Goal: Task Accomplishment & Management: Manage account settings

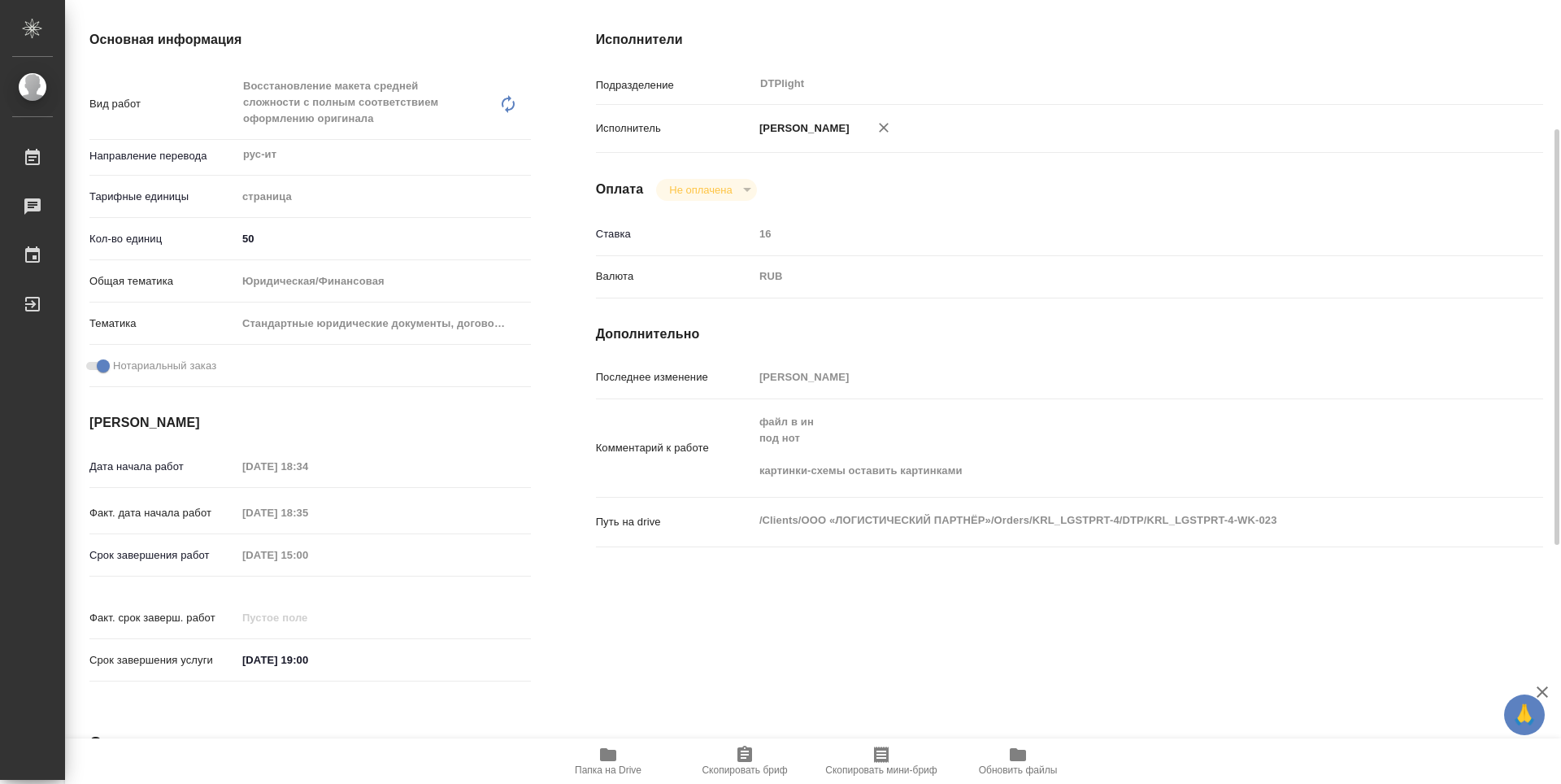
scroll to position [163, 0]
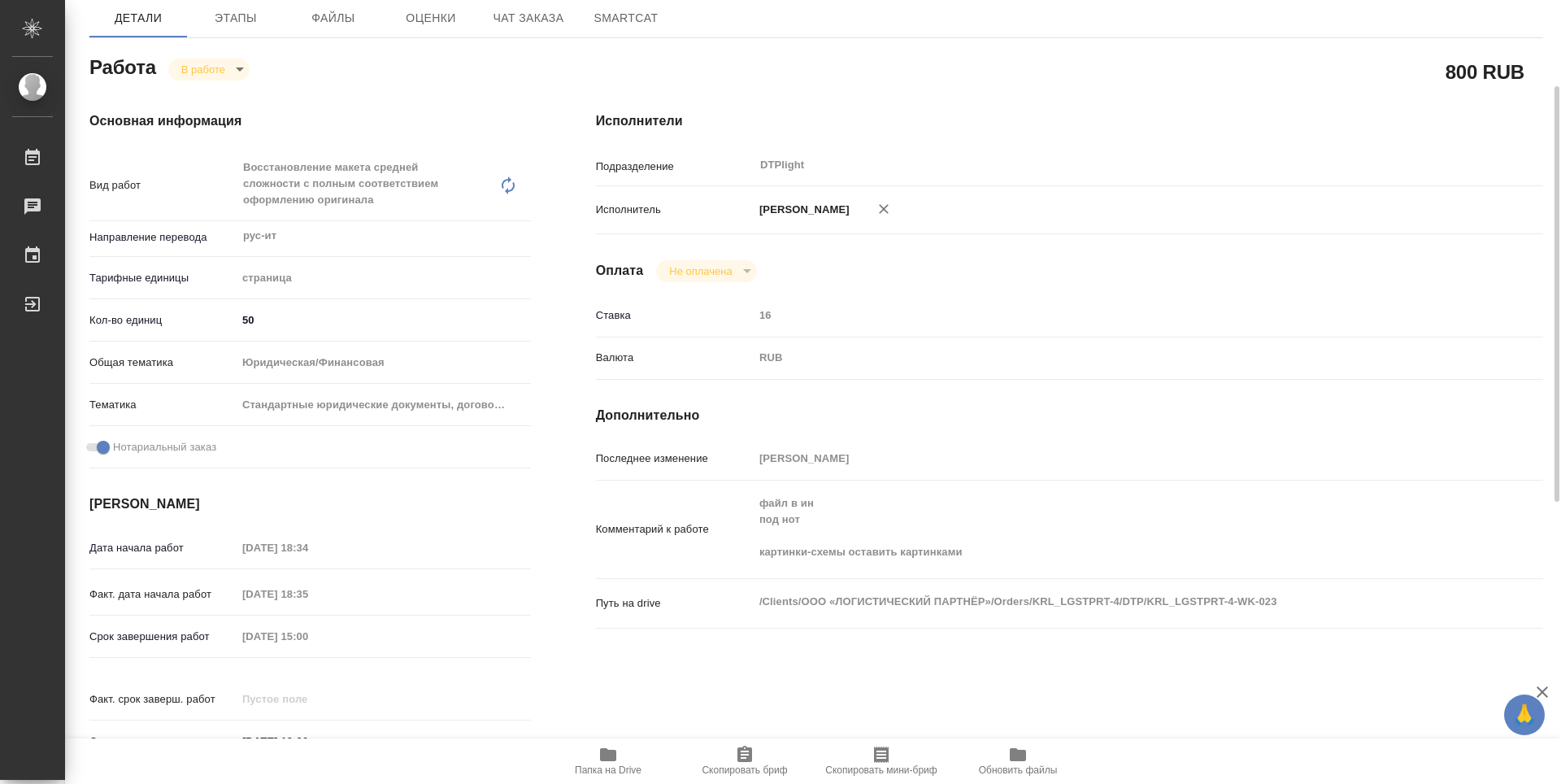
click at [602, 762] on icon "button" at bounding box center [608, 754] width 19 height 19
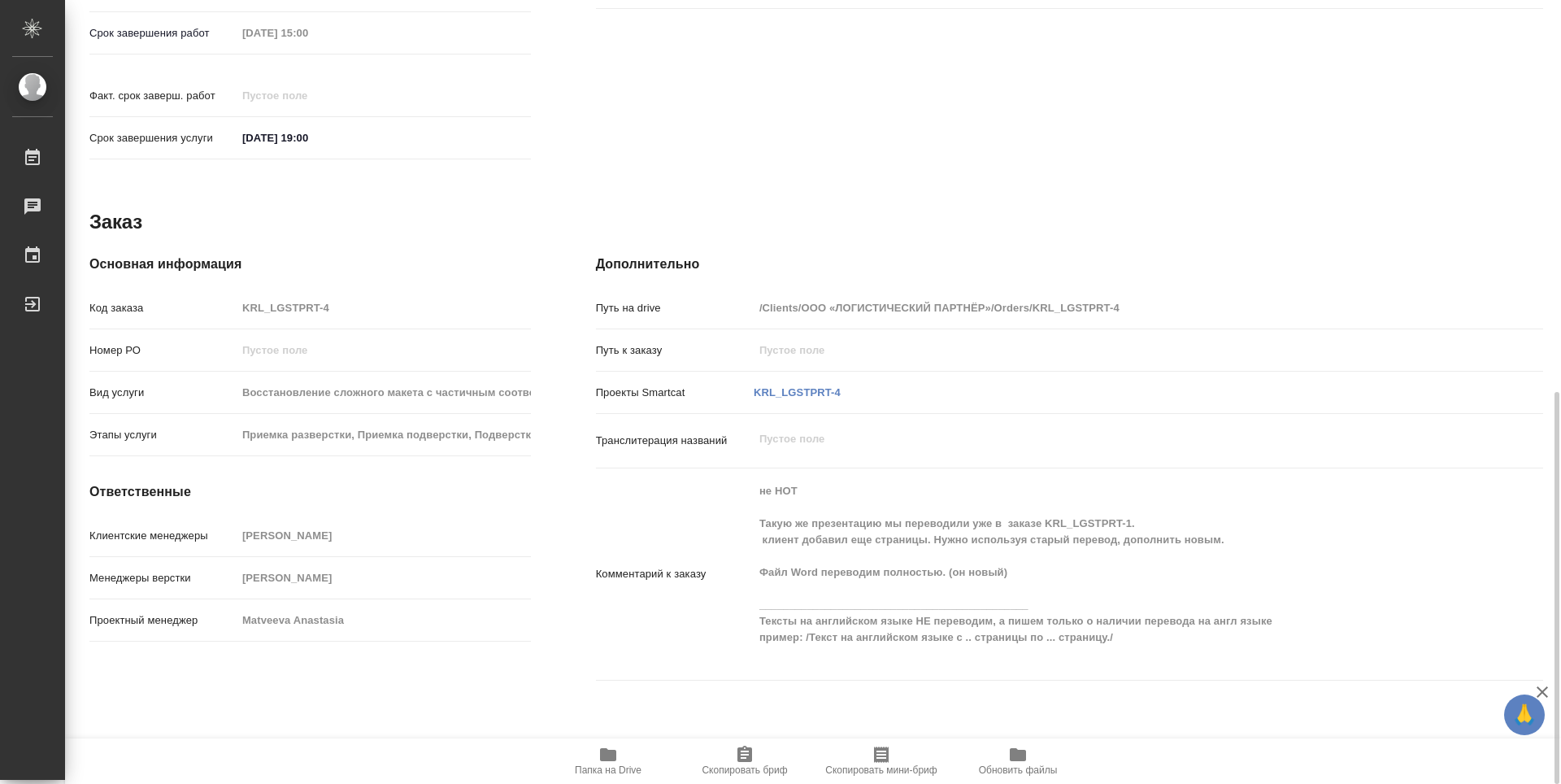
scroll to position [0, 0]
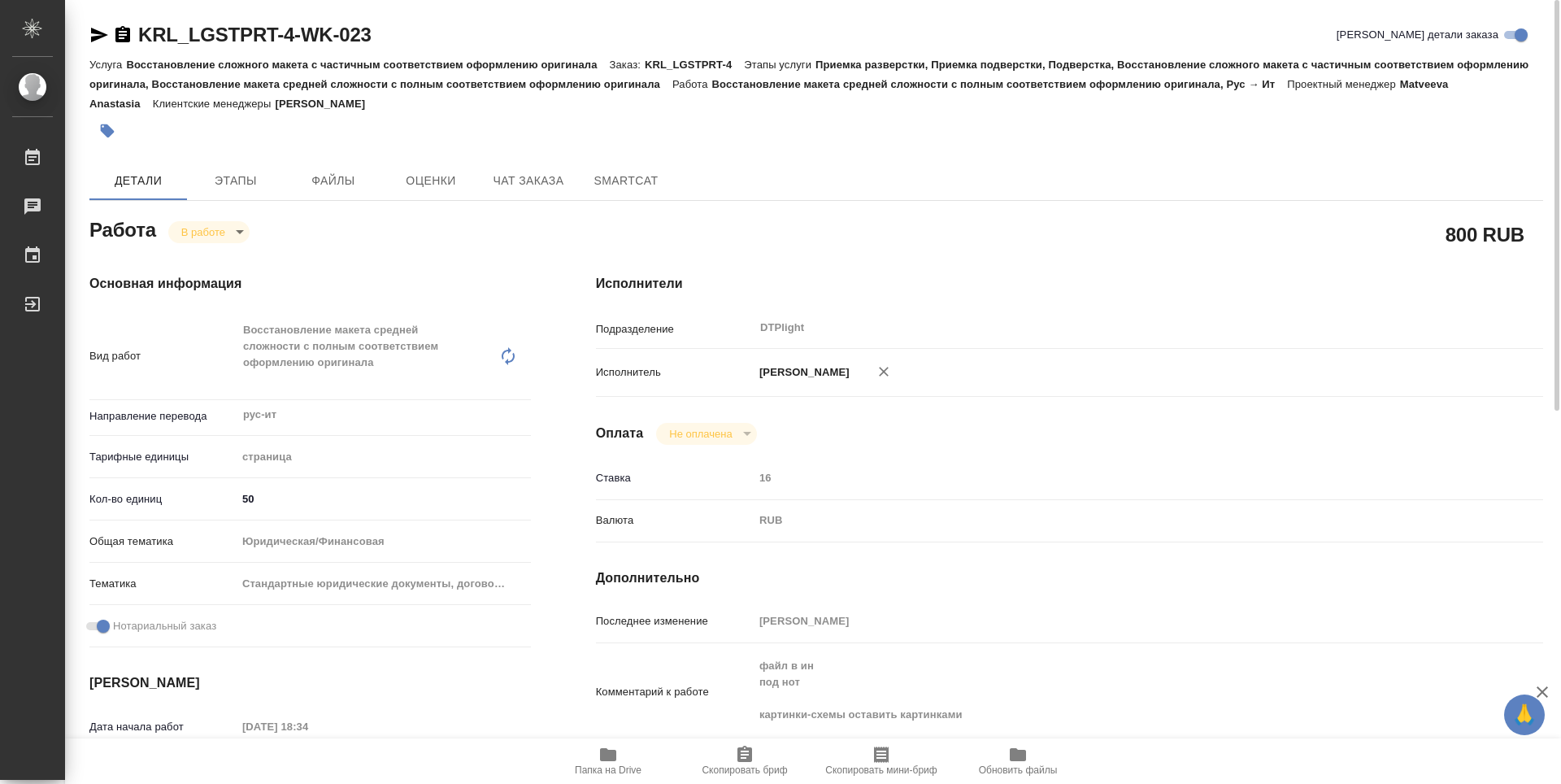
click at [207, 239] on body "🙏 .cls-1 fill:#fff; AWATERA Guselnikov Roman Работы 0 Чаты График Выйти KRL_LGS…" at bounding box center [780, 392] width 1561 height 784
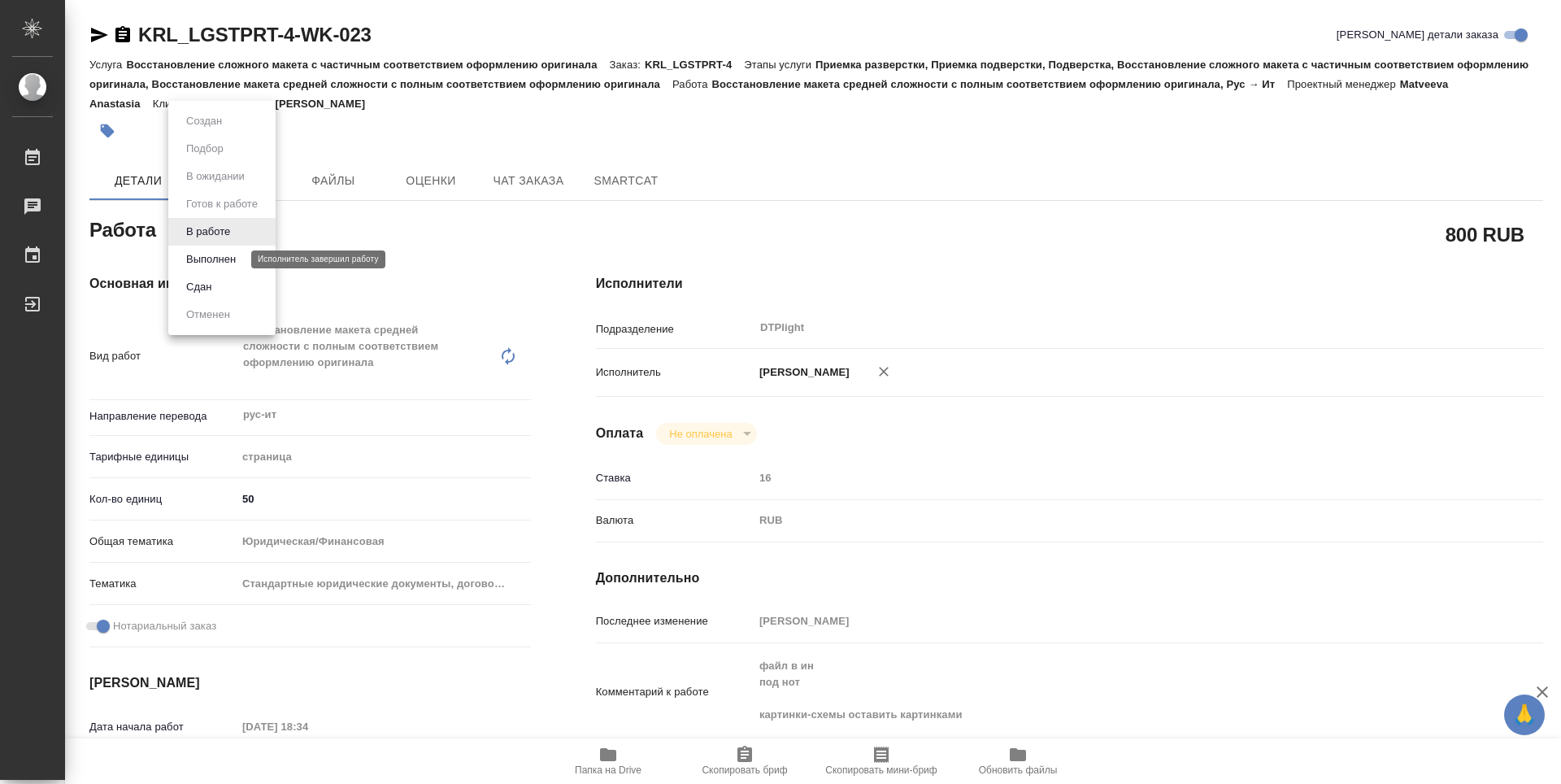
click at [214, 258] on button "Выполнен" at bounding box center [211, 259] width 60 height 18
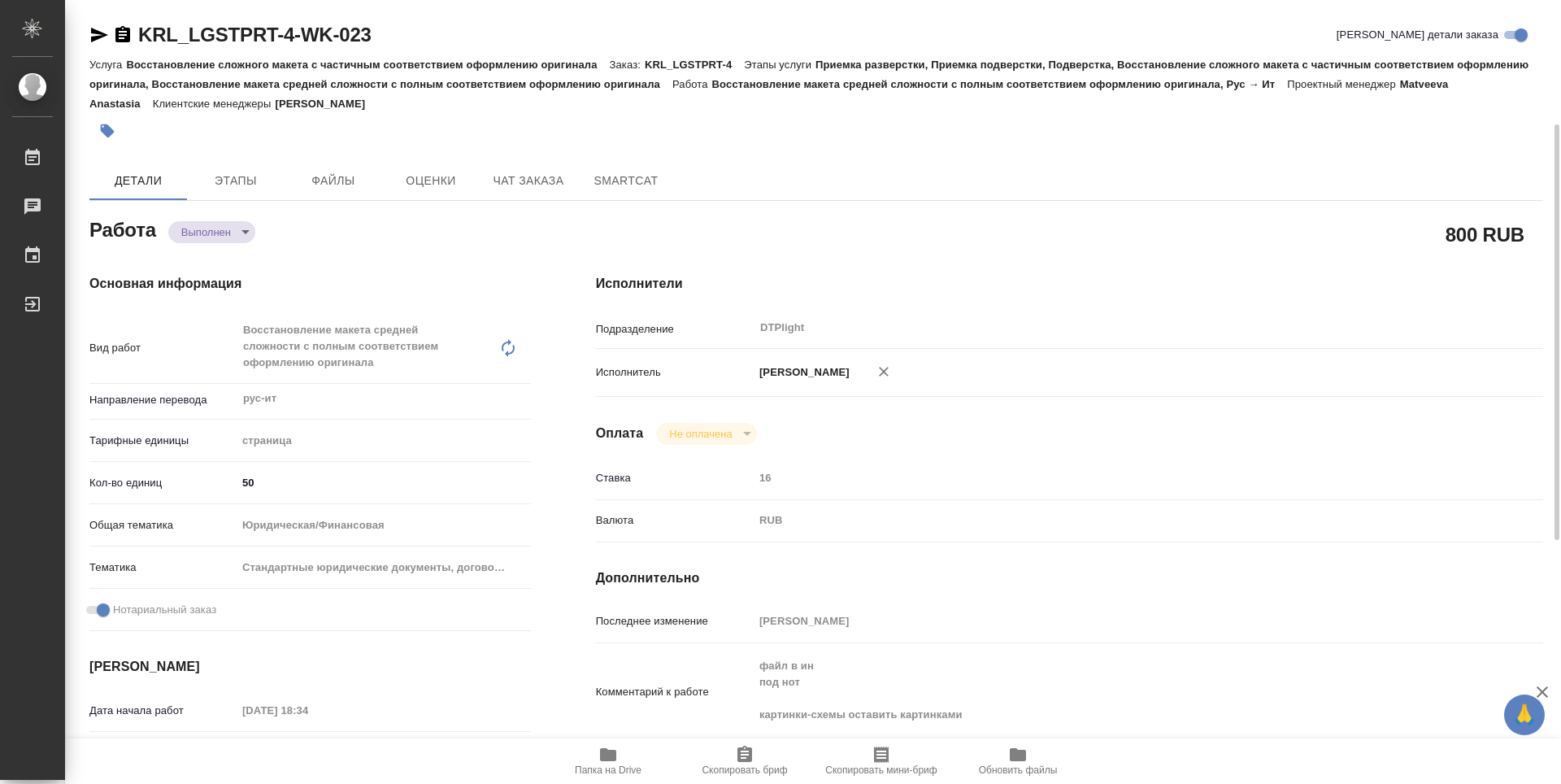
type textarea "x"
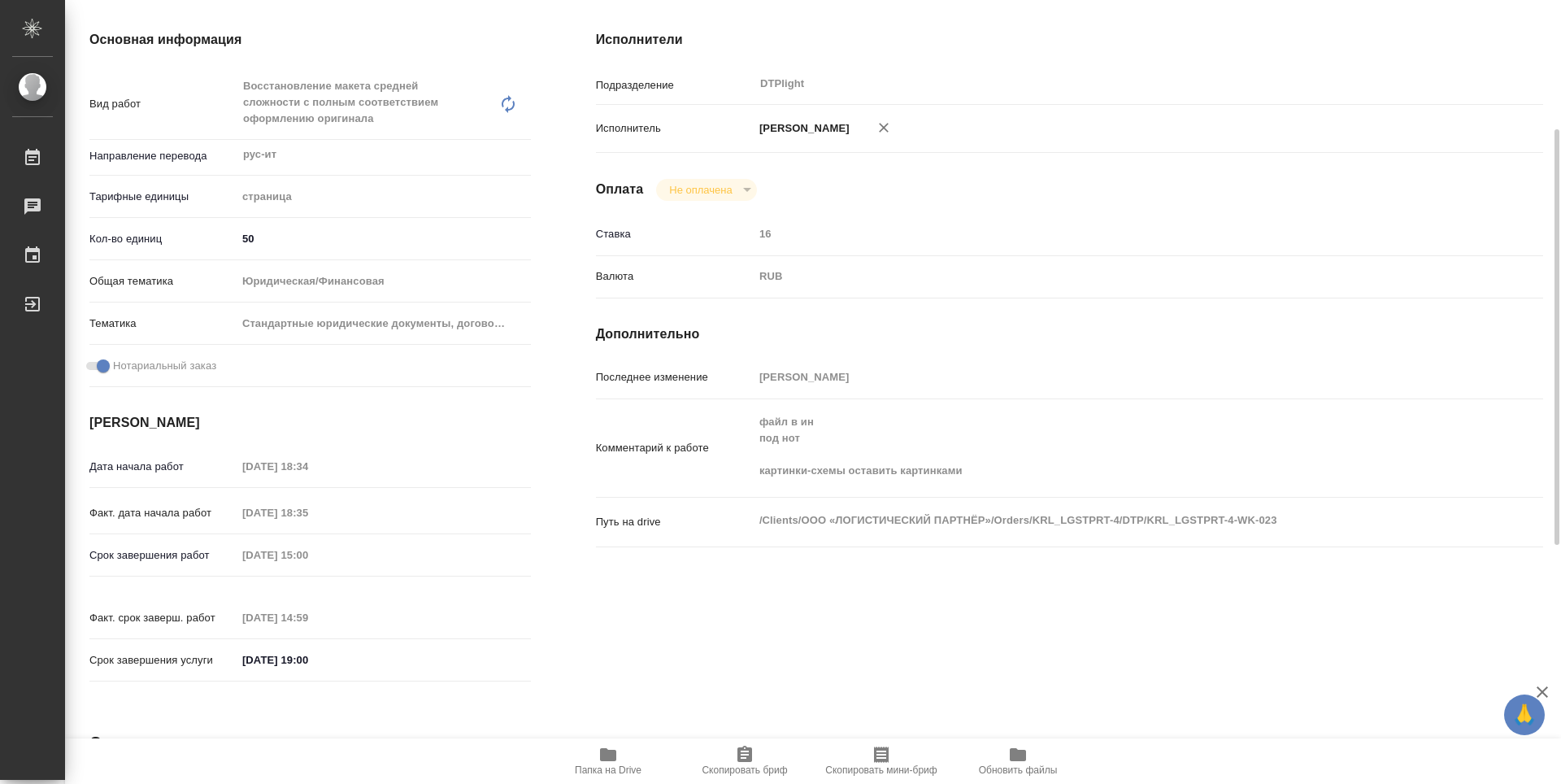
type textarea "x"
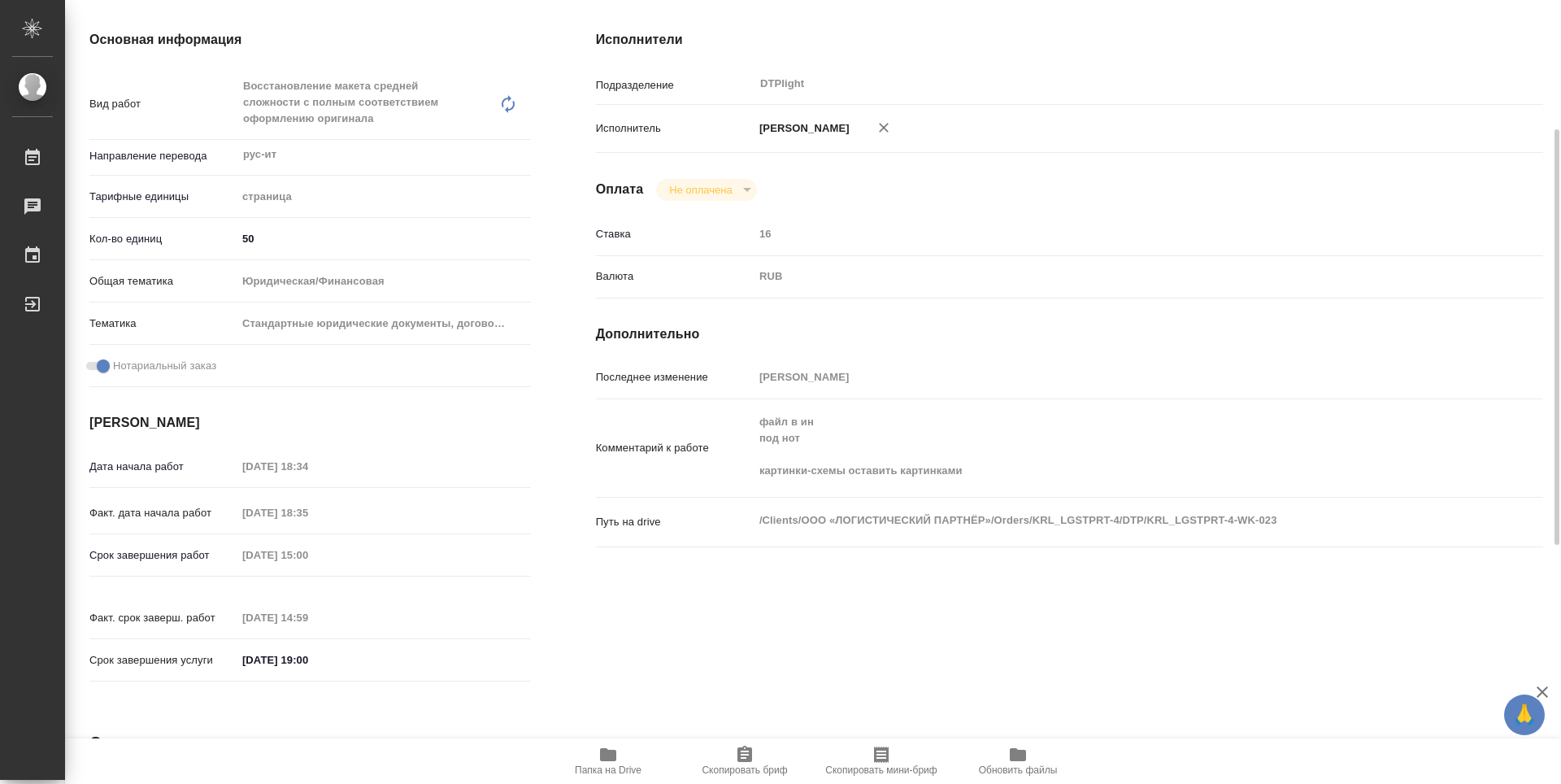
type textarea "x"
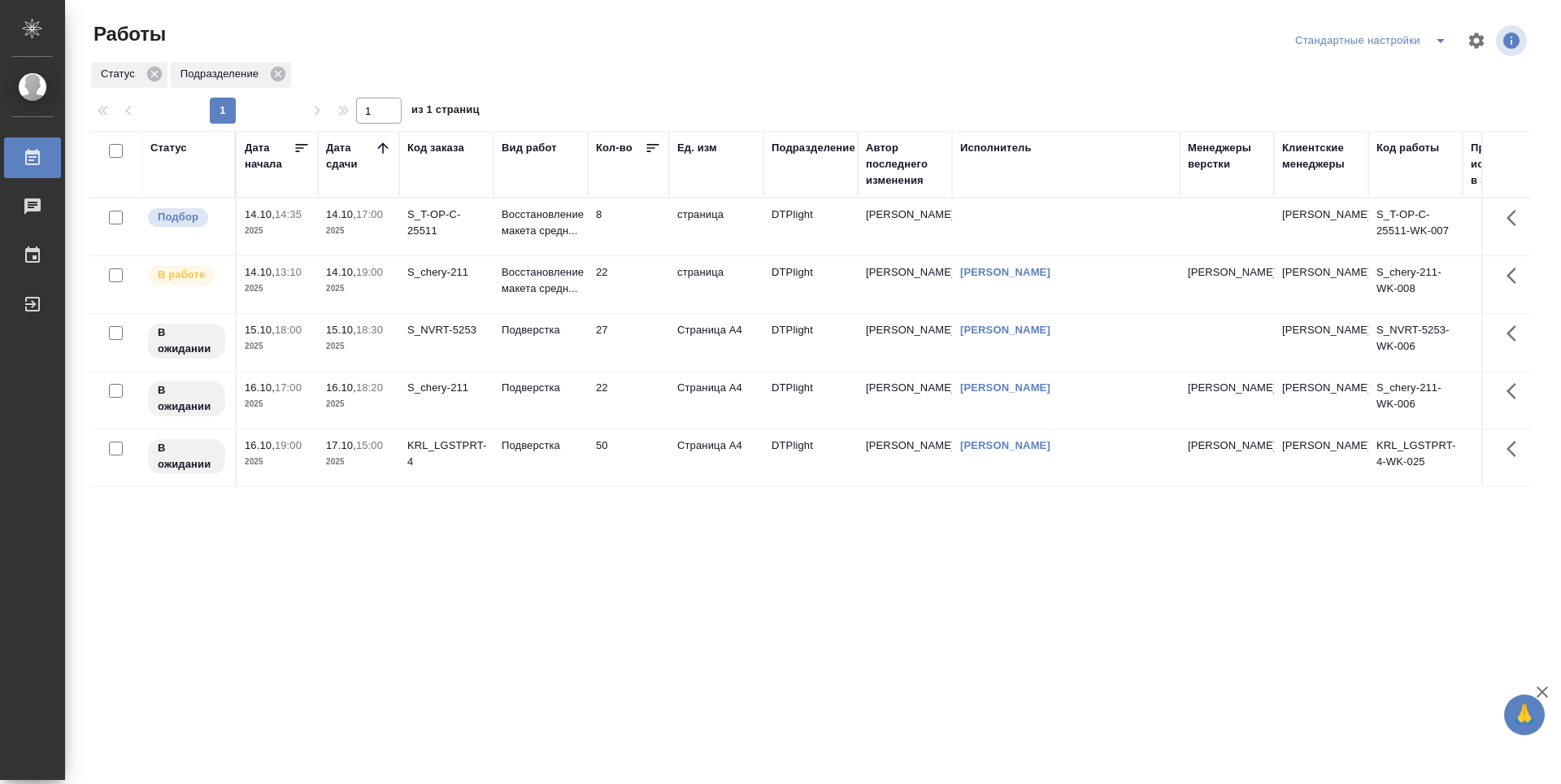
click at [766, 567] on div "Статус Дата начала Дата сдачи Код заказа Вид работ Кол-во Ед. изм Подразделение…" at bounding box center [809, 424] width 1440 height 585
click at [628, 276] on td "22" at bounding box center [628, 284] width 81 height 57
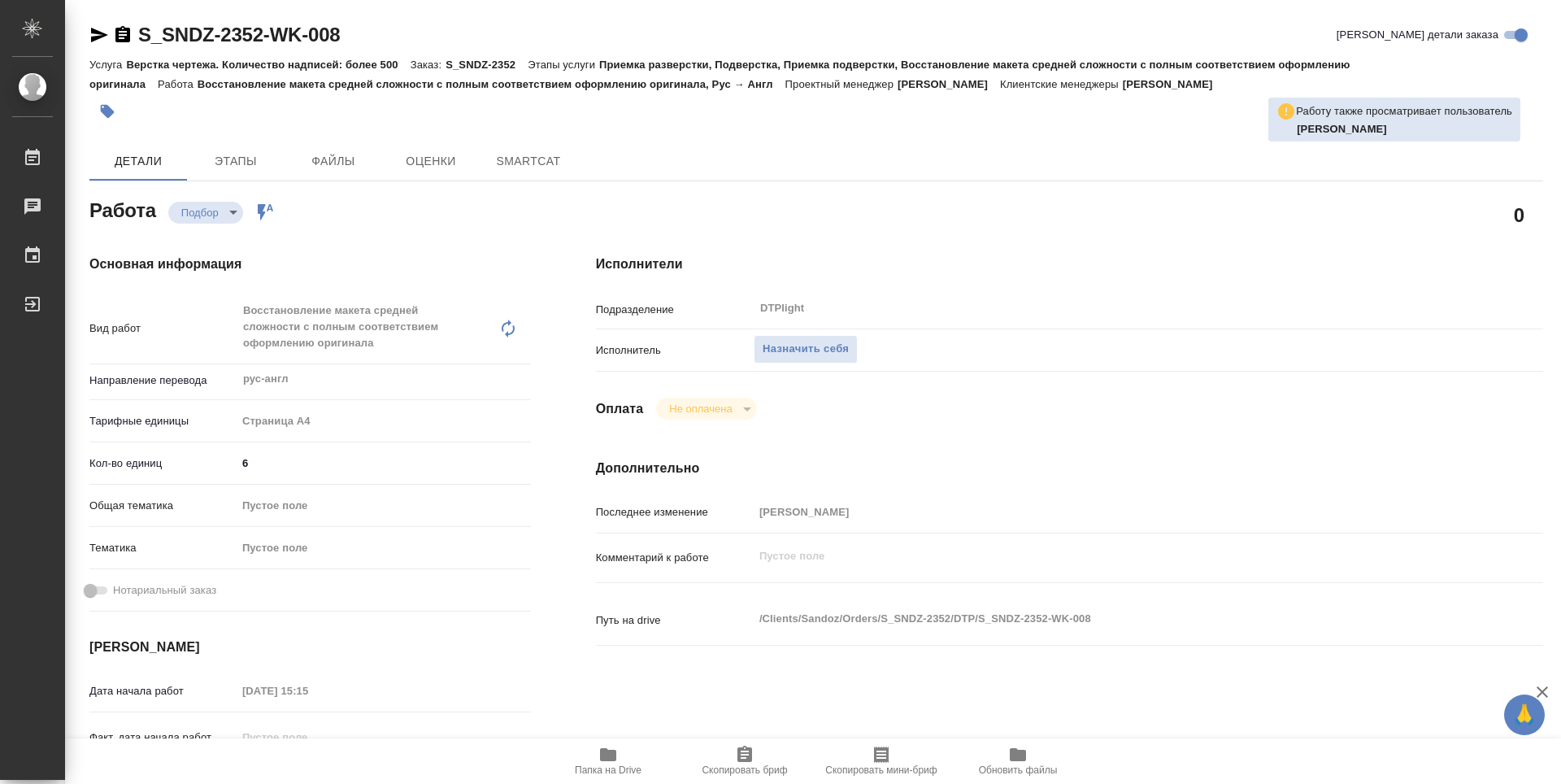
type textarea "x"
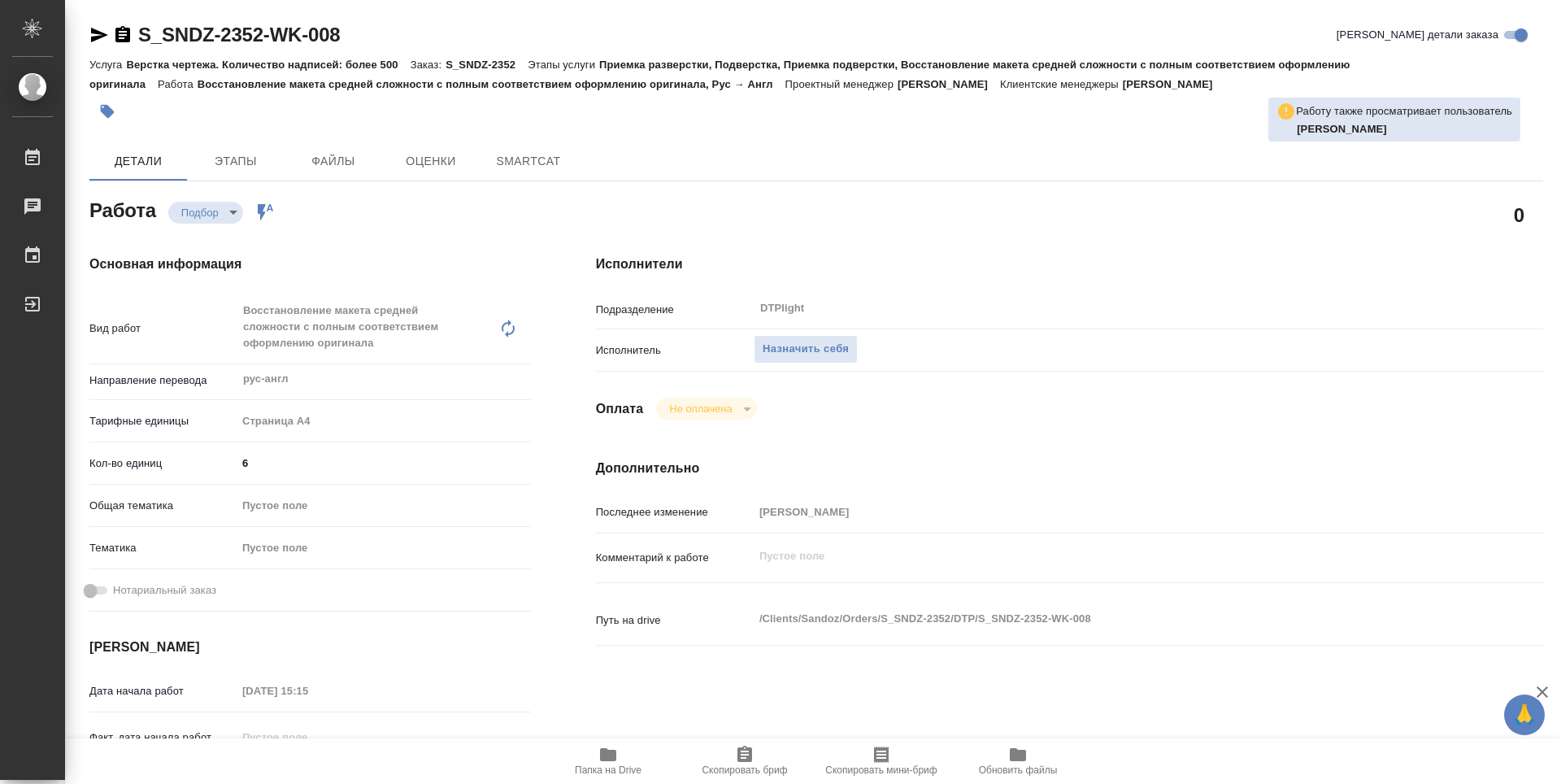
type textarea "x"
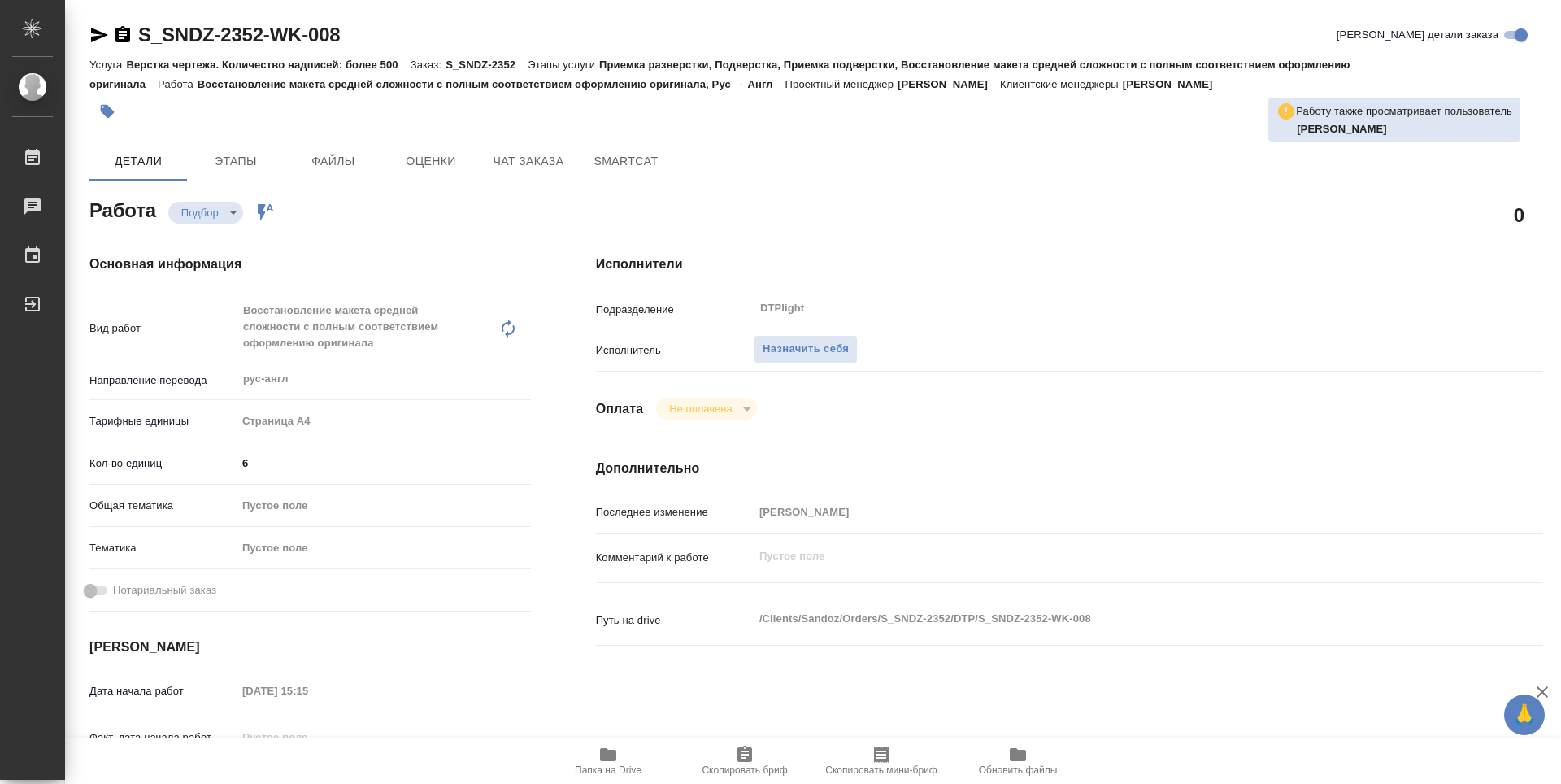
click at [622, 762] on span "Папка на Drive" at bounding box center [608, 760] width 117 height 31
type textarea "x"
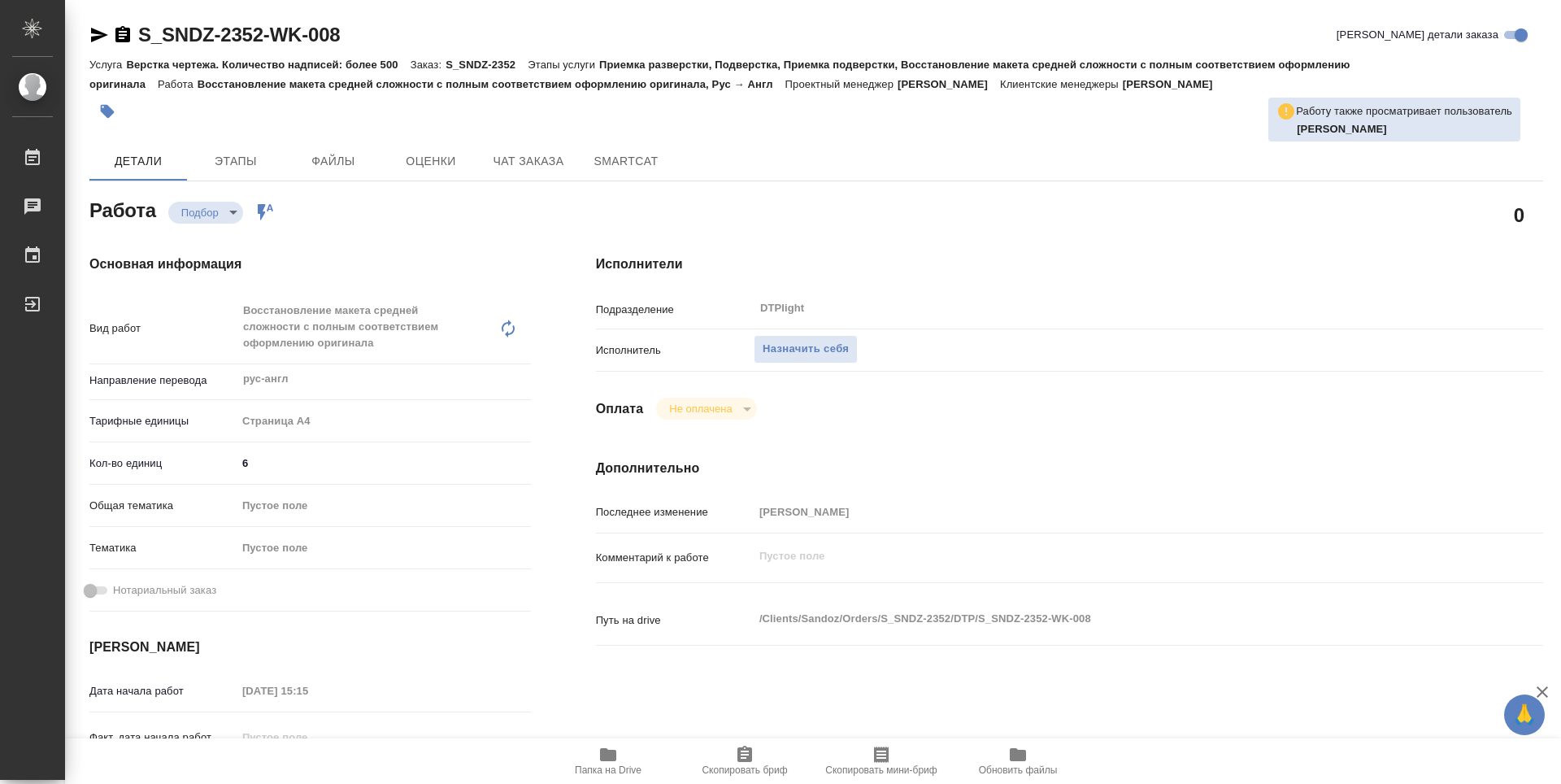
type textarea "x"
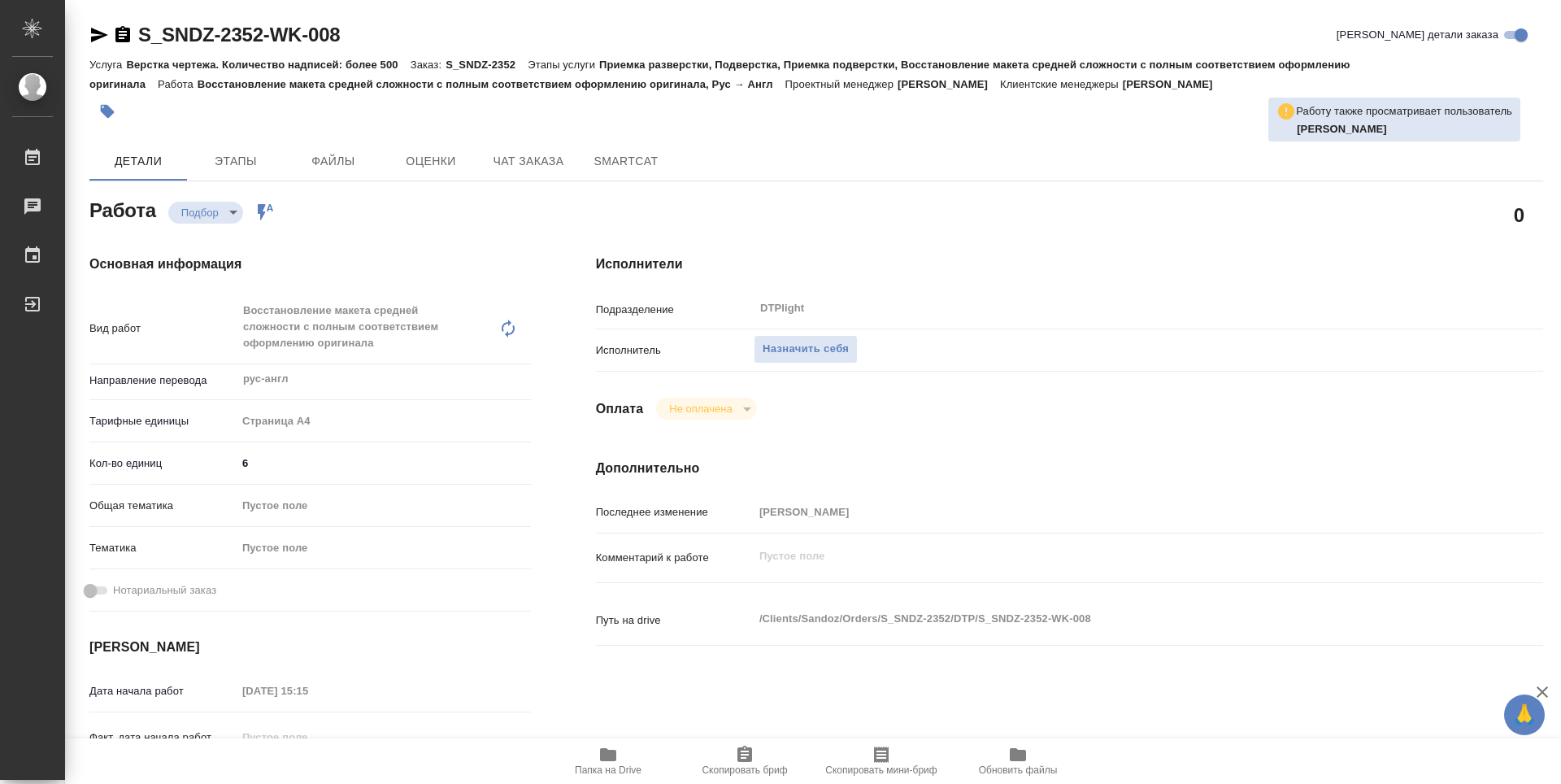
type textarea "x"
click at [831, 348] on span "Назначить себя" at bounding box center [805, 348] width 86 height 18
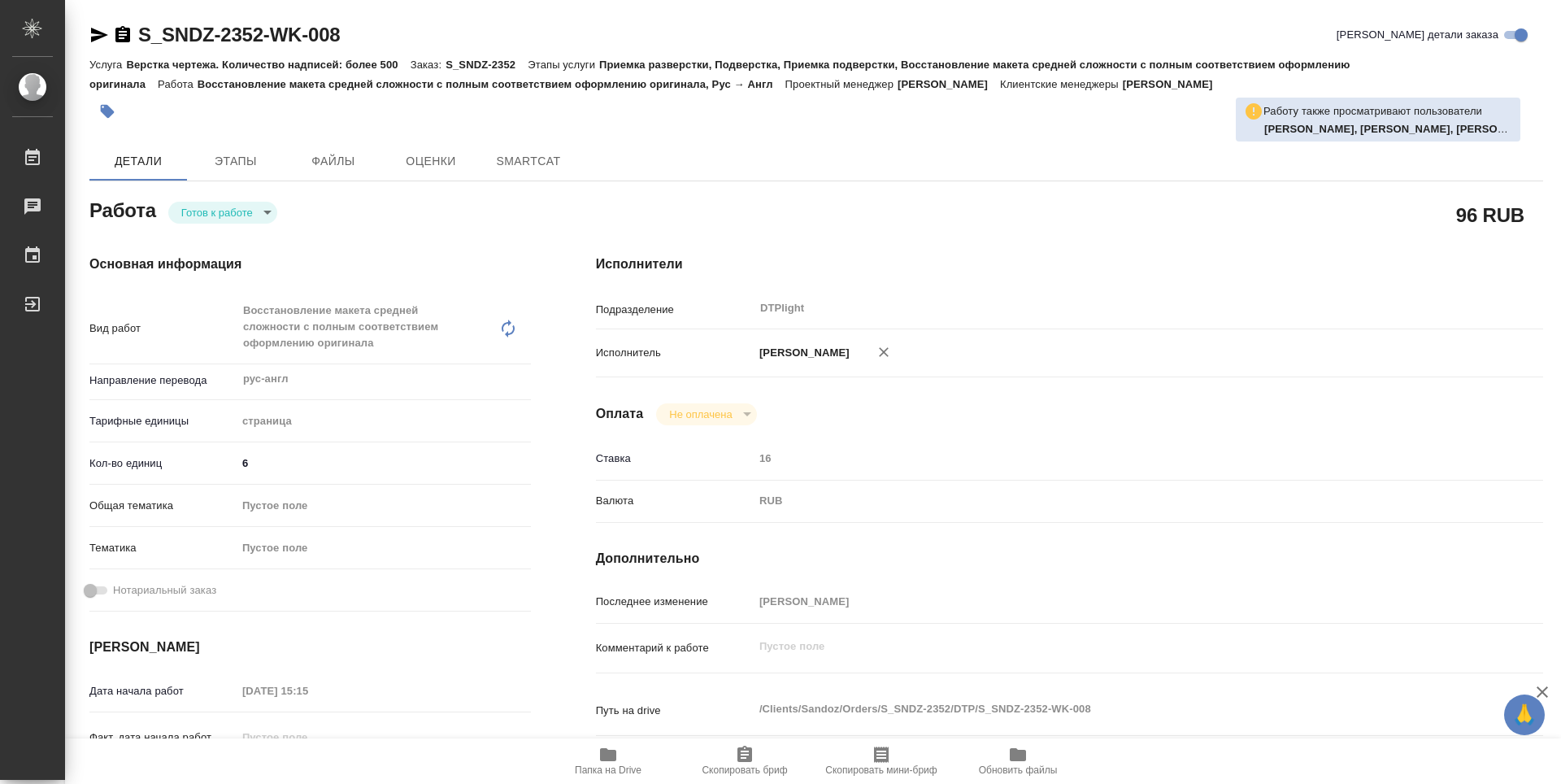
type textarea "x"
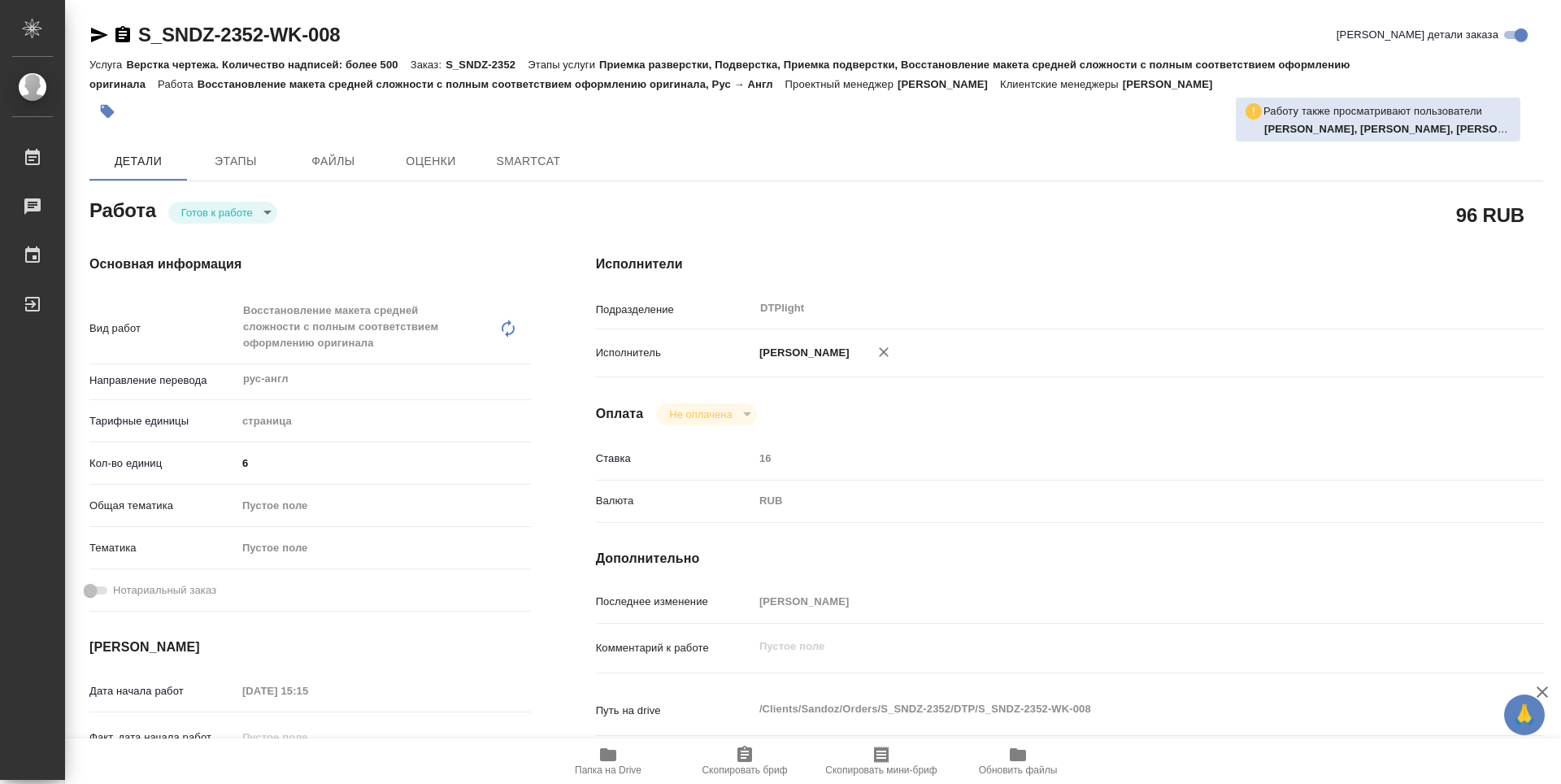
type textarea "x"
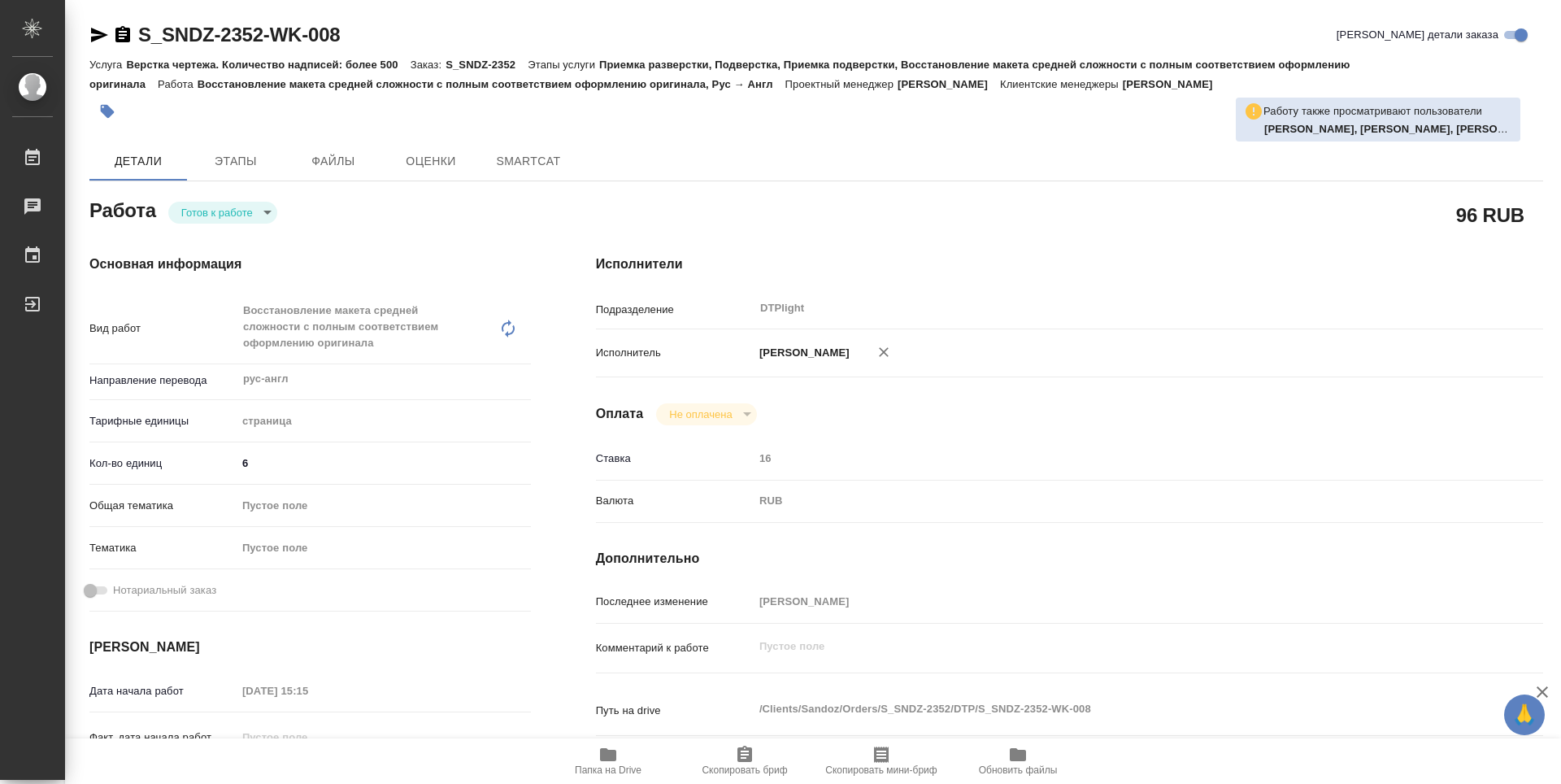
type textarea "x"
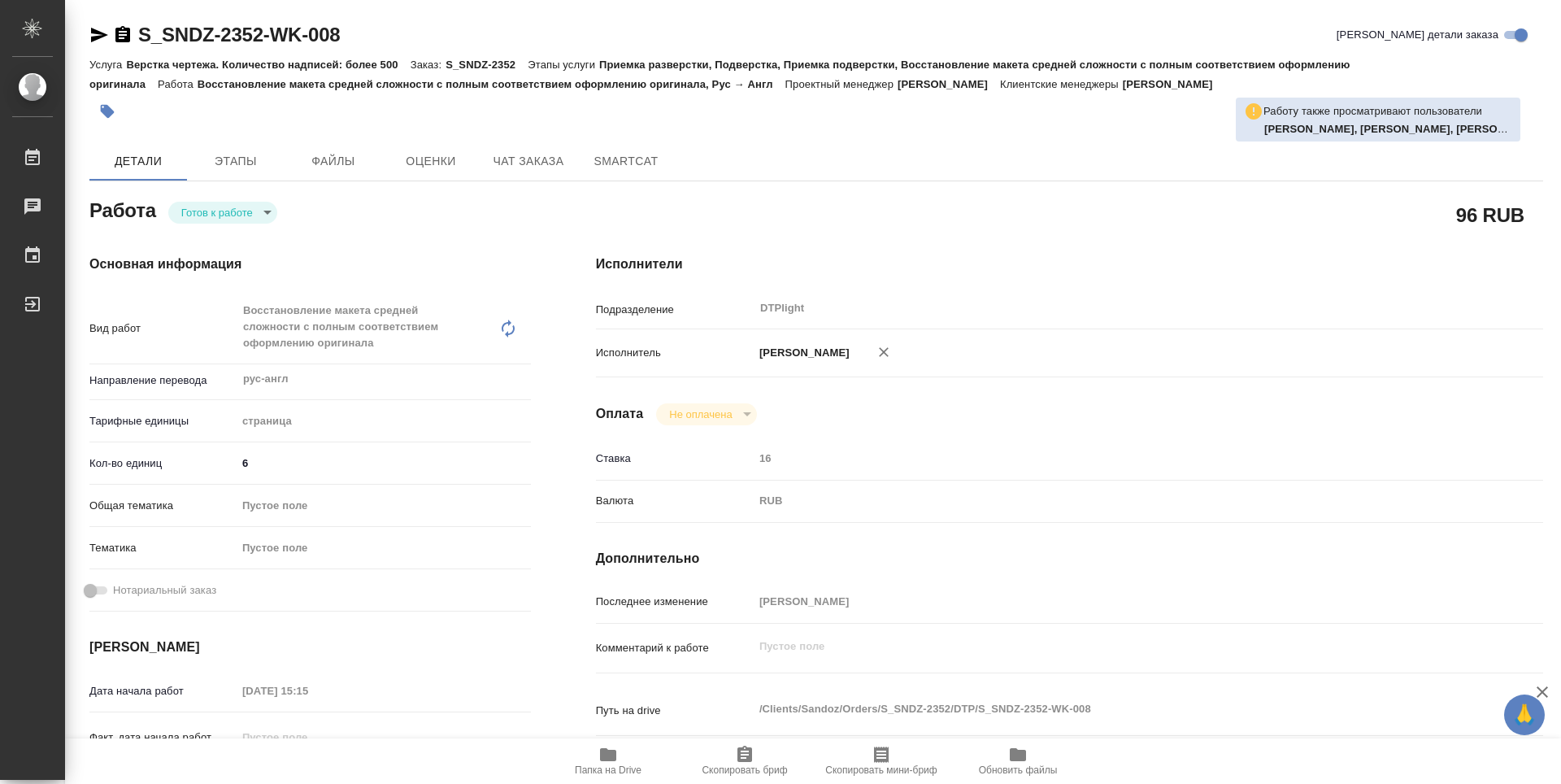
type textarea "x"
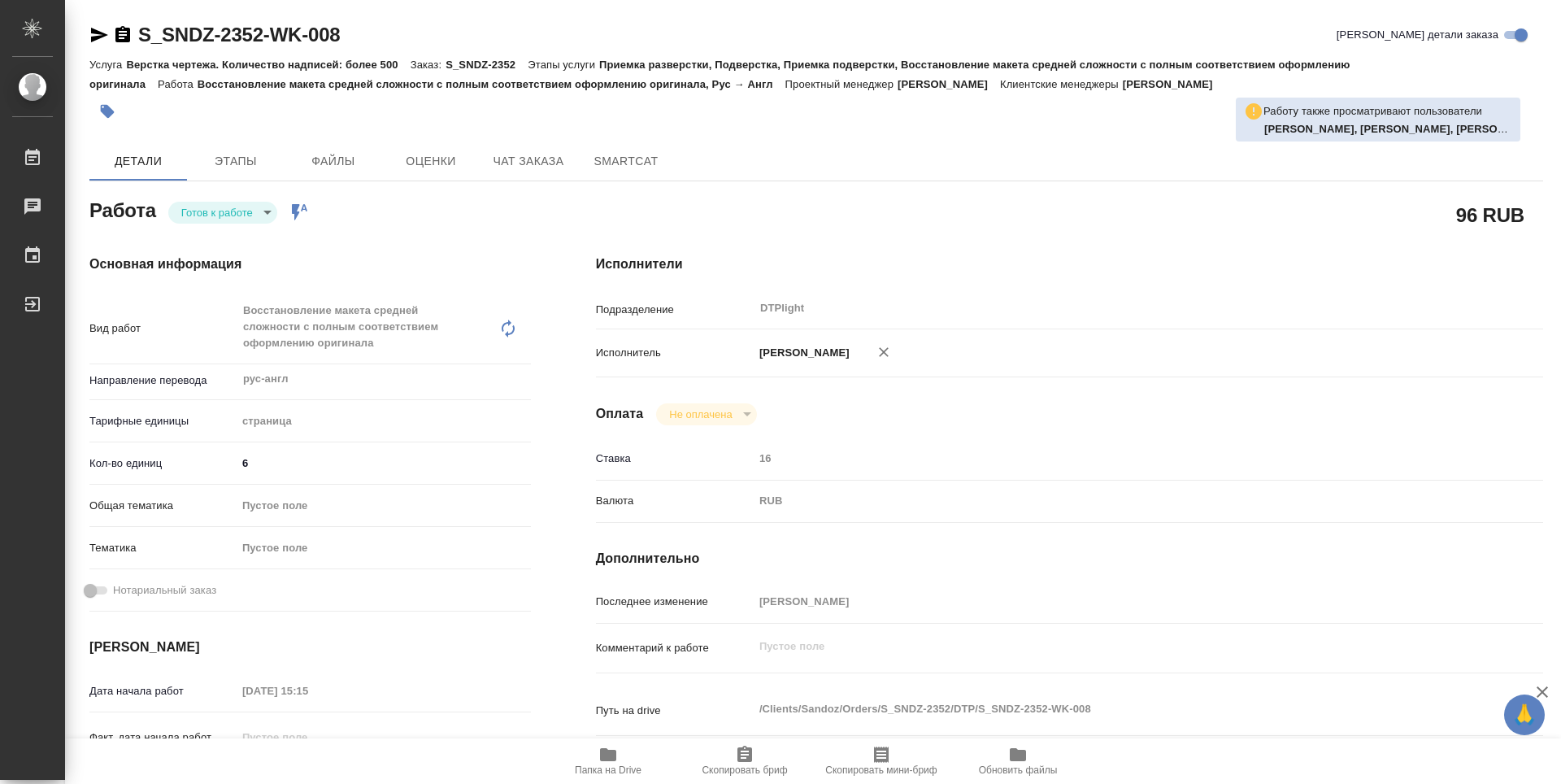
click at [263, 209] on body "🙏 .cls-1 fill:#fff; AWATERA Guselnikov Roman Работы Чаты График Выйти S_SNDZ-23…" at bounding box center [780, 392] width 1561 height 784
type textarea "x"
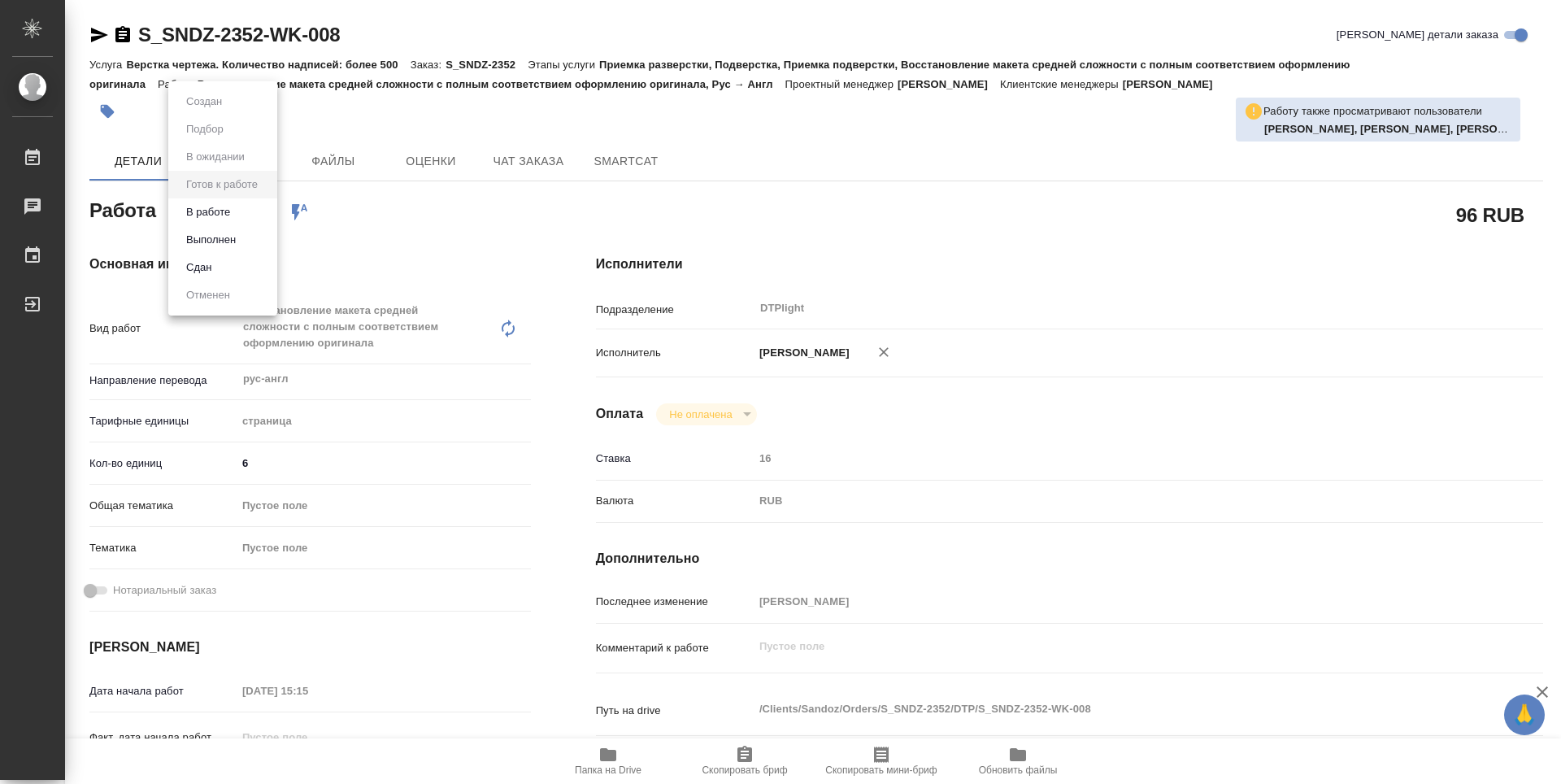
type textarea "x"
click at [212, 216] on button "В работе" at bounding box center [207, 212] width 53 height 18
type textarea "x"
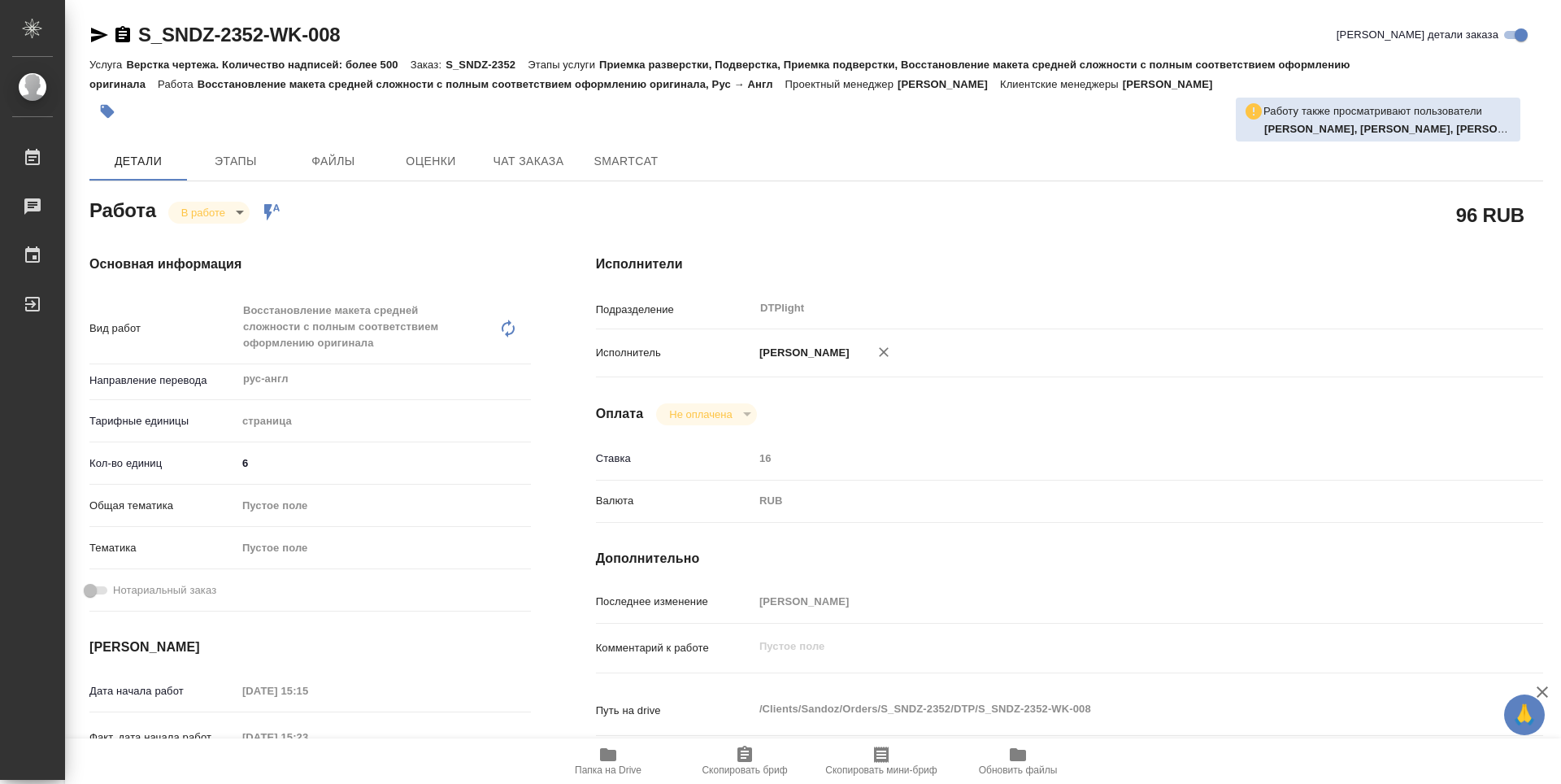
type textarea "x"
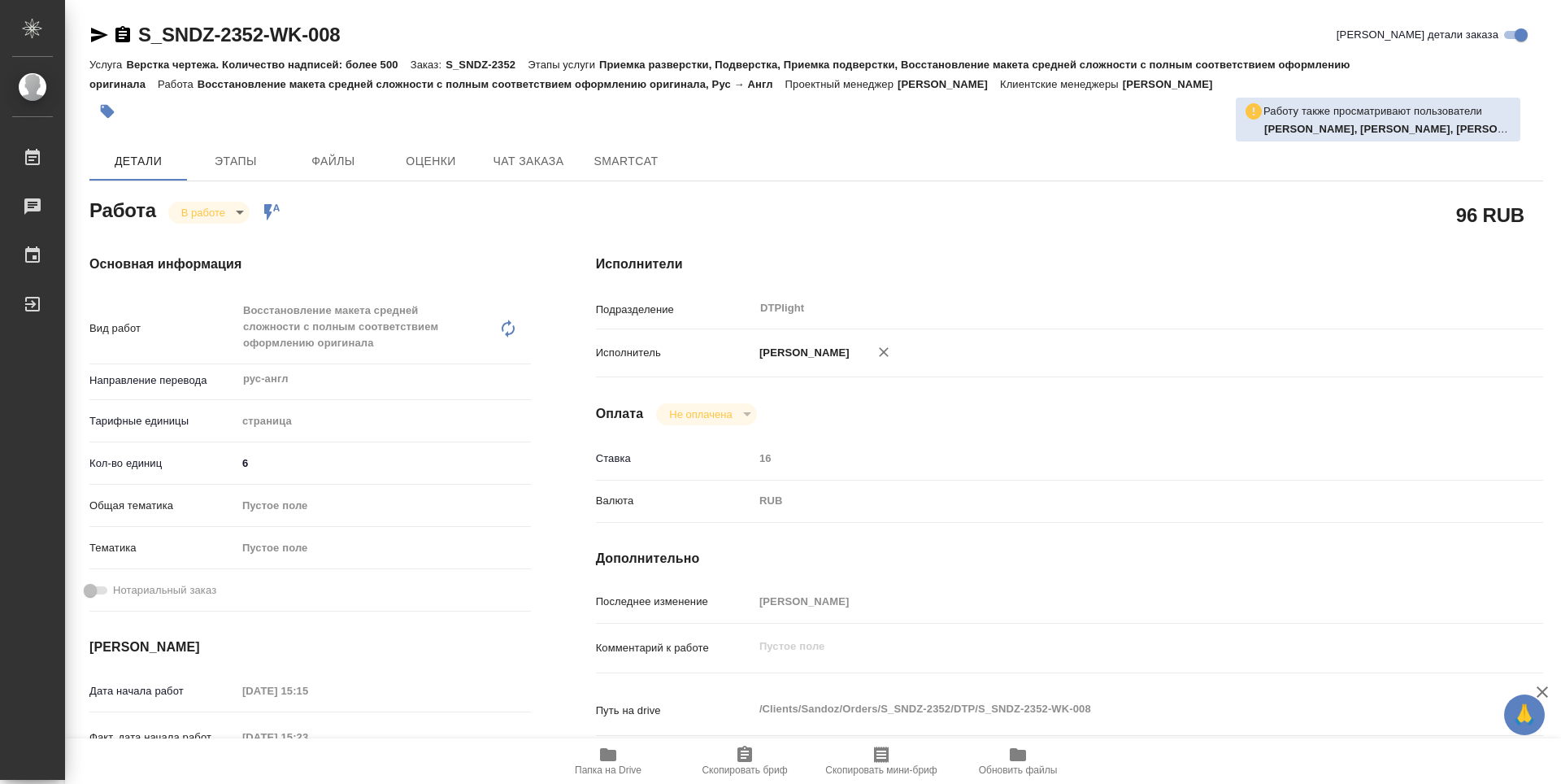
type textarea "x"
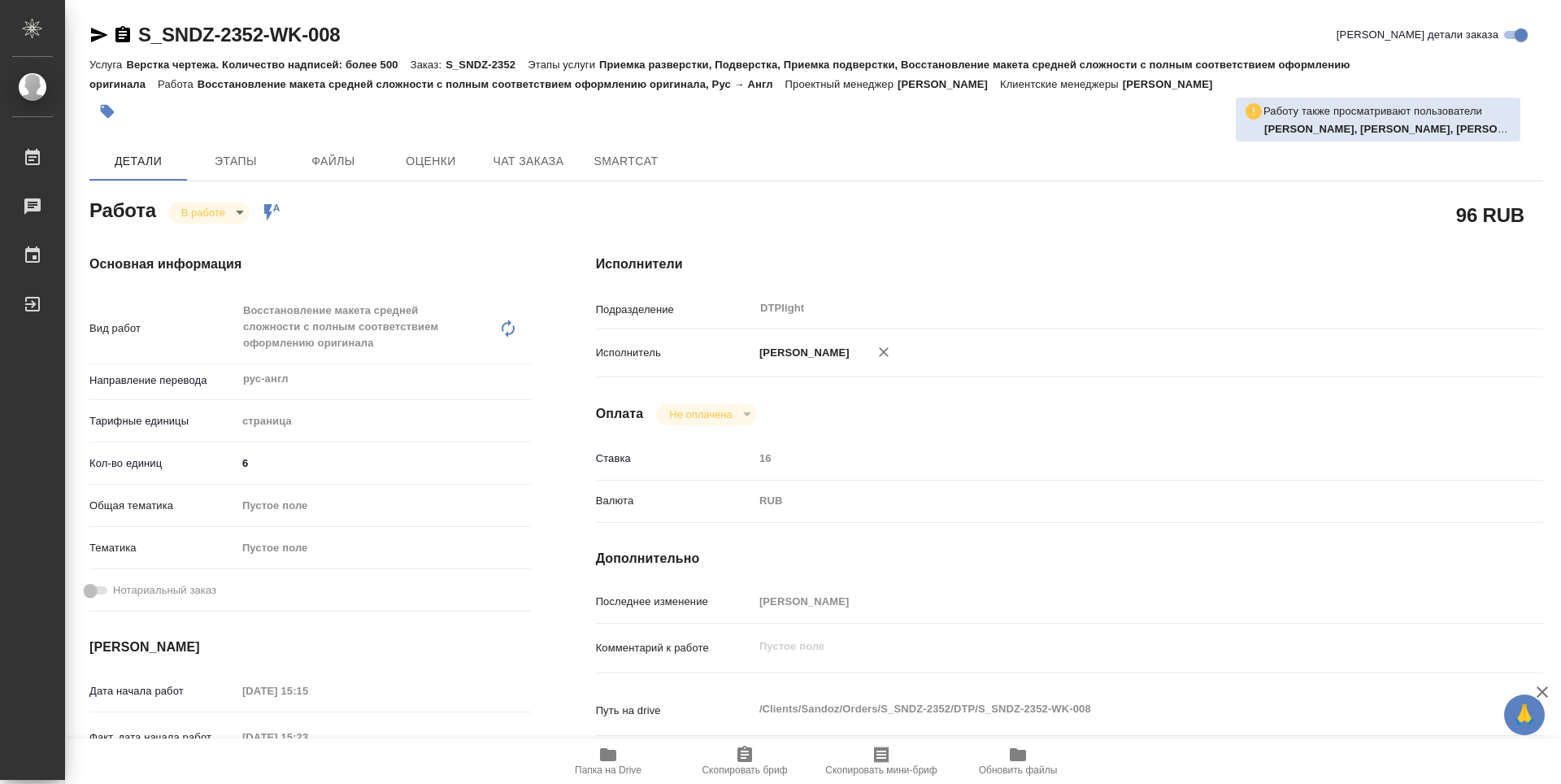
type textarea "x"
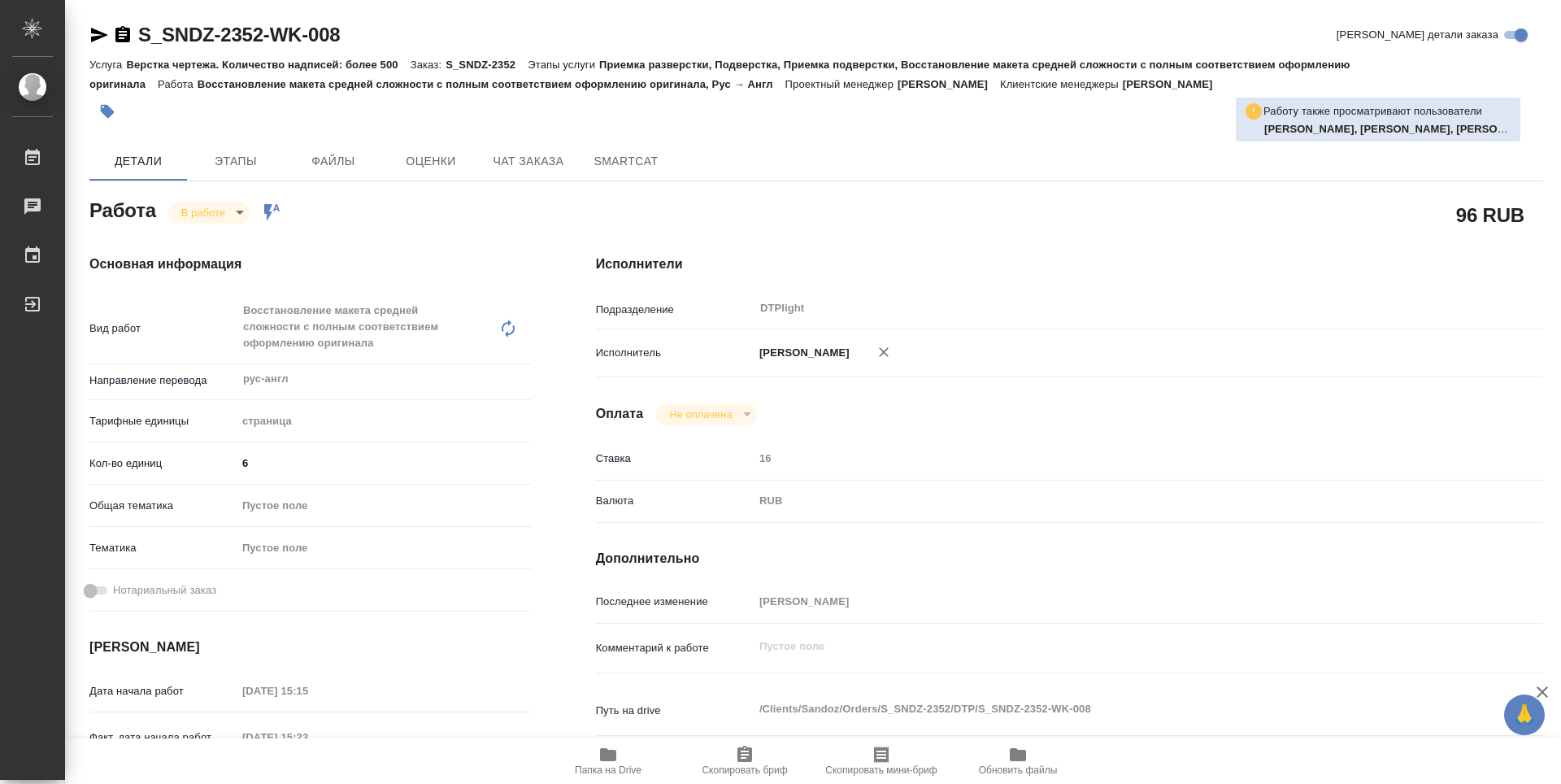
type textarea "x"
click at [526, 166] on span "Чат заказа" at bounding box center [528, 161] width 78 height 20
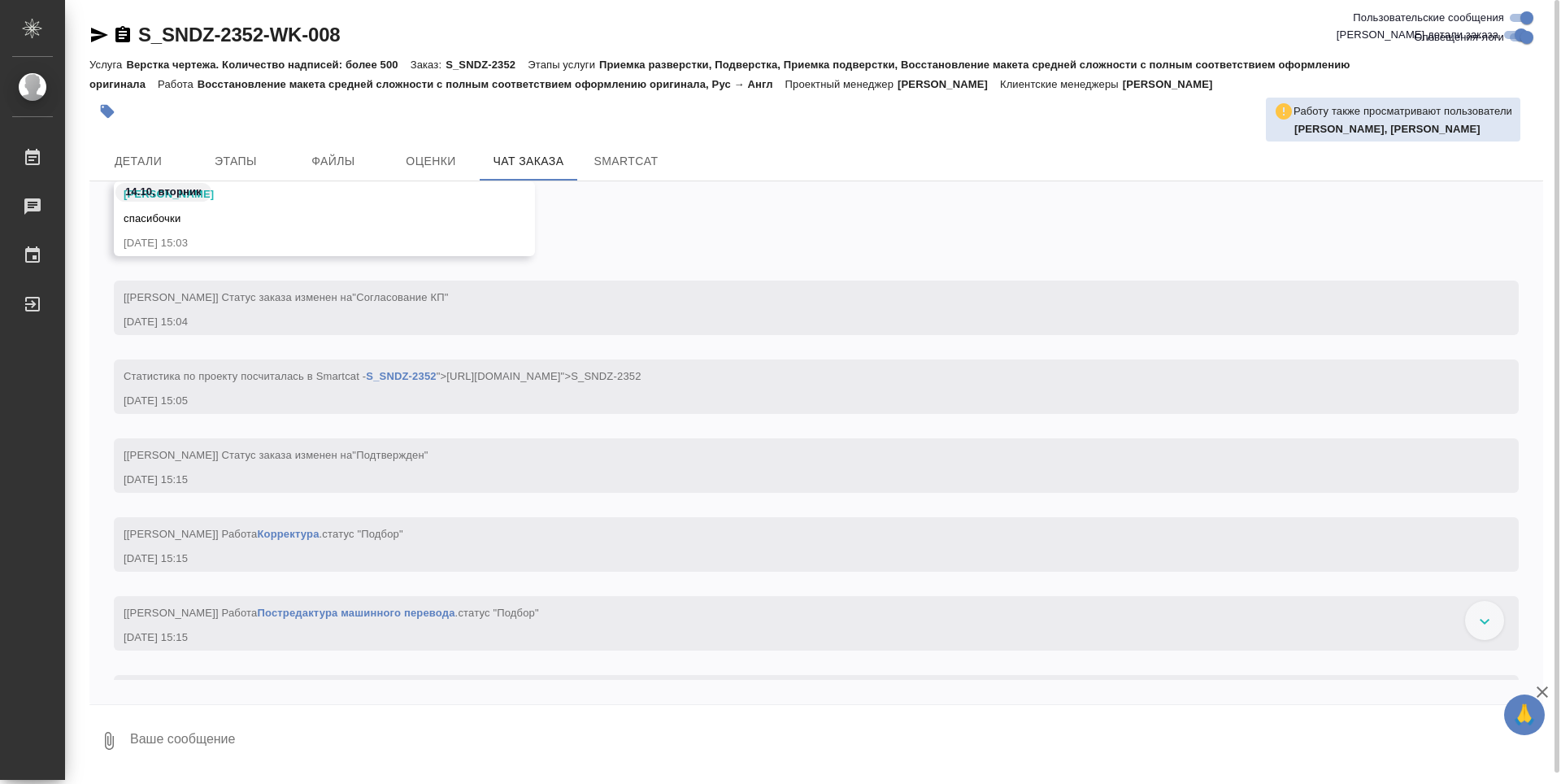
scroll to position [721, 0]
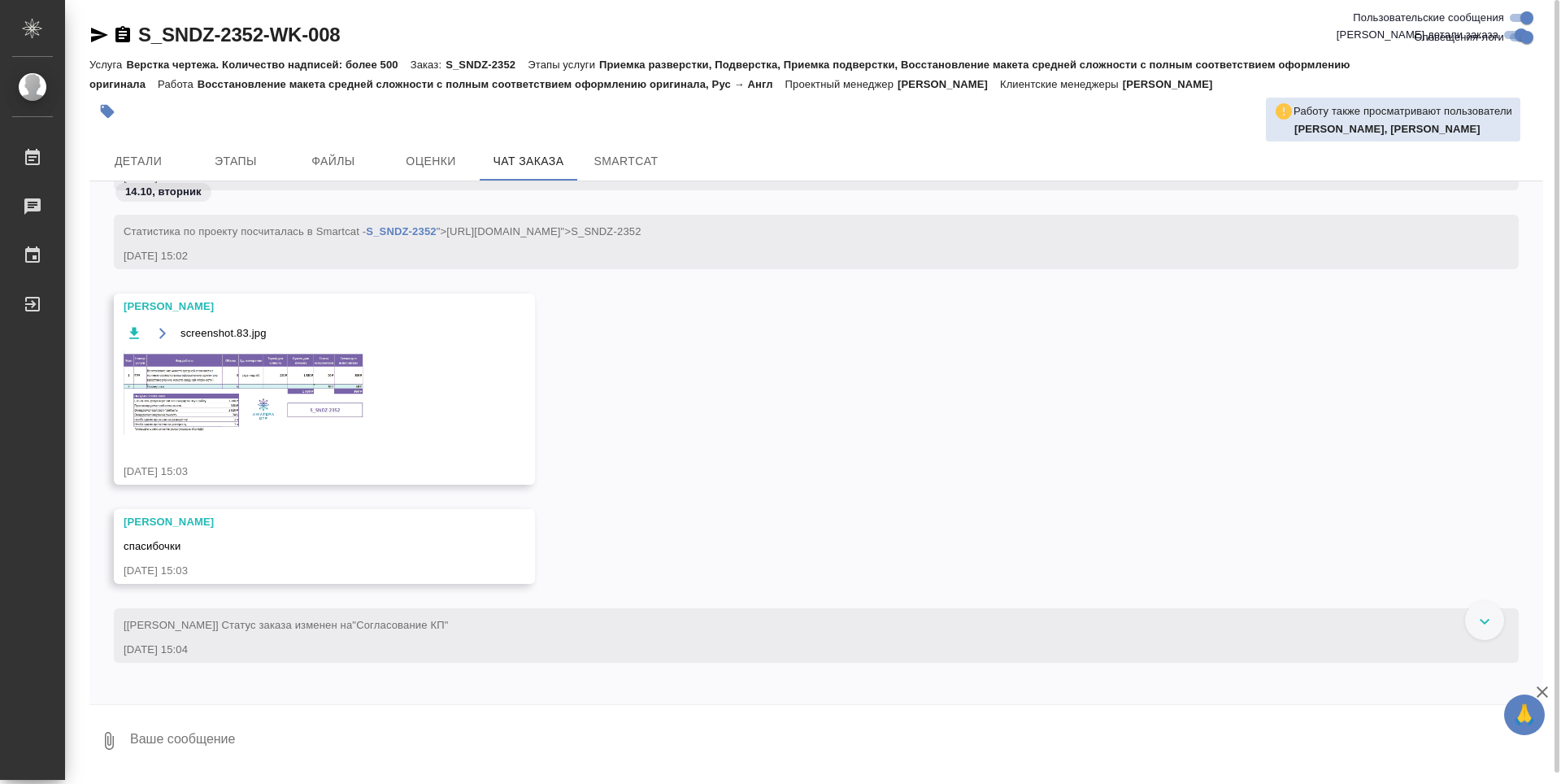
click at [186, 369] on img at bounding box center [245, 393] width 244 height 84
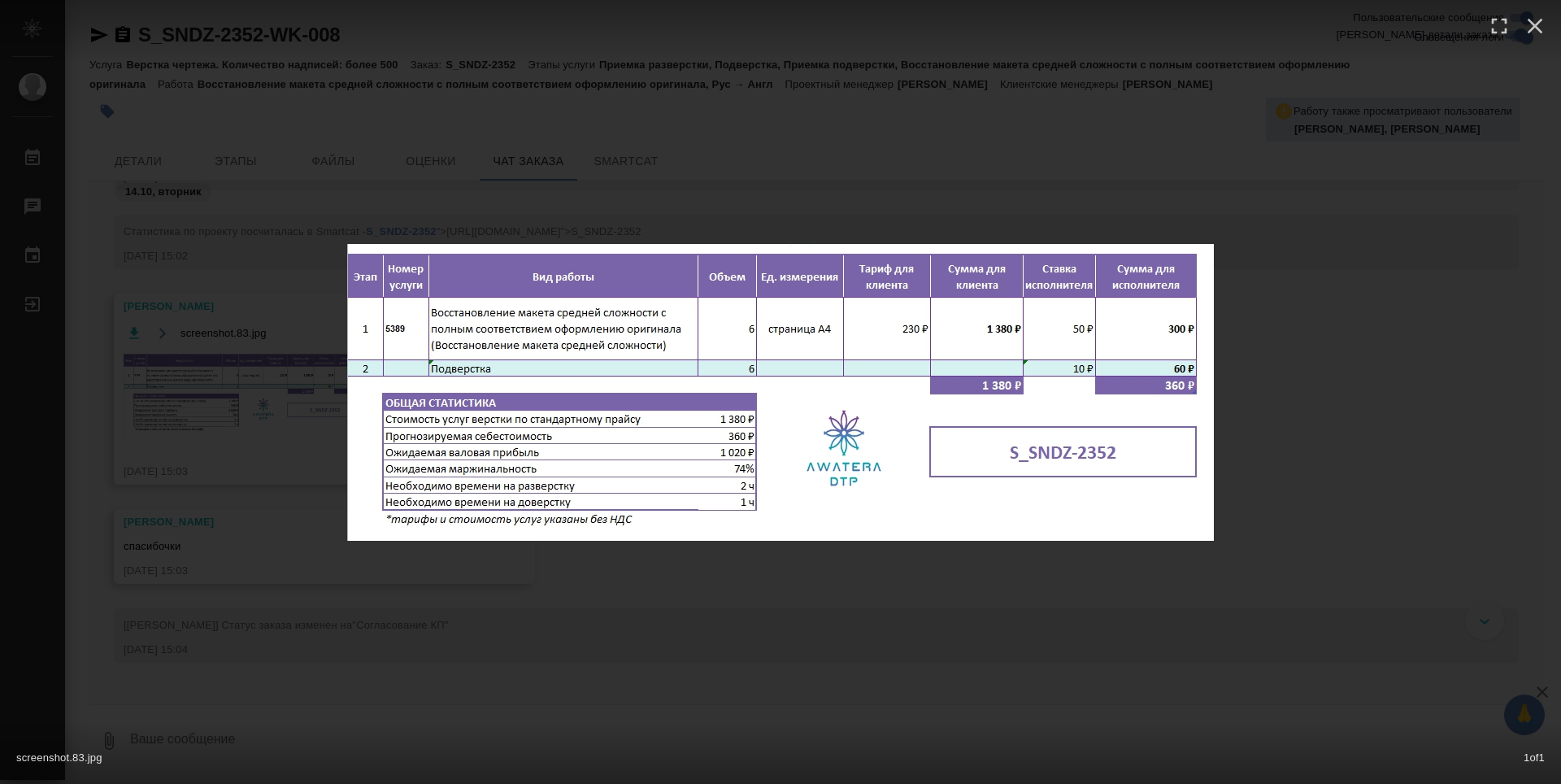
click at [934, 611] on div "screenshot.83.jpg 1 of 1" at bounding box center [780, 392] width 1561 height 784
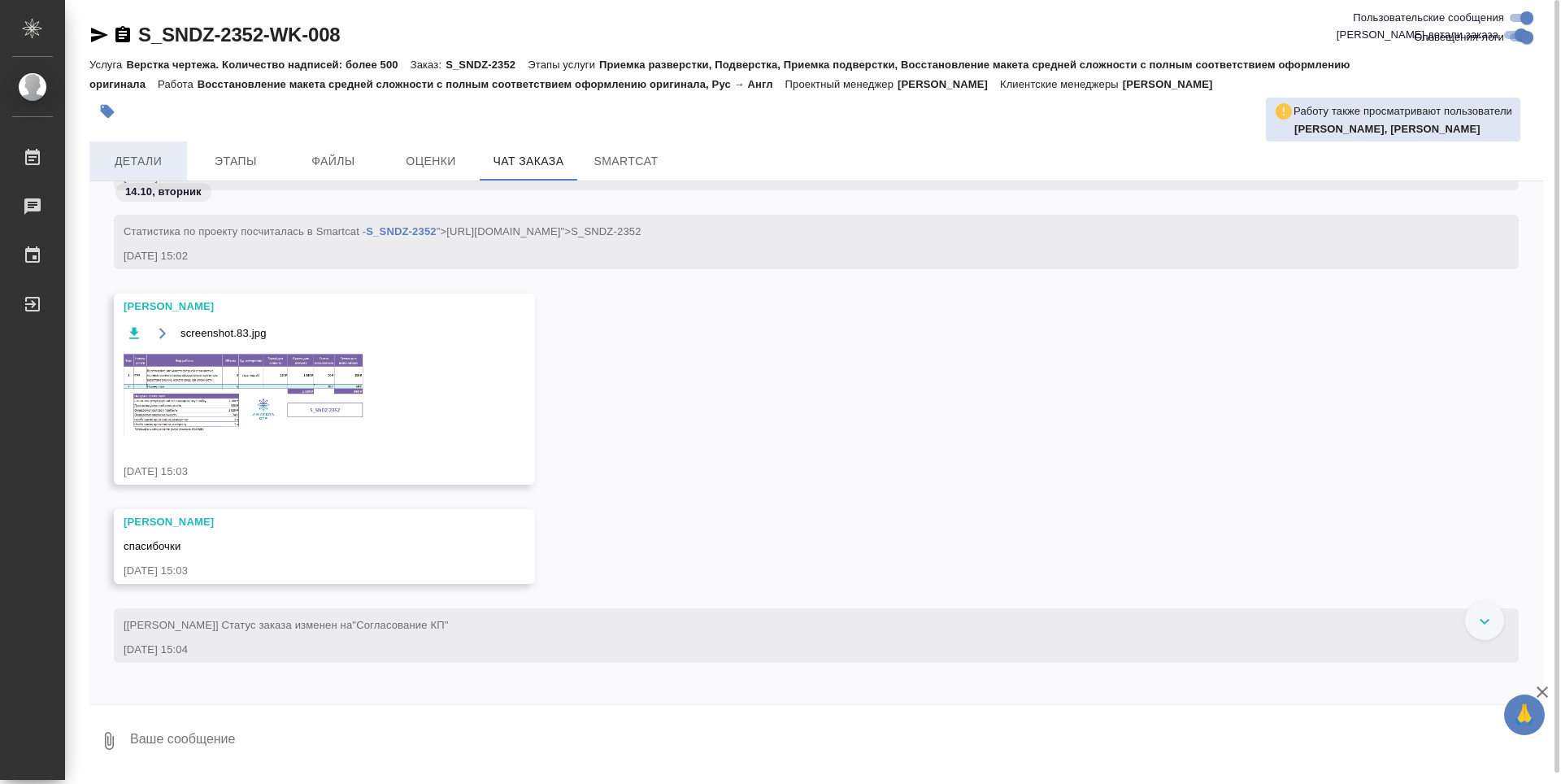
click at [132, 153] on span "Детали" at bounding box center [137, 161] width 78 height 20
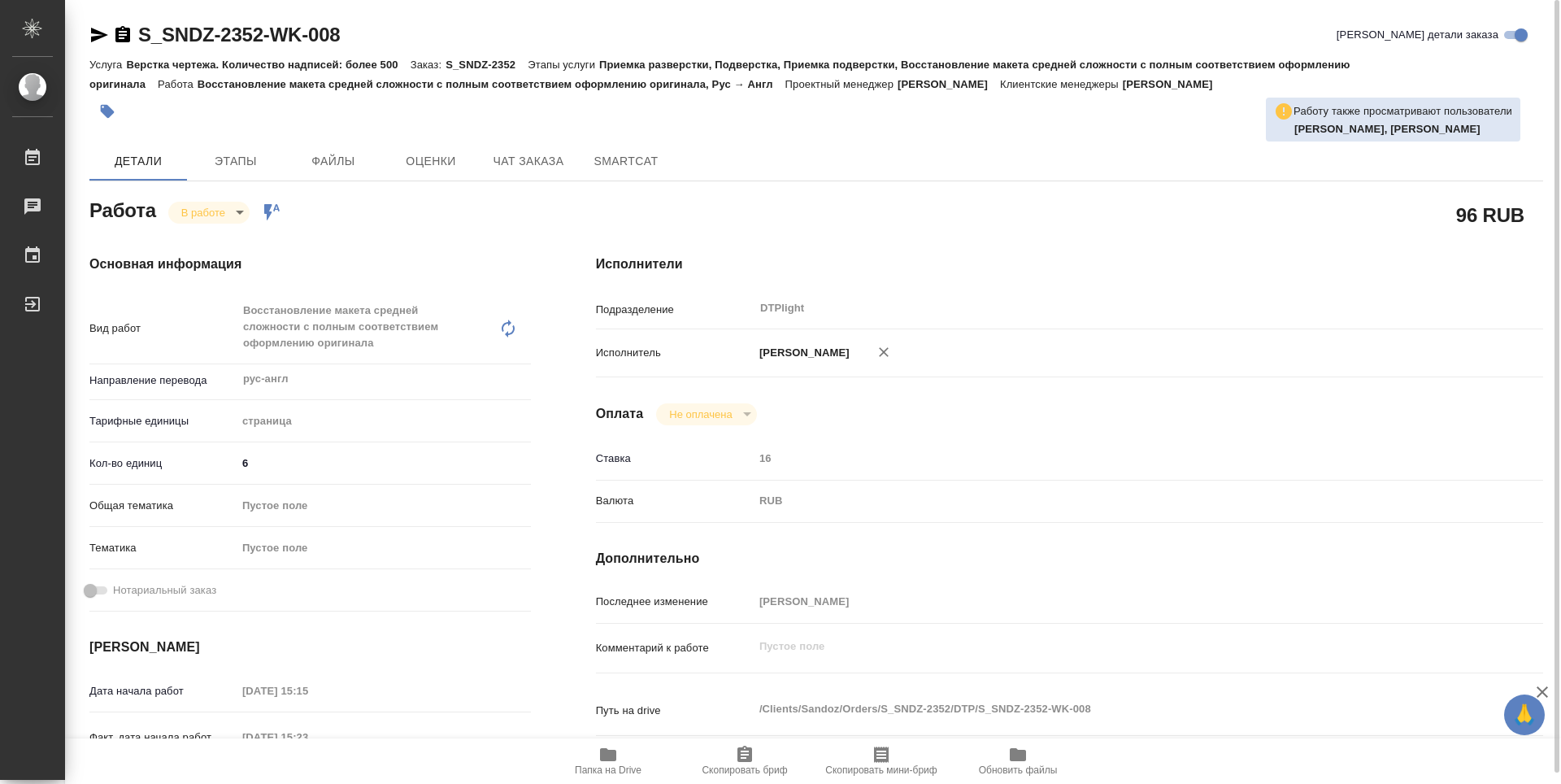
type textarea "x"
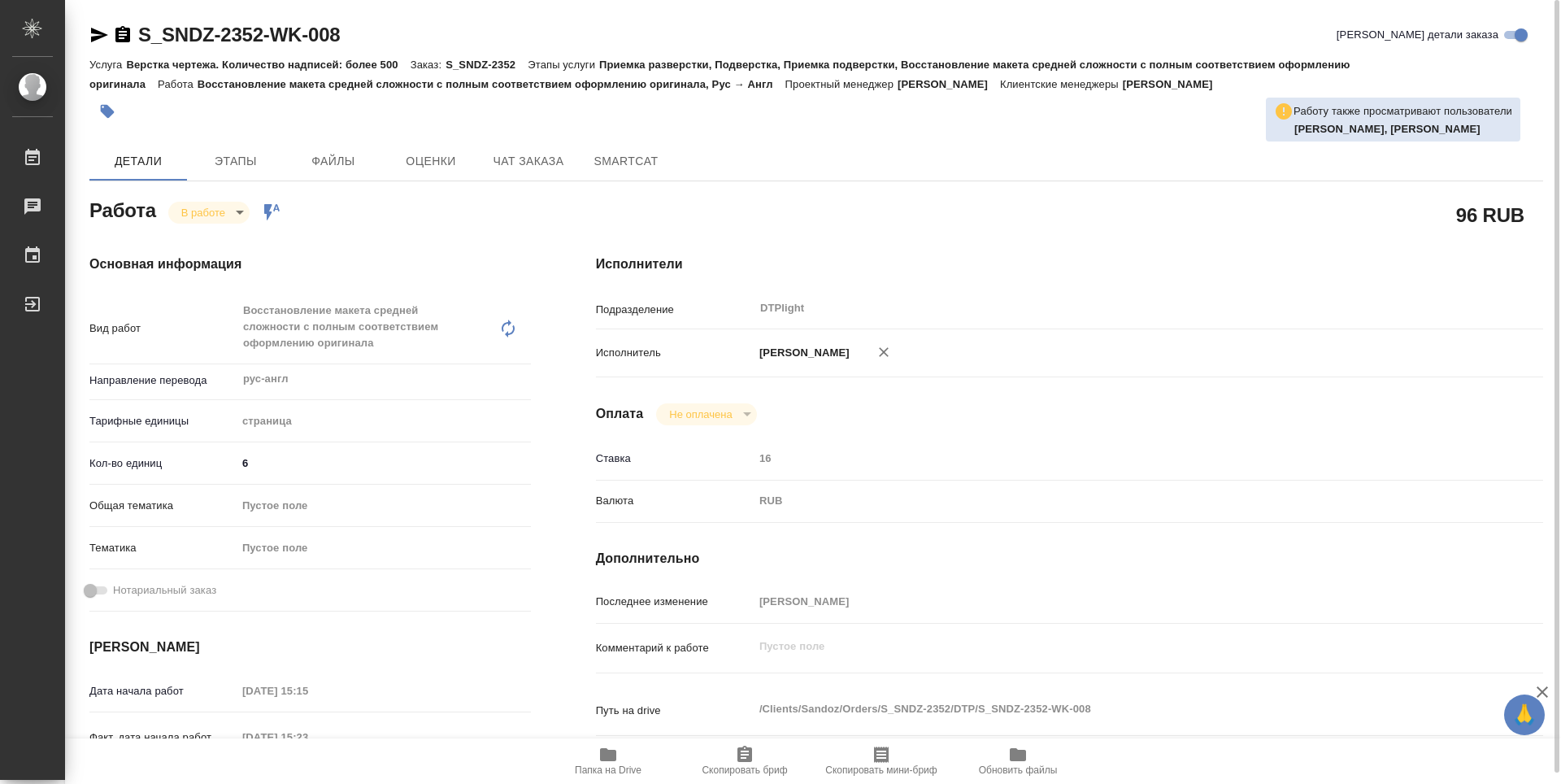
type textarea "x"
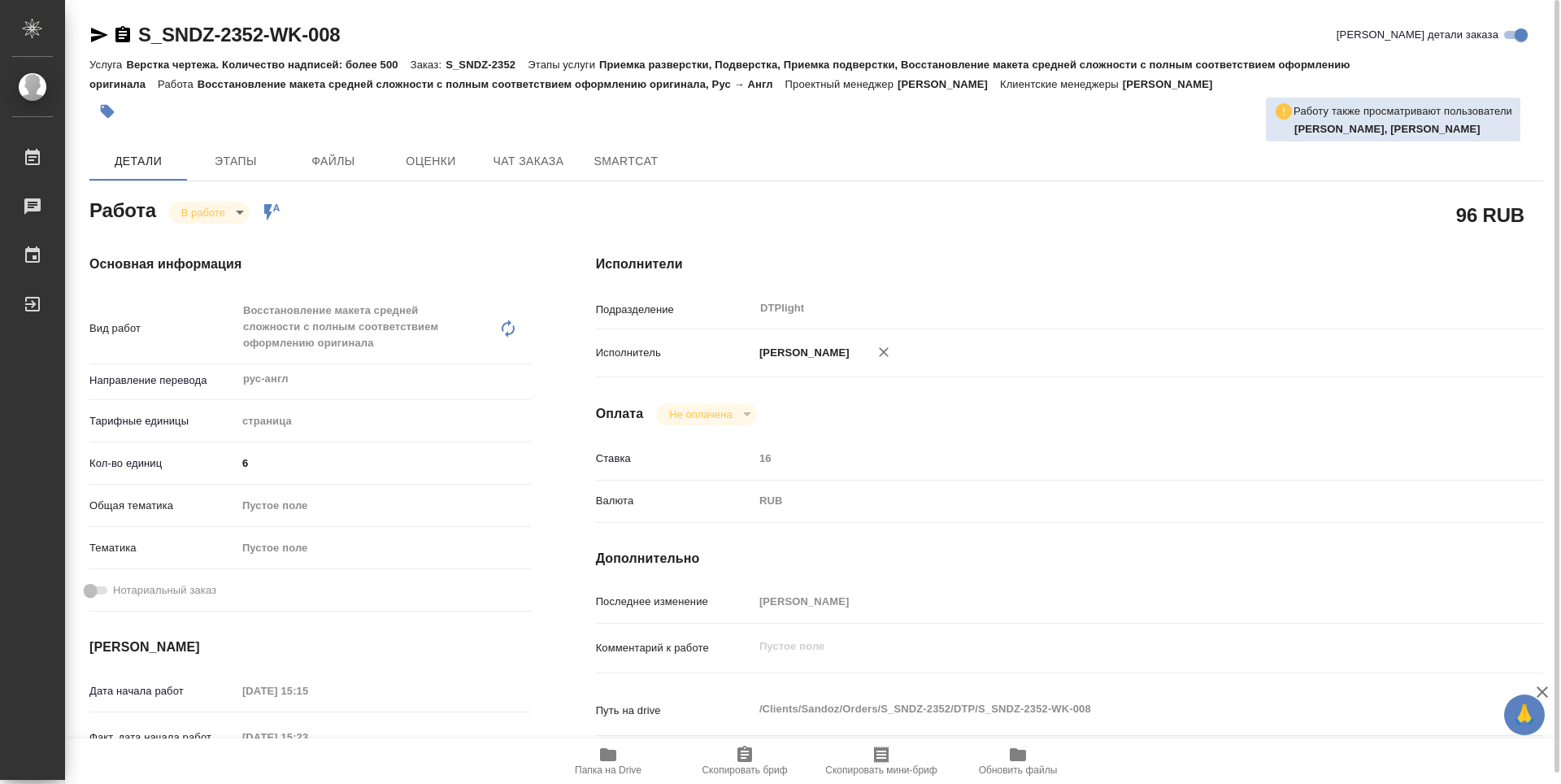
type textarea "x"
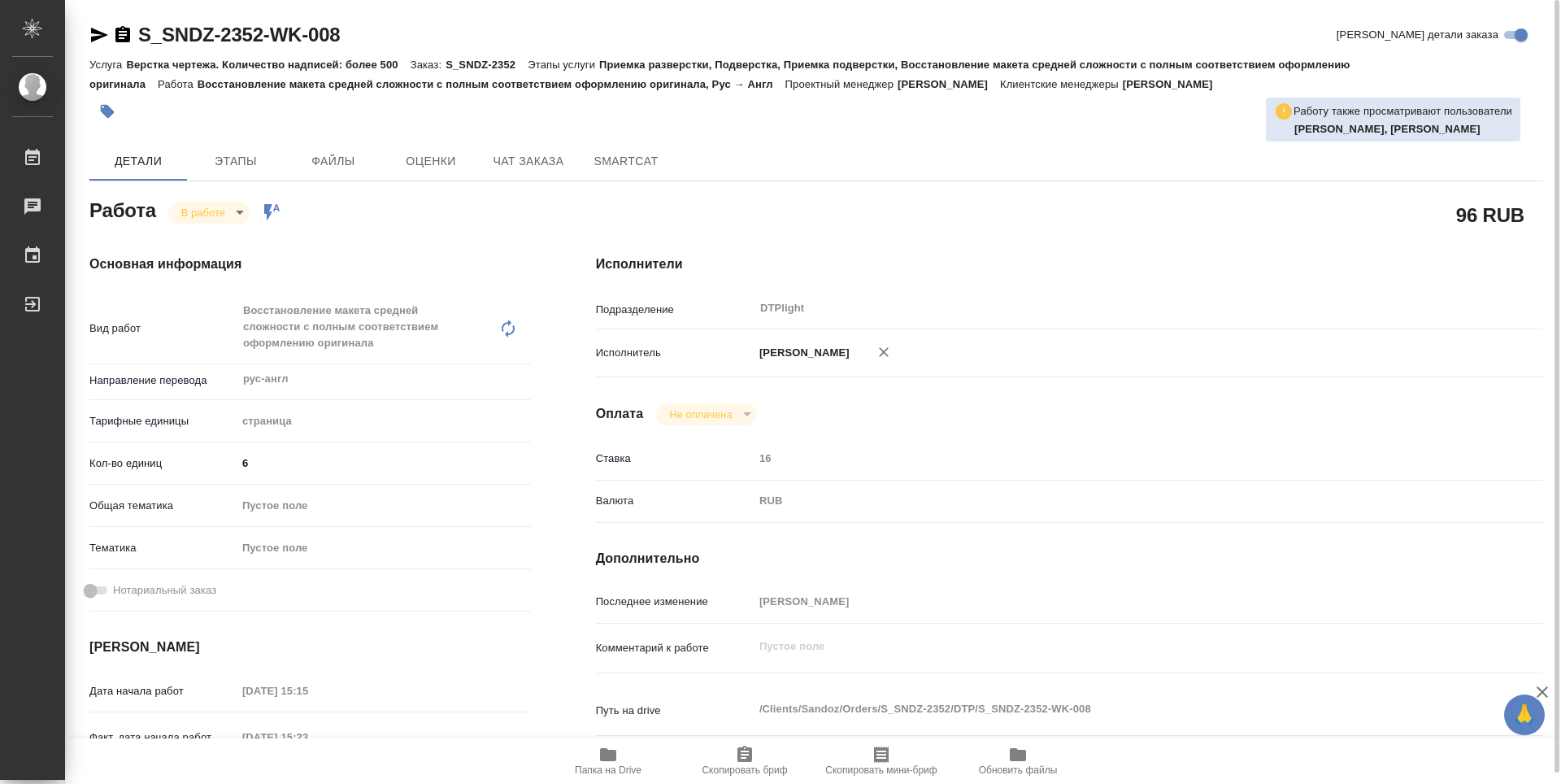
click at [127, 36] on icon "button" at bounding box center [122, 34] width 15 height 17
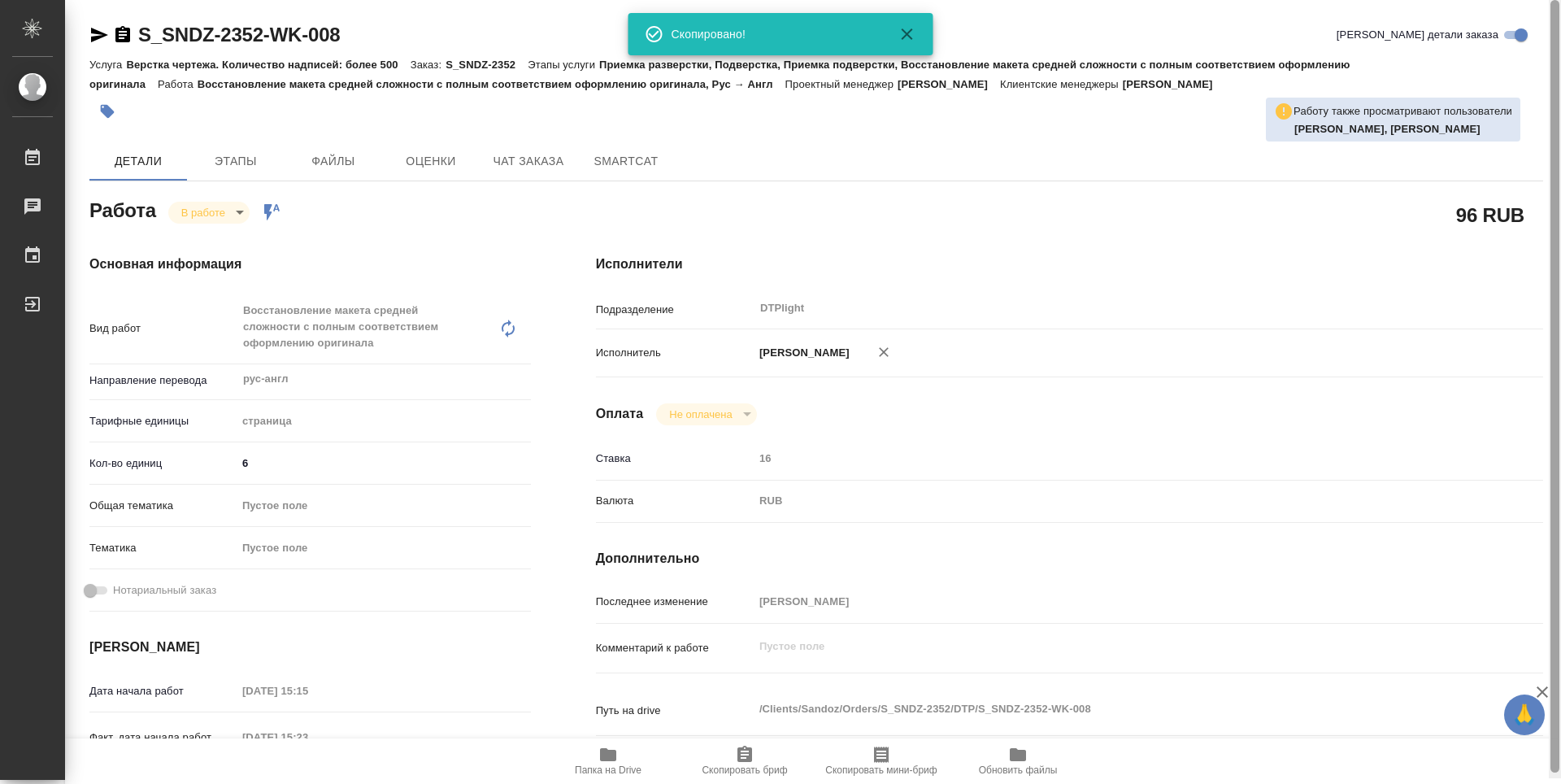
type textarea "x"
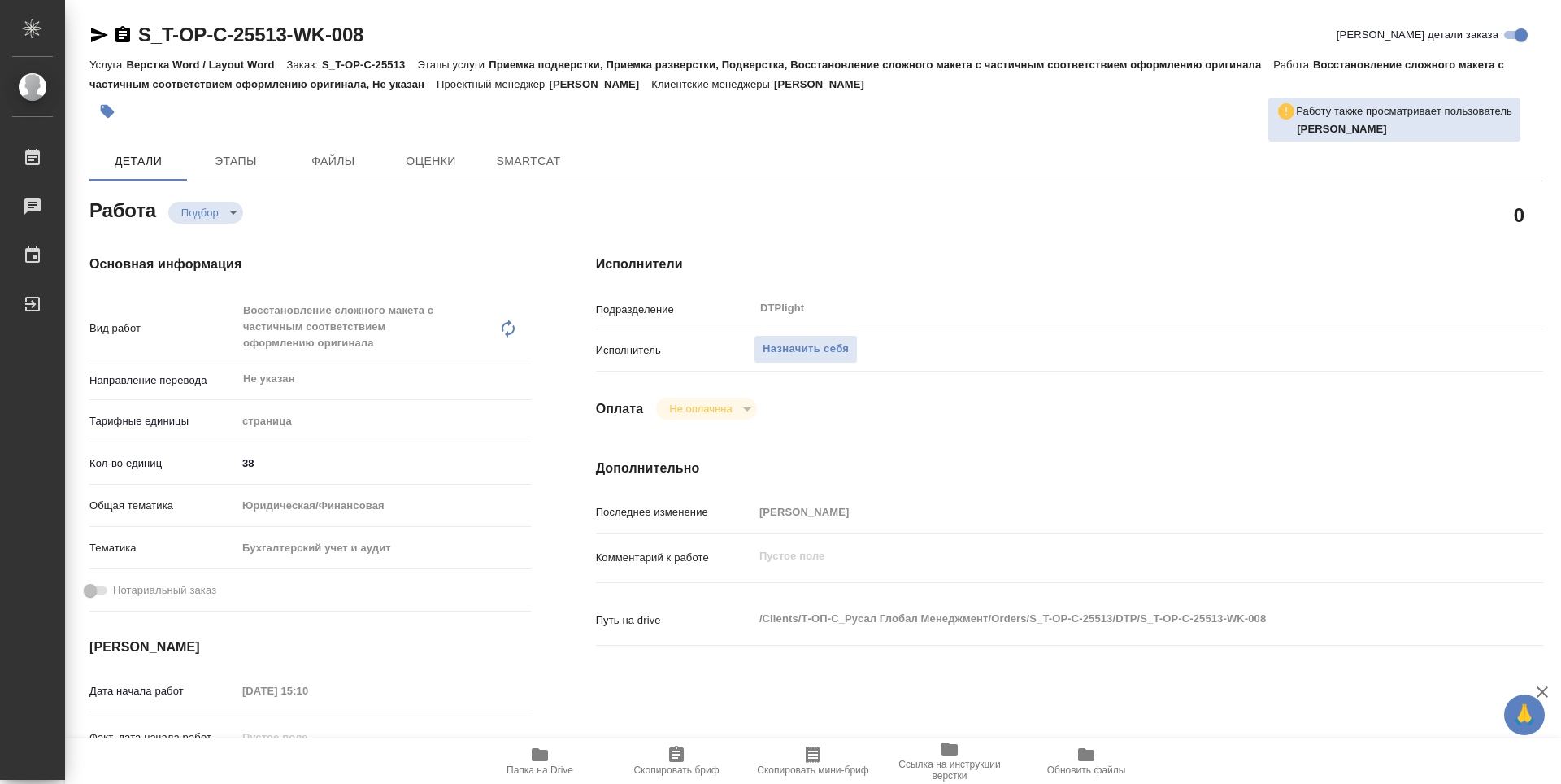
type textarea "x"
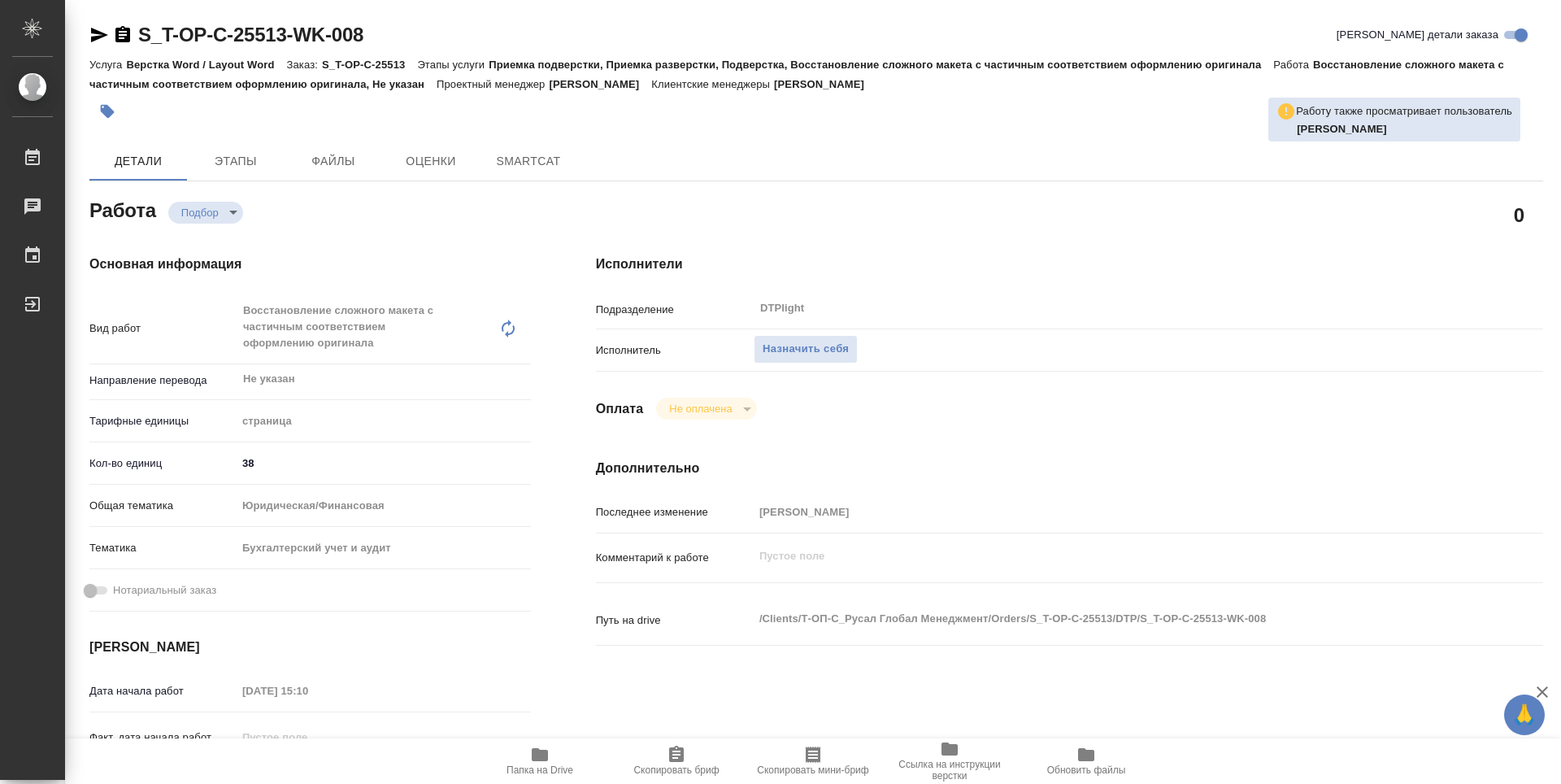
type textarea "x"
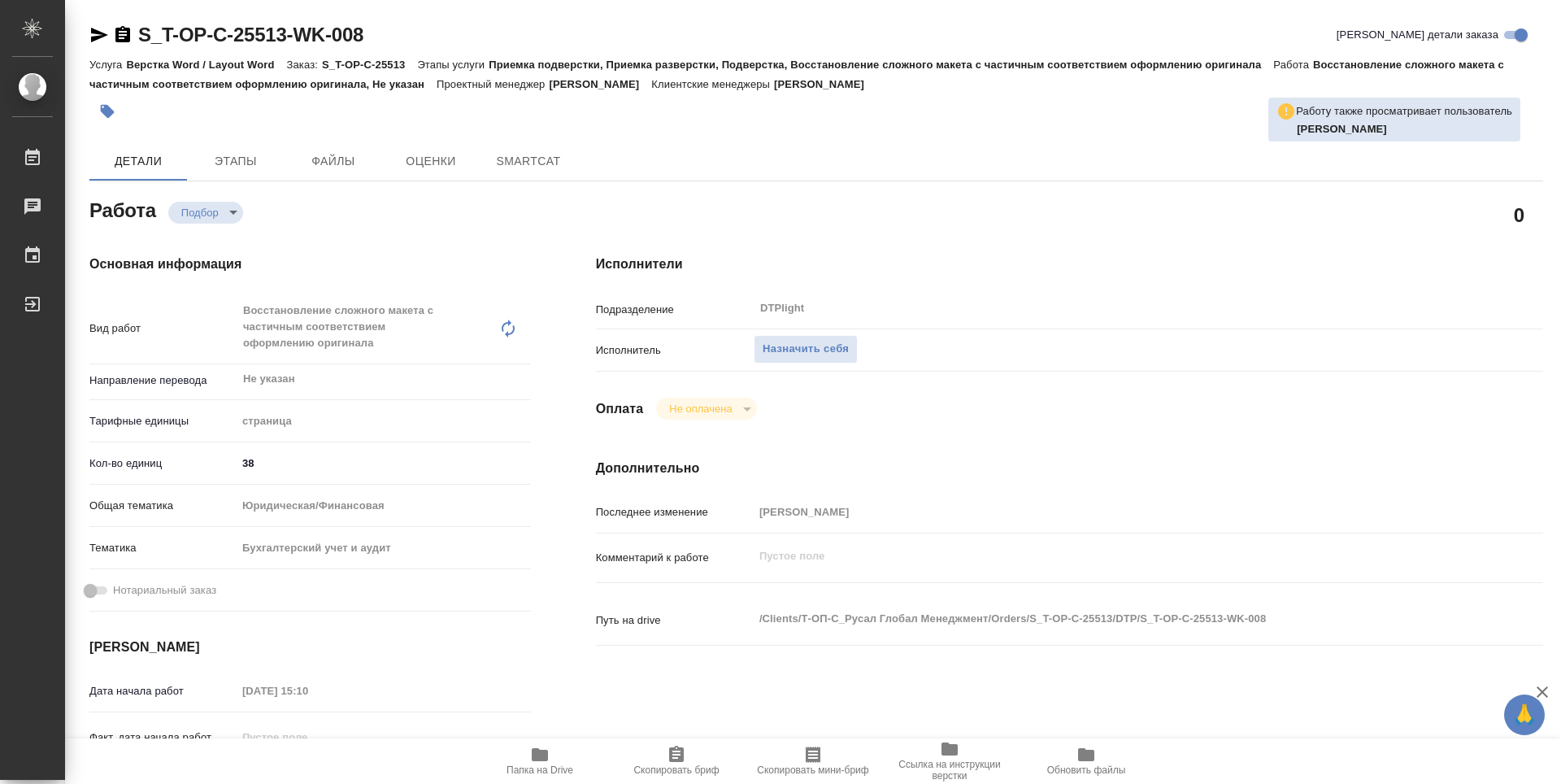
type textarea "x"
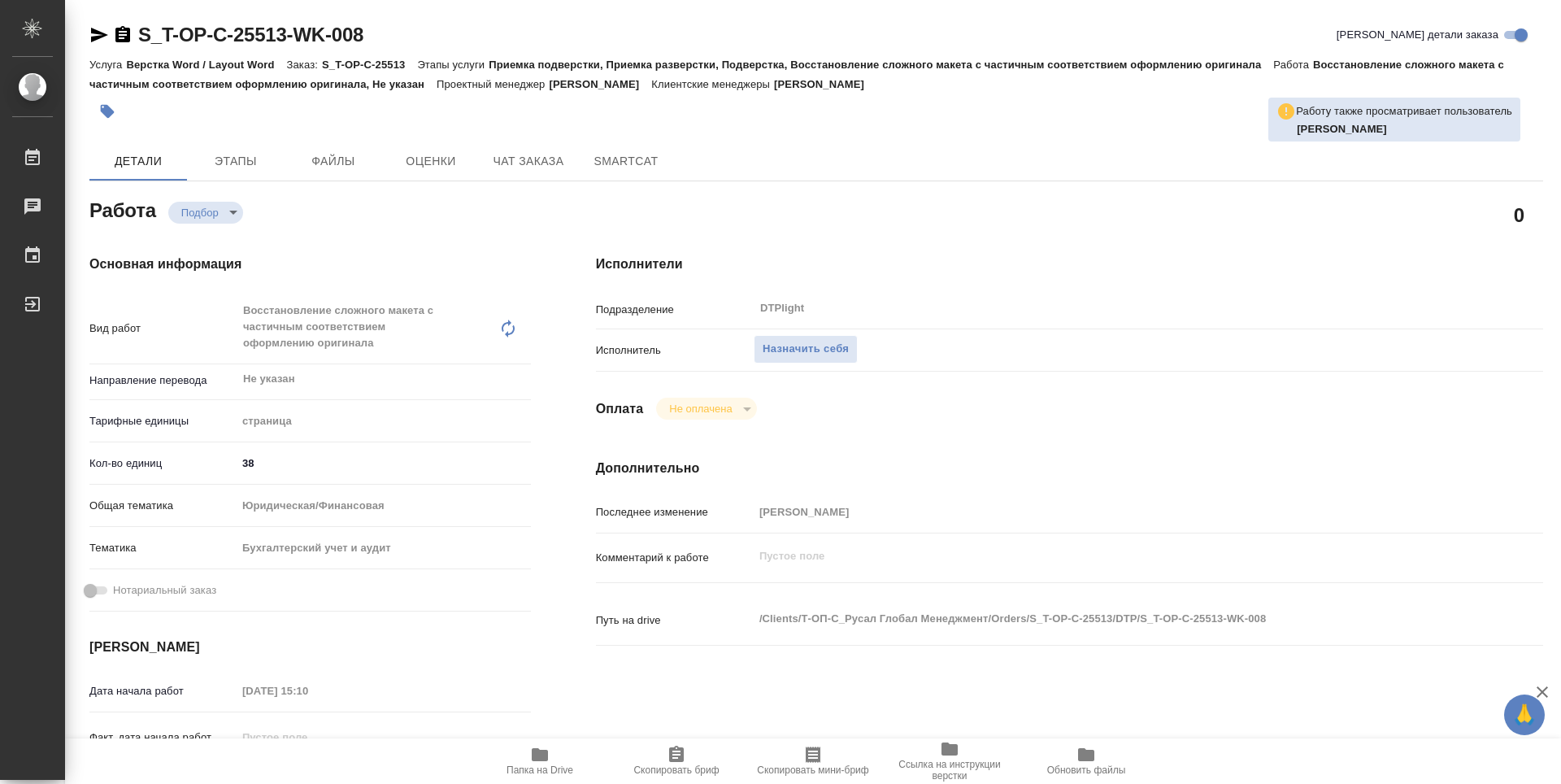
click at [555, 754] on span "Папка на Drive" at bounding box center [540, 760] width 117 height 31
type textarea "x"
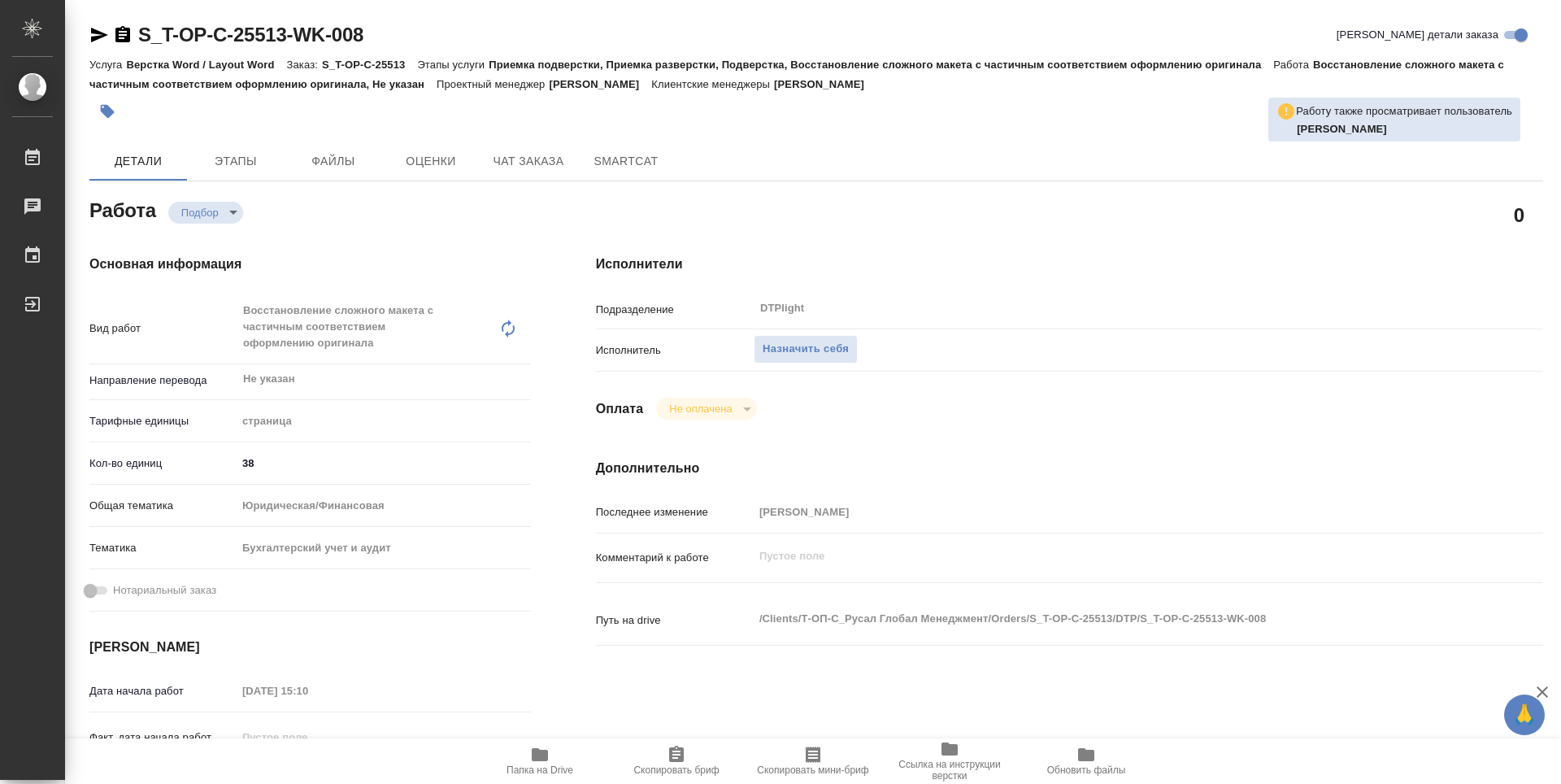
type textarea "x"
click at [793, 350] on span "Назначить себя" at bounding box center [805, 348] width 86 height 18
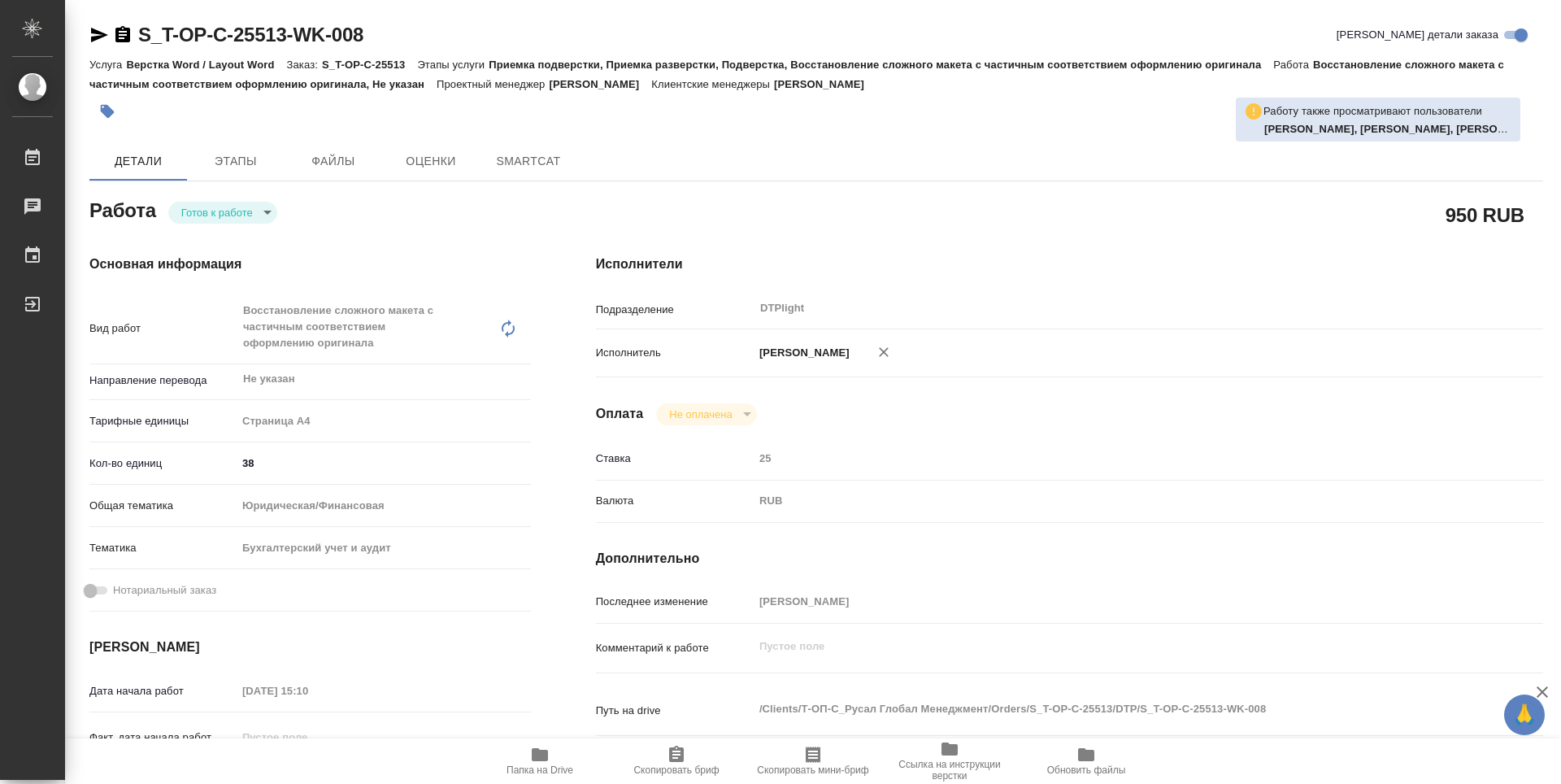
type textarea "x"
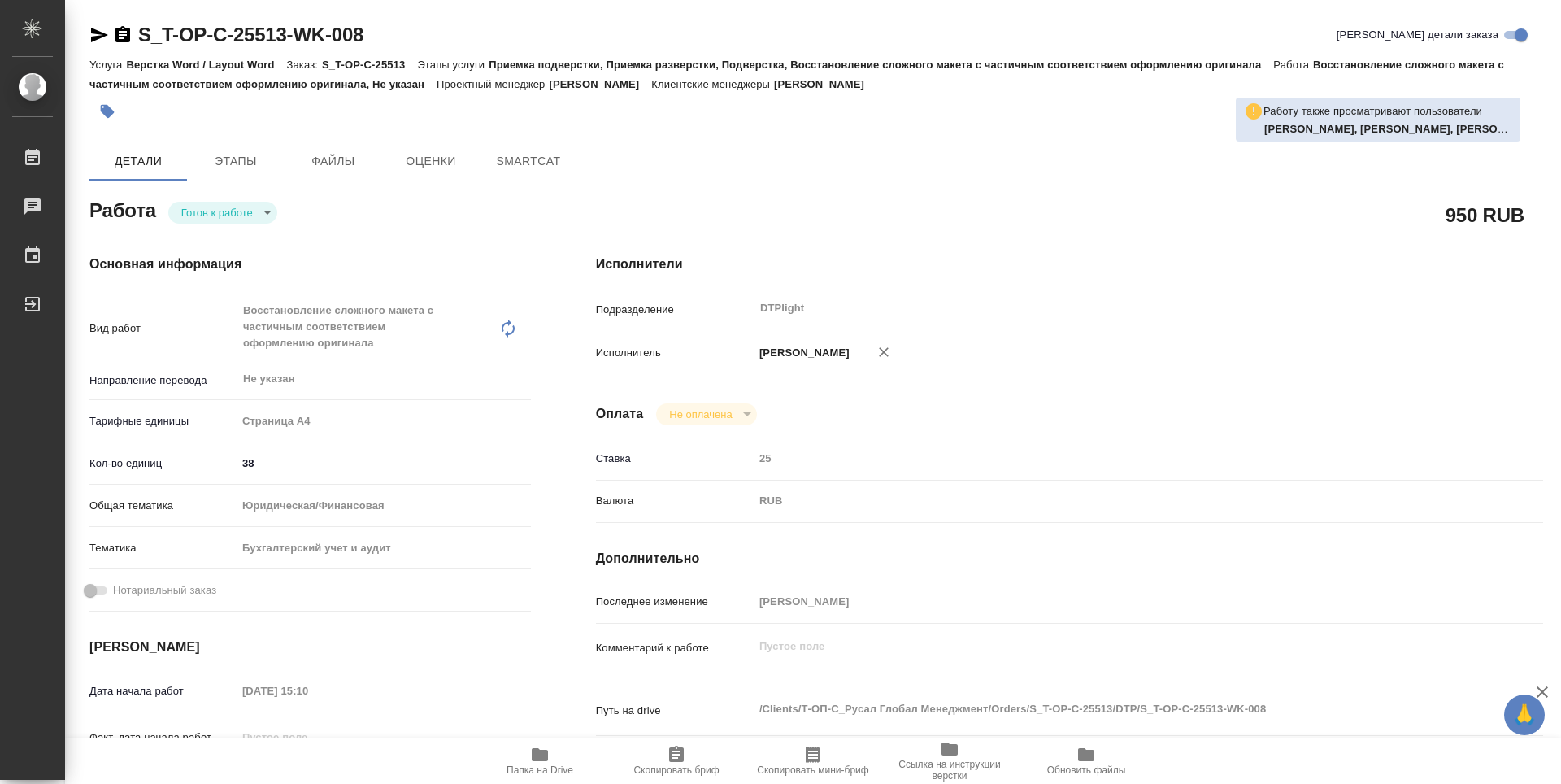
type textarea "x"
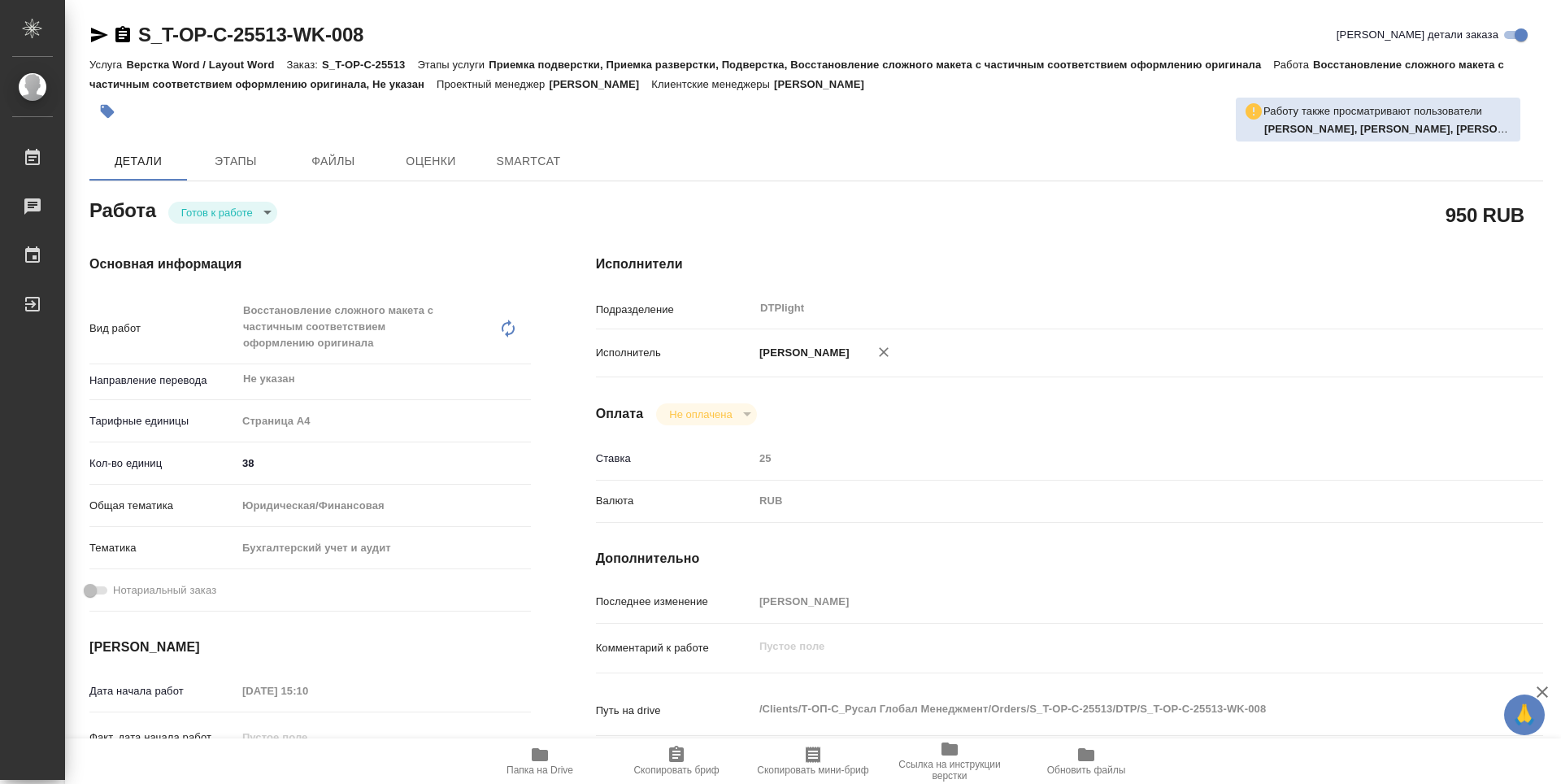
type textarea "x"
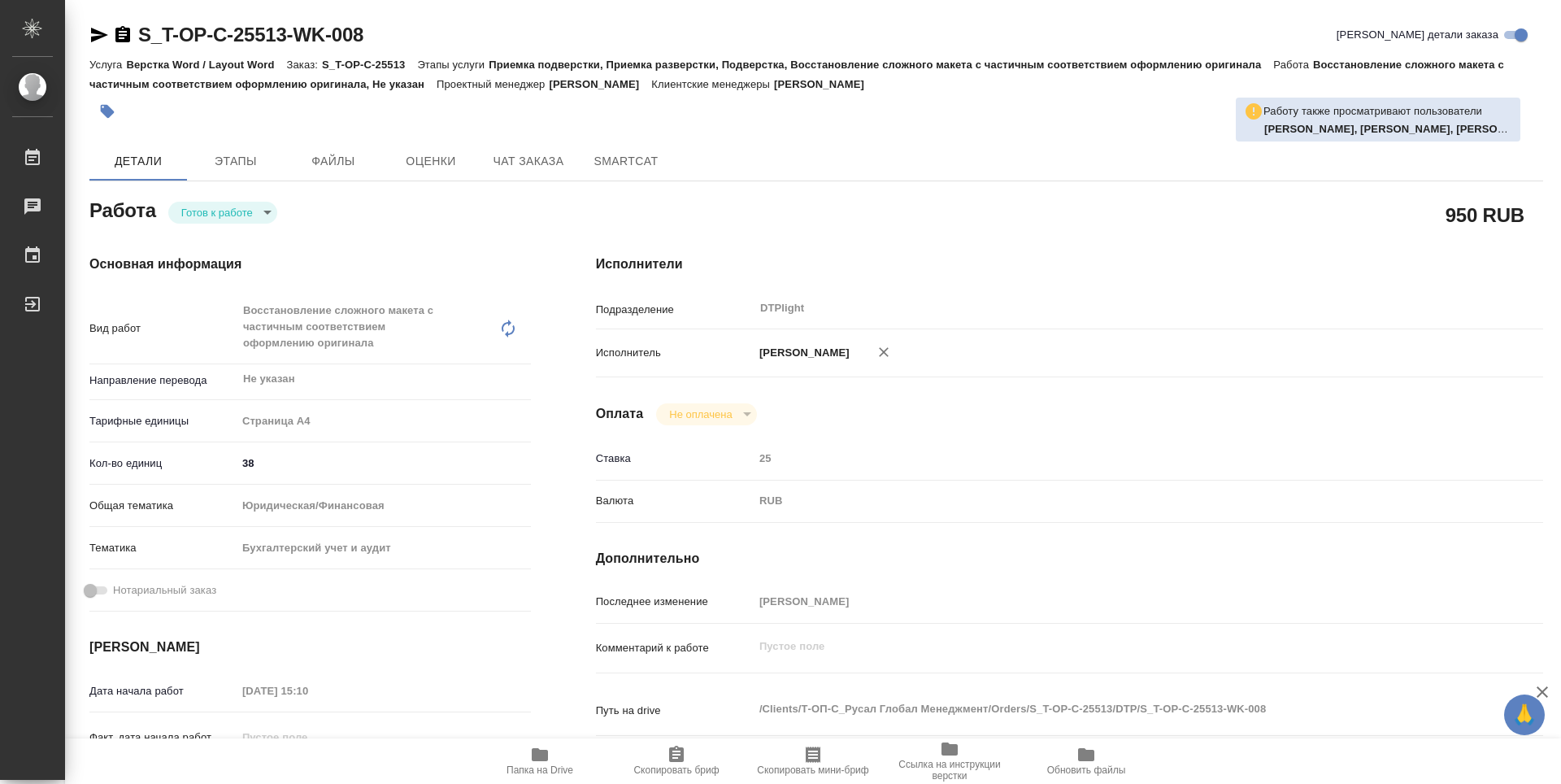
click at [272, 210] on body "🙏 .cls-1 fill:#fff; AWATERA Guselnikov Roman Работы Чаты График Выйти S_T-OP-C-…" at bounding box center [780, 392] width 1561 height 784
type textarea "x"
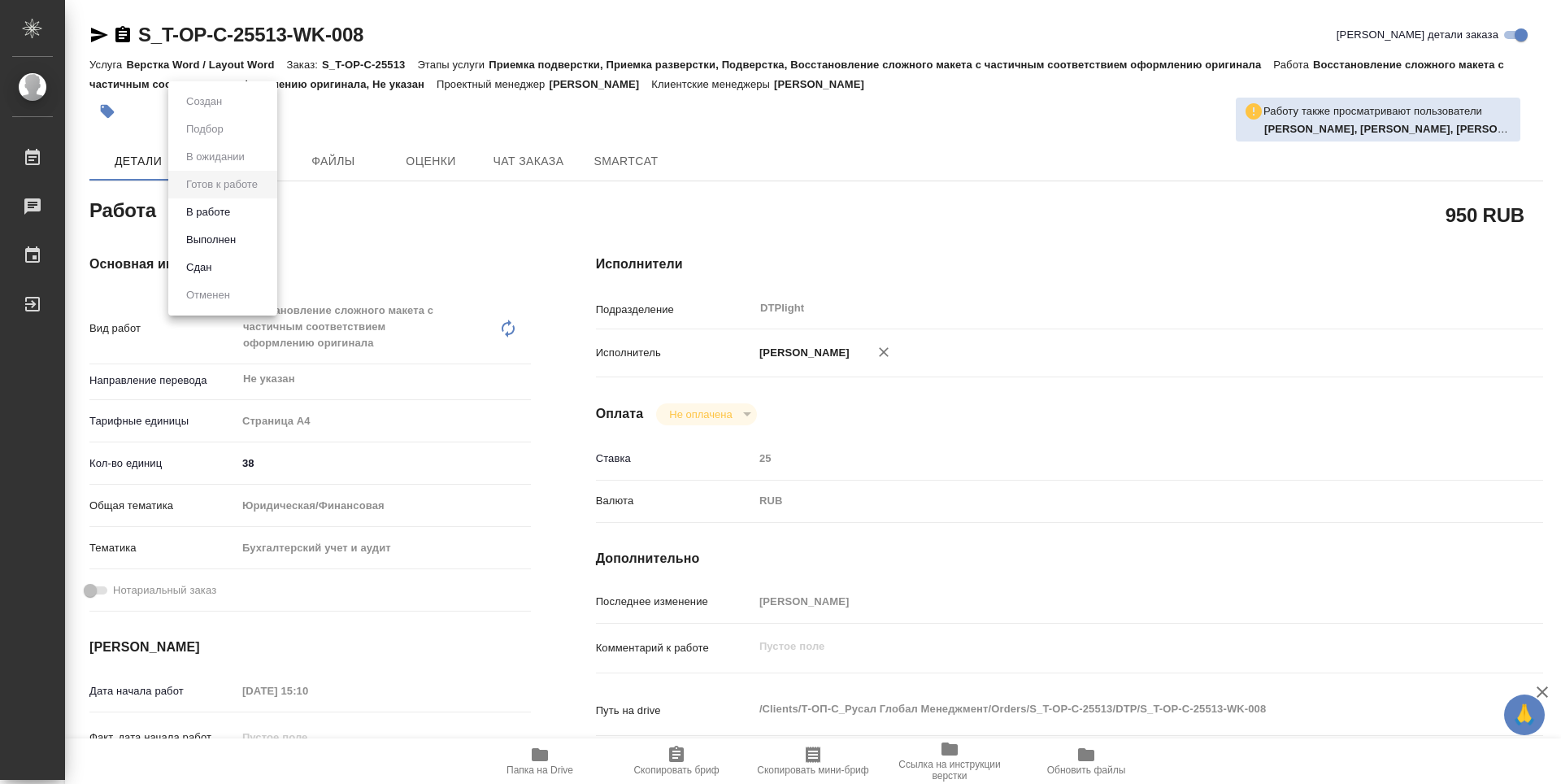
type textarea "x"
click at [234, 212] on button "В работе" at bounding box center [207, 212] width 53 height 18
type textarea "x"
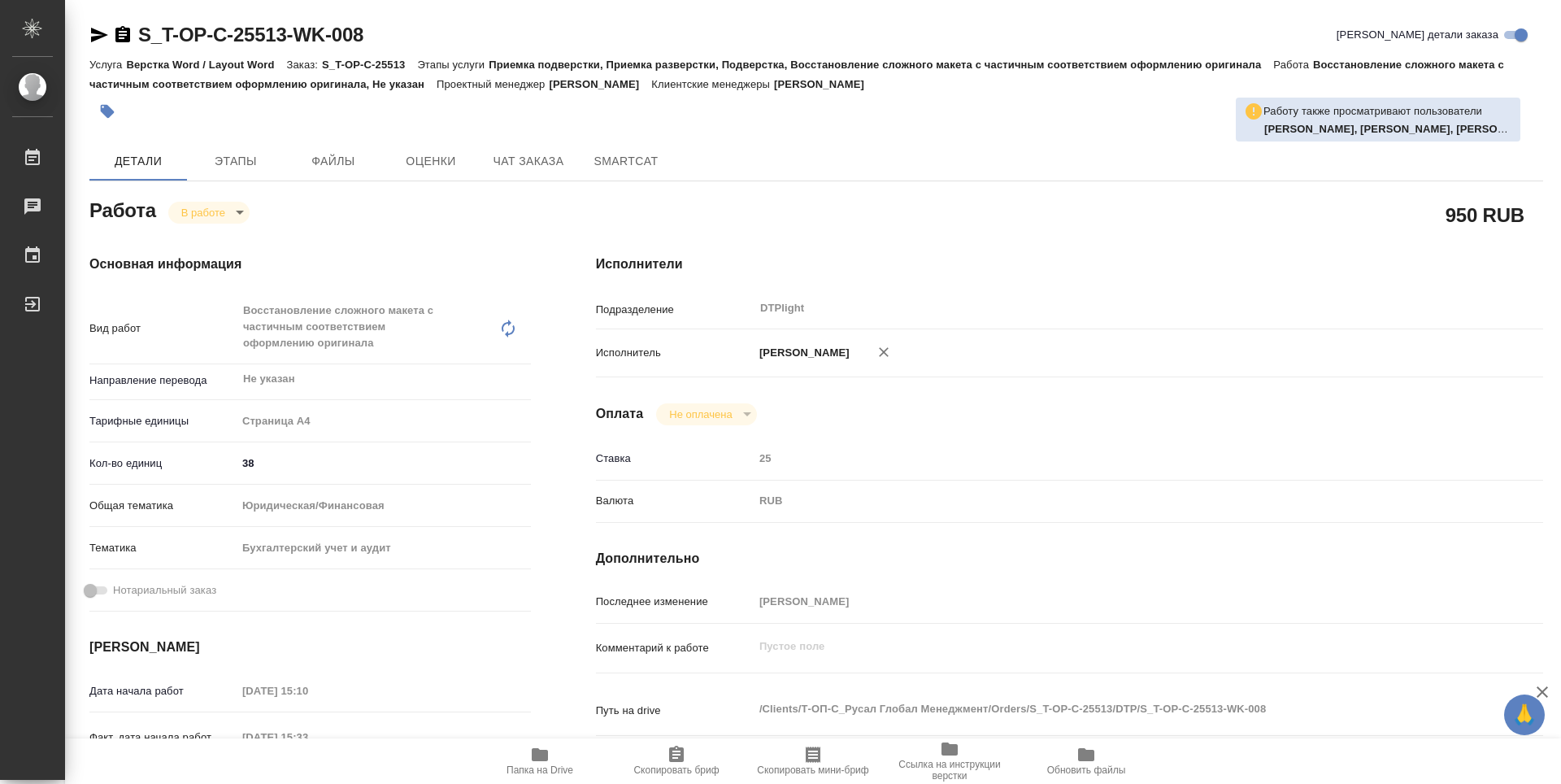
type textarea "x"
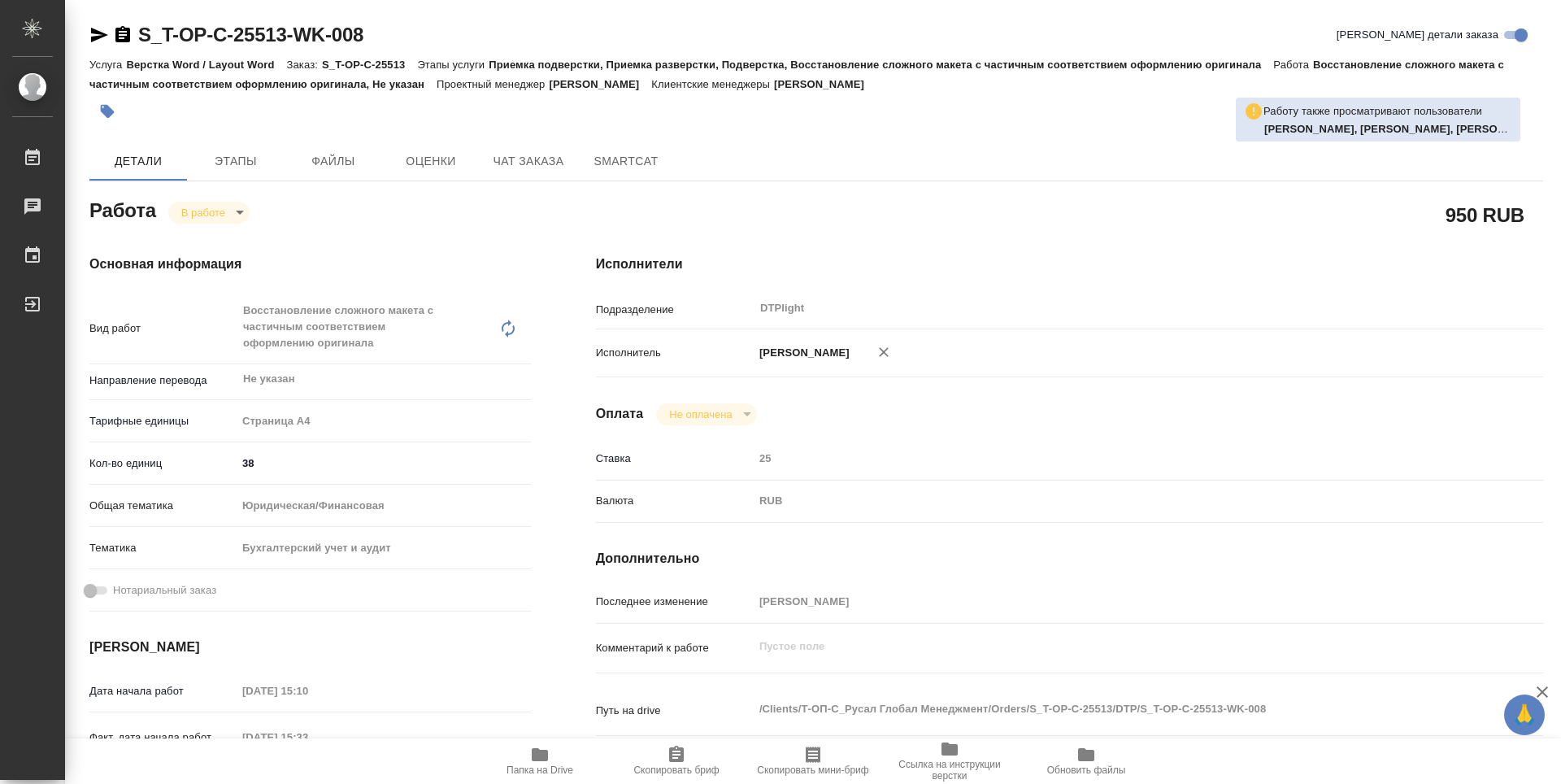
type textarea "x"
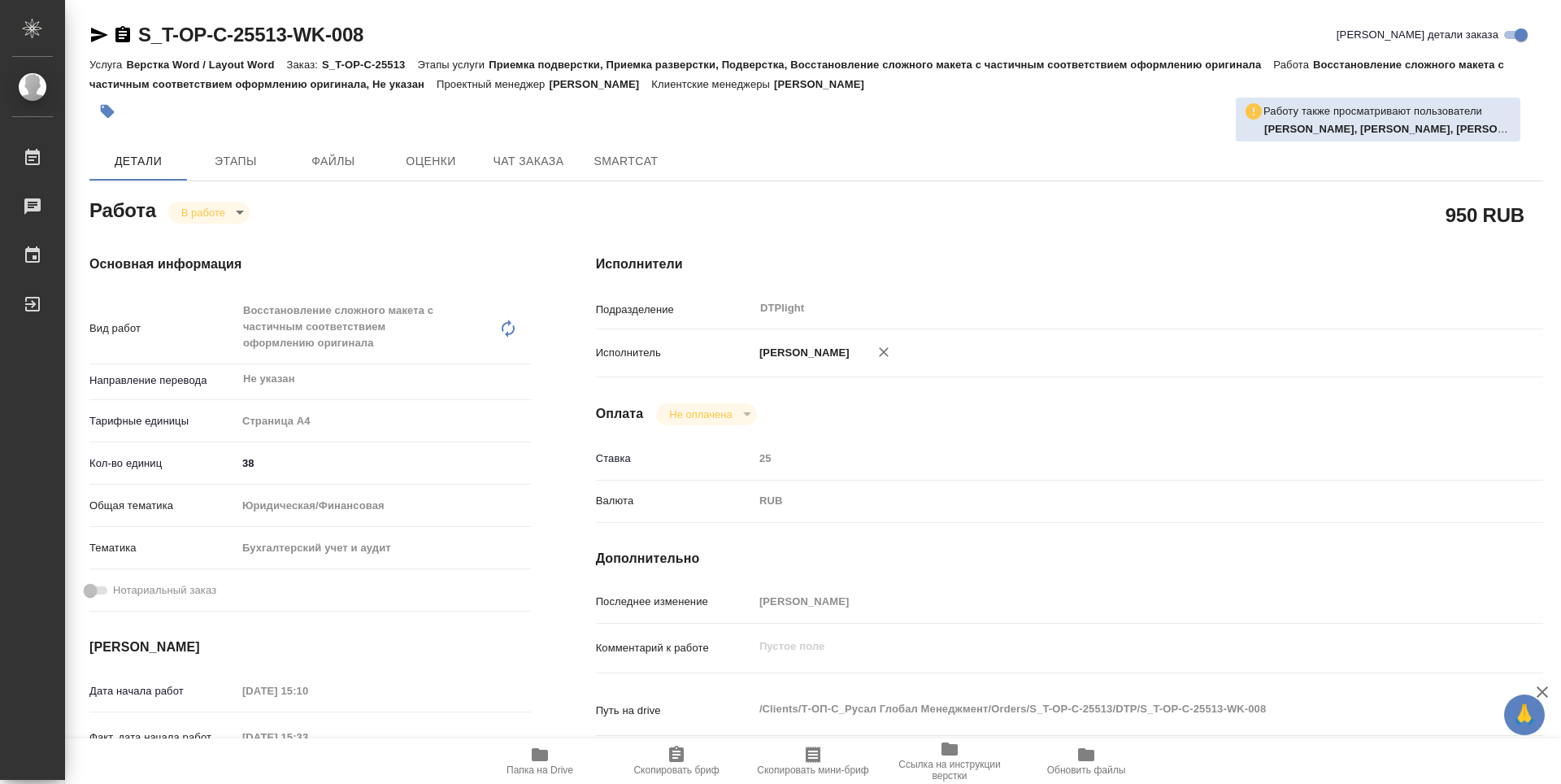
type textarea "x"
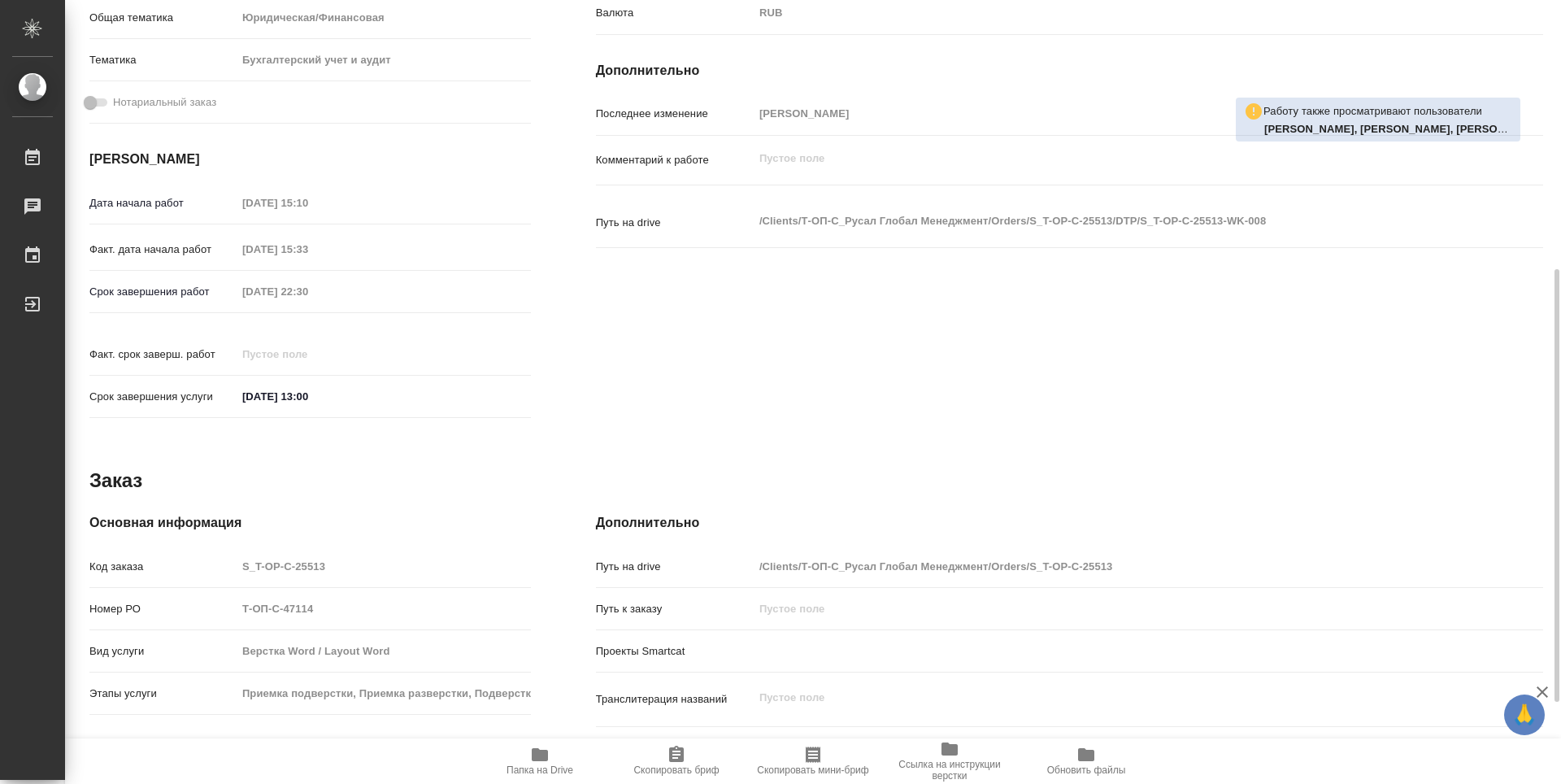
scroll to position [636, 0]
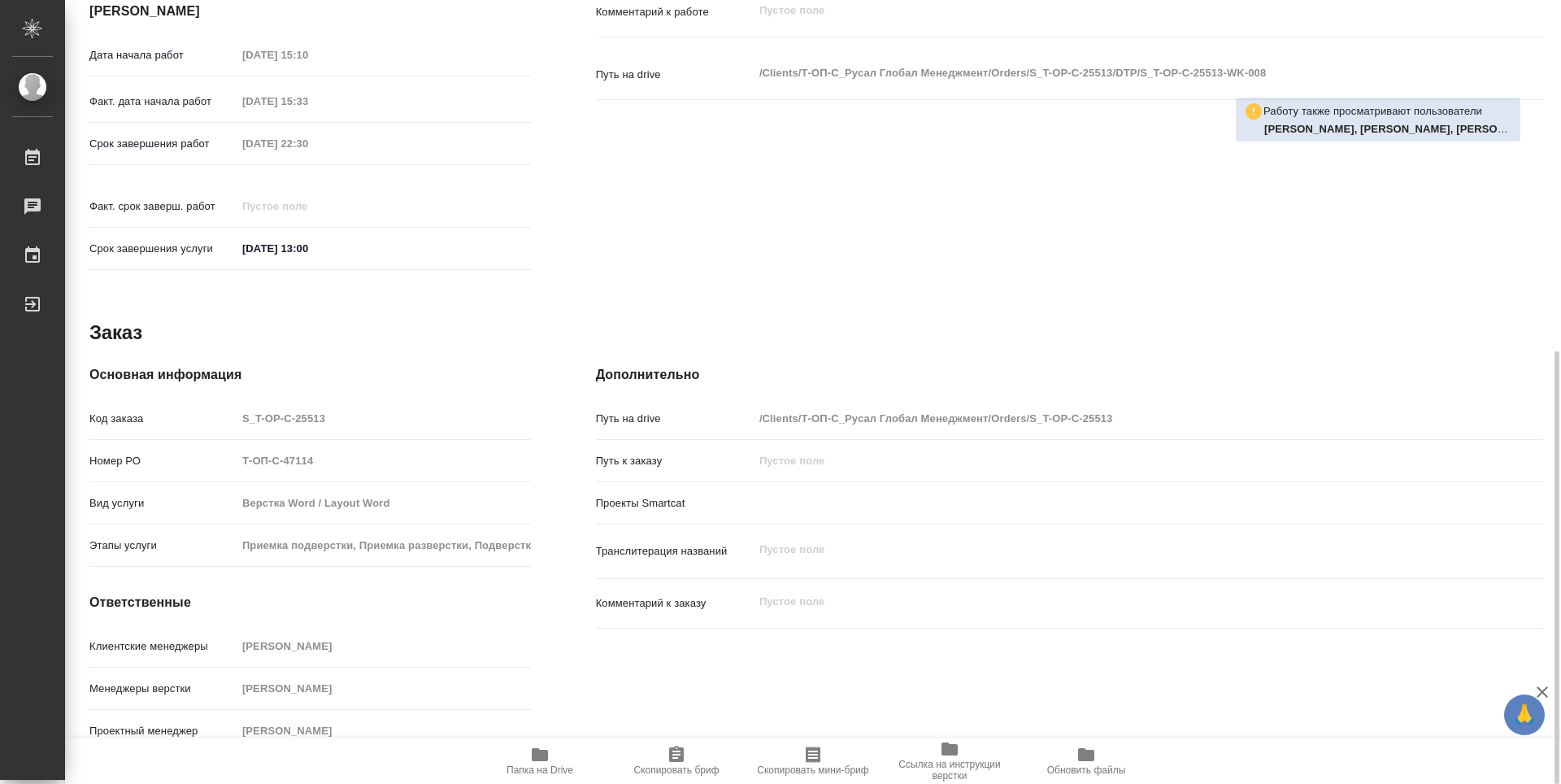
type textarea "x"
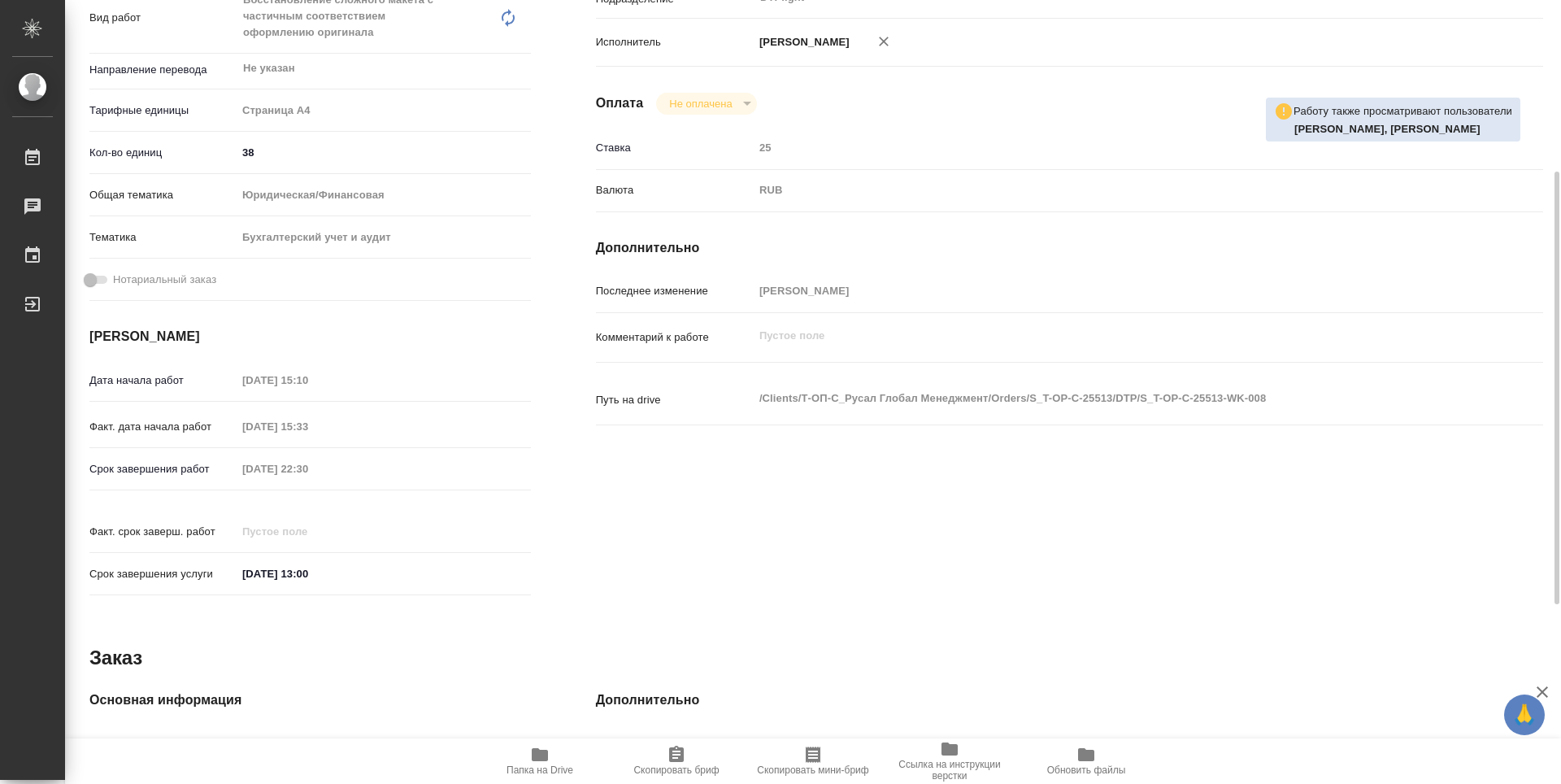
scroll to position [0, 0]
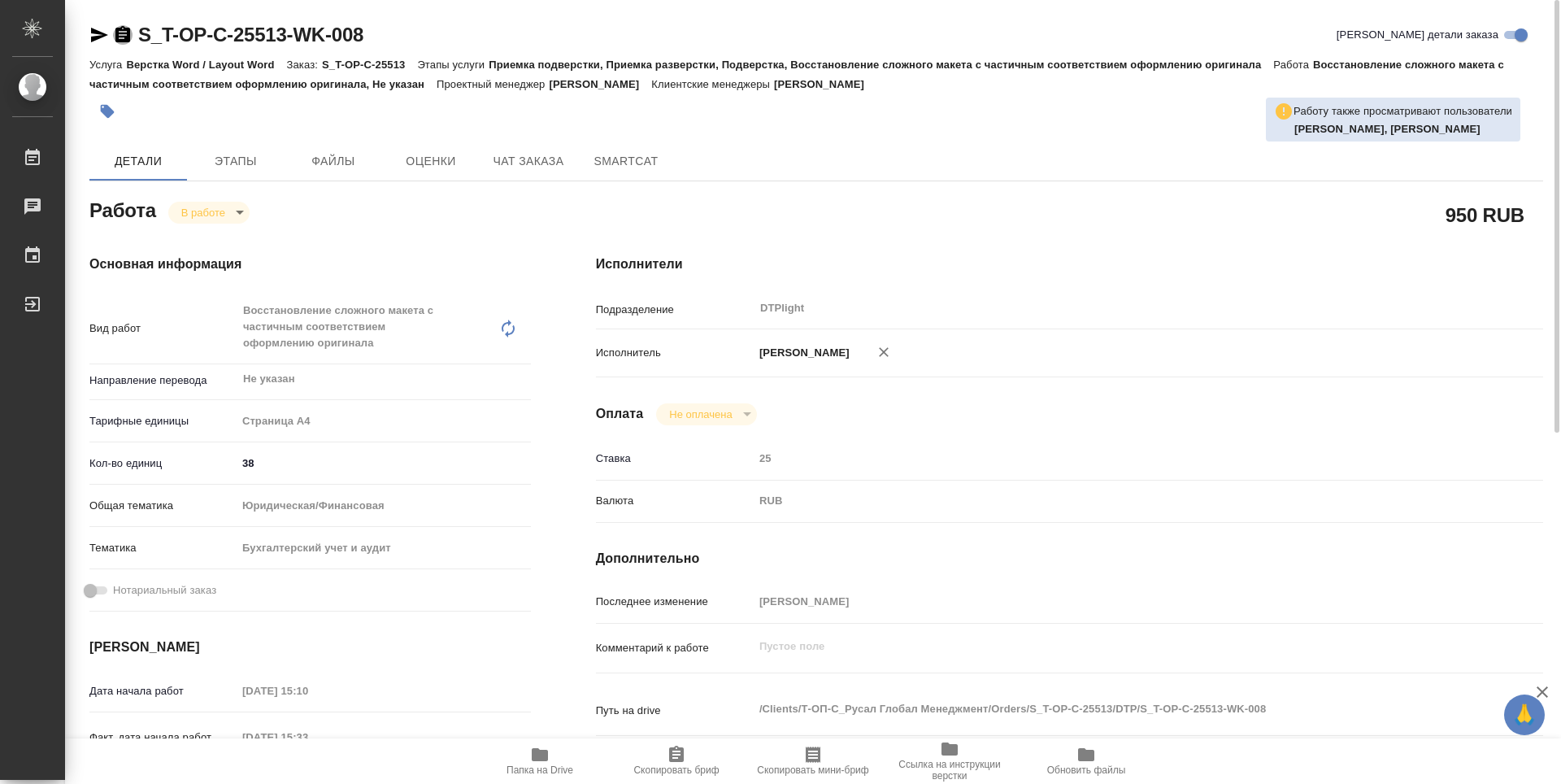
click at [121, 37] on icon "button" at bounding box center [122, 34] width 15 height 17
click at [447, 228] on div "Основная информация Вид работ Восстановление сложного макета с частичным соотве…" at bounding box center [310, 585] width 507 height 727
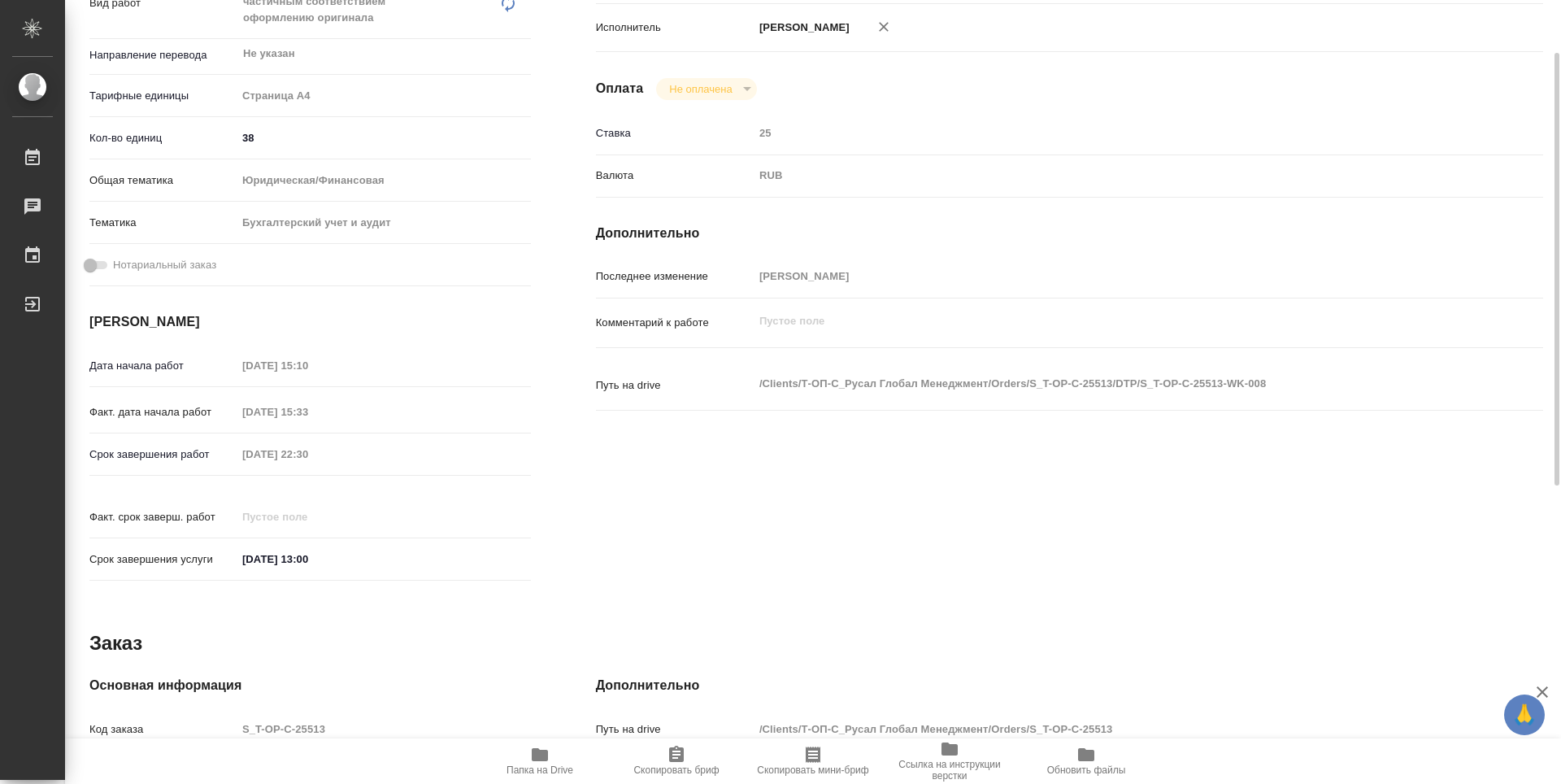
scroll to position [244, 0]
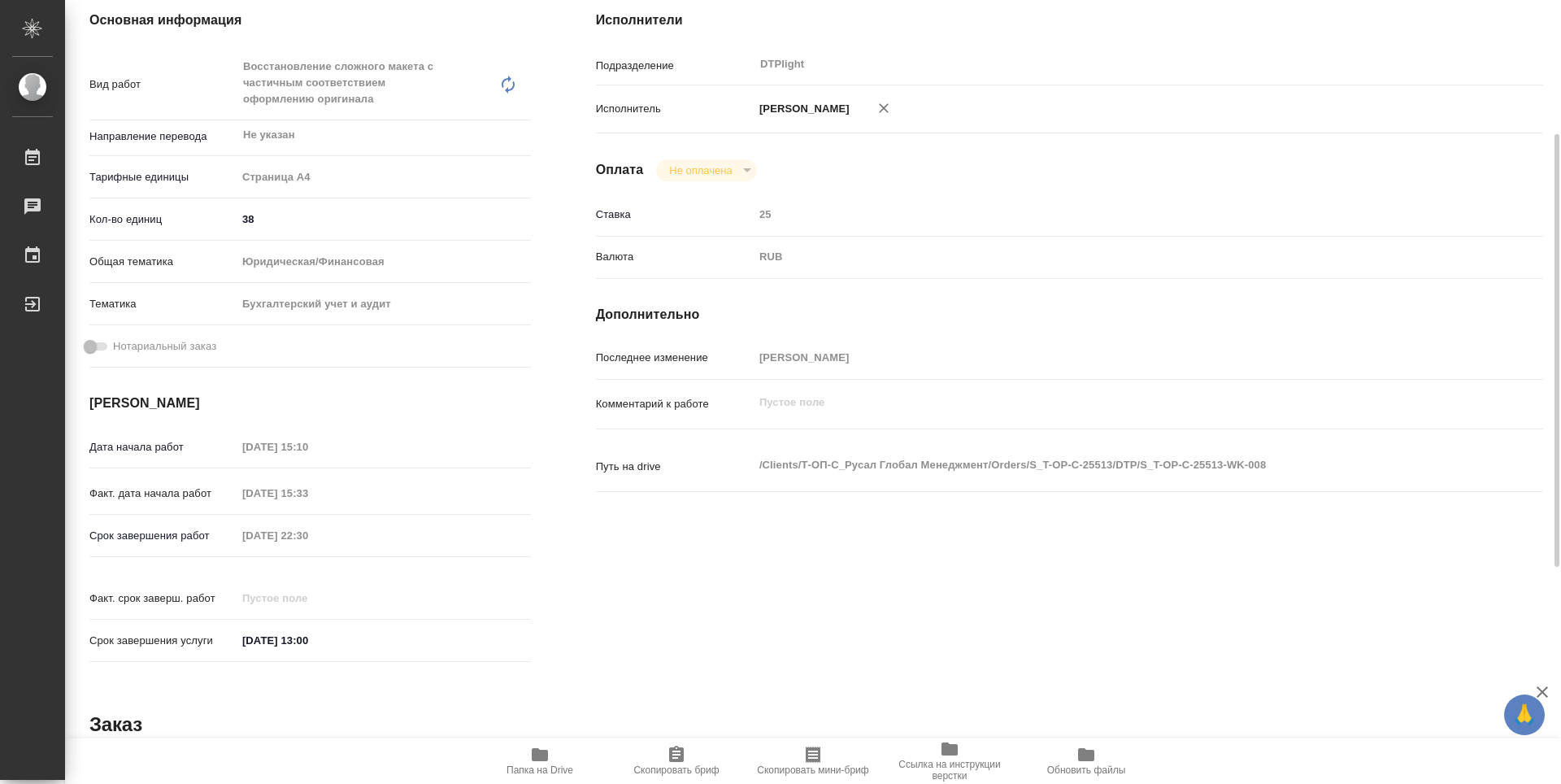
click at [553, 749] on span "Папка на Drive" at bounding box center [540, 760] width 117 height 31
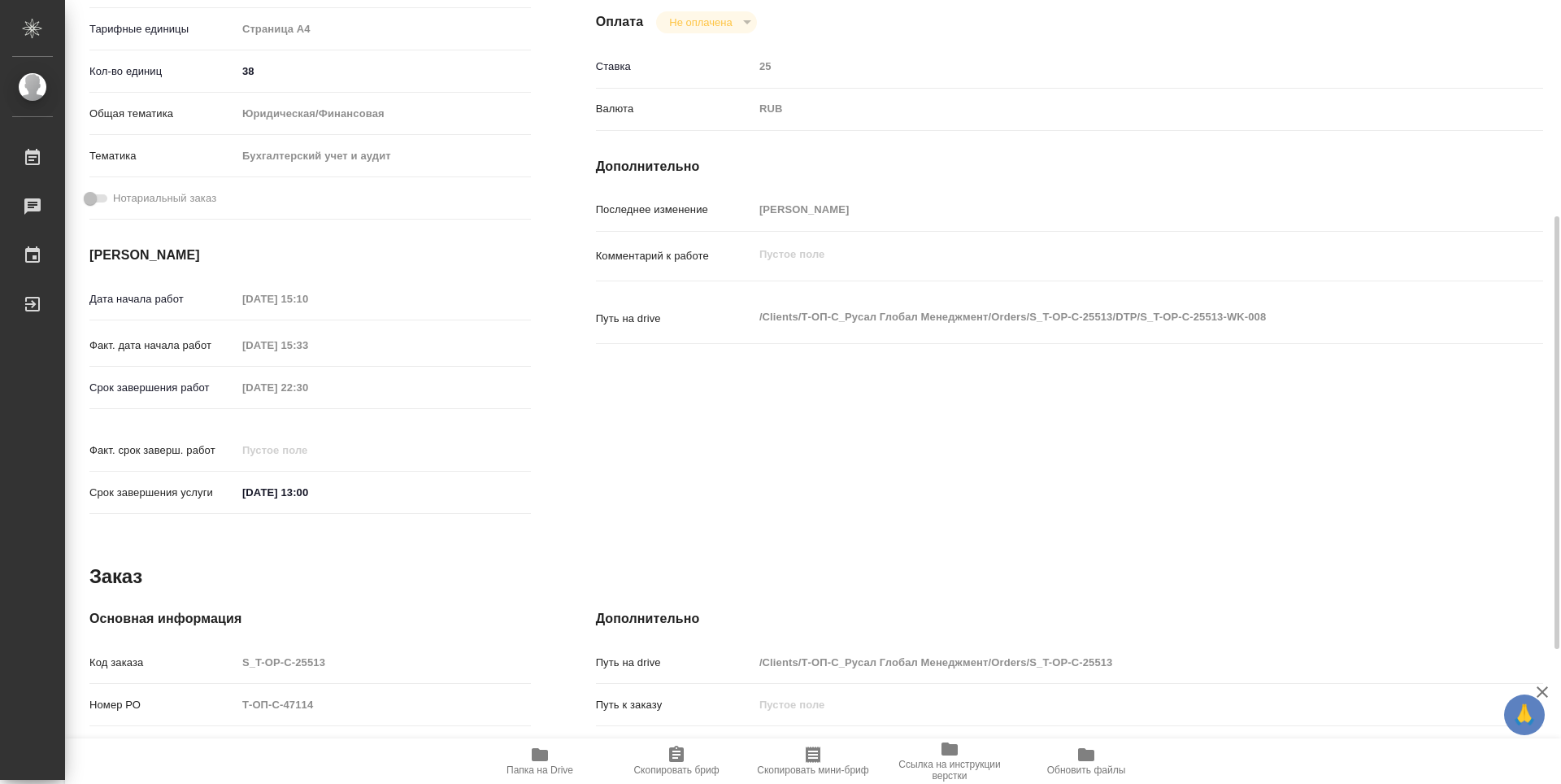
scroll to position [66, 0]
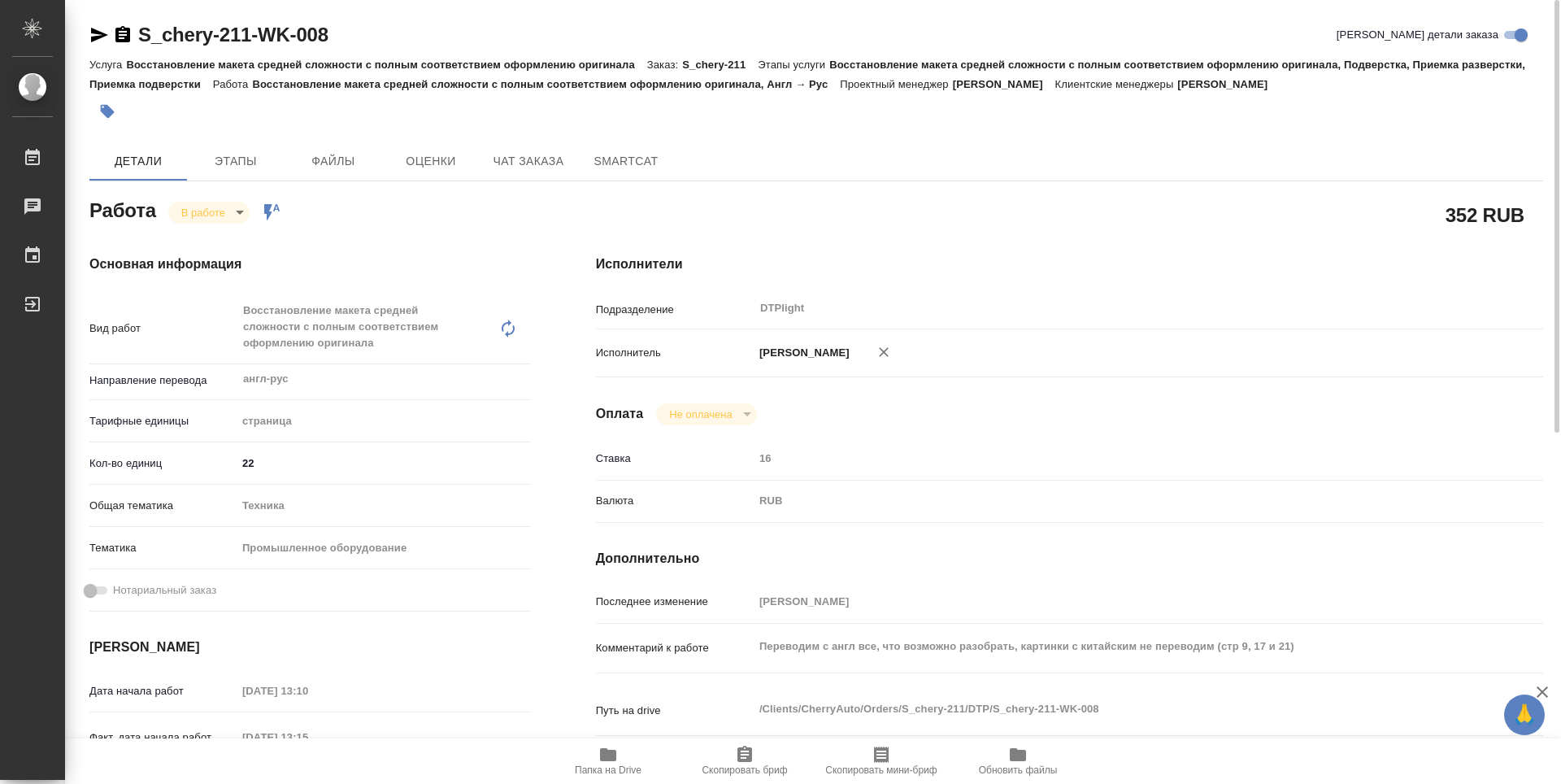
click at [539, 215] on div "Работа В работе inProgress Работа включена в последовательность" at bounding box center [310, 214] width 507 height 106
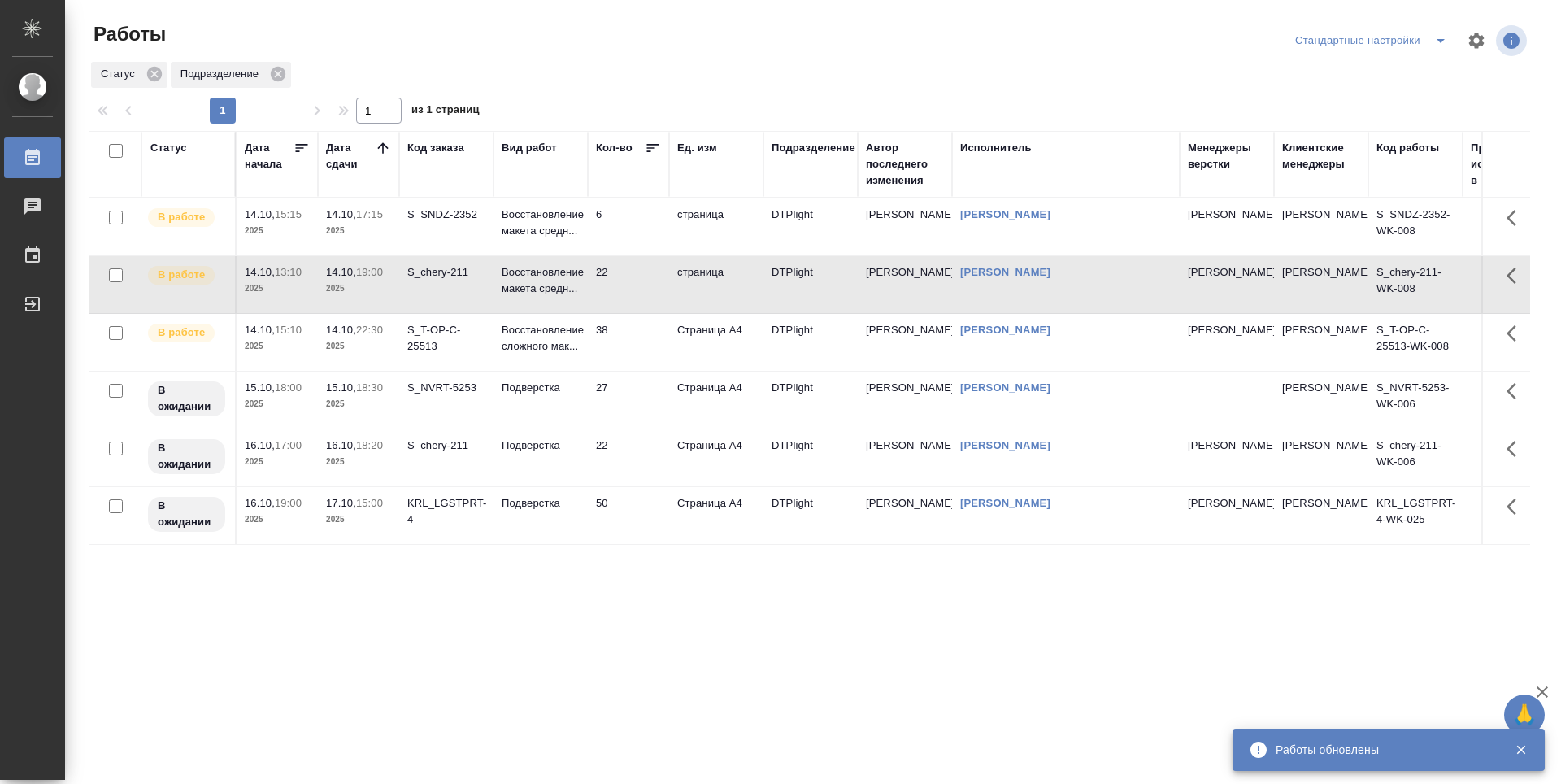
click at [578, 614] on div "Статус Дата начала Дата сдачи Код заказа Вид работ Кол-во Ед. изм Подразделение…" at bounding box center [809, 424] width 1440 height 585
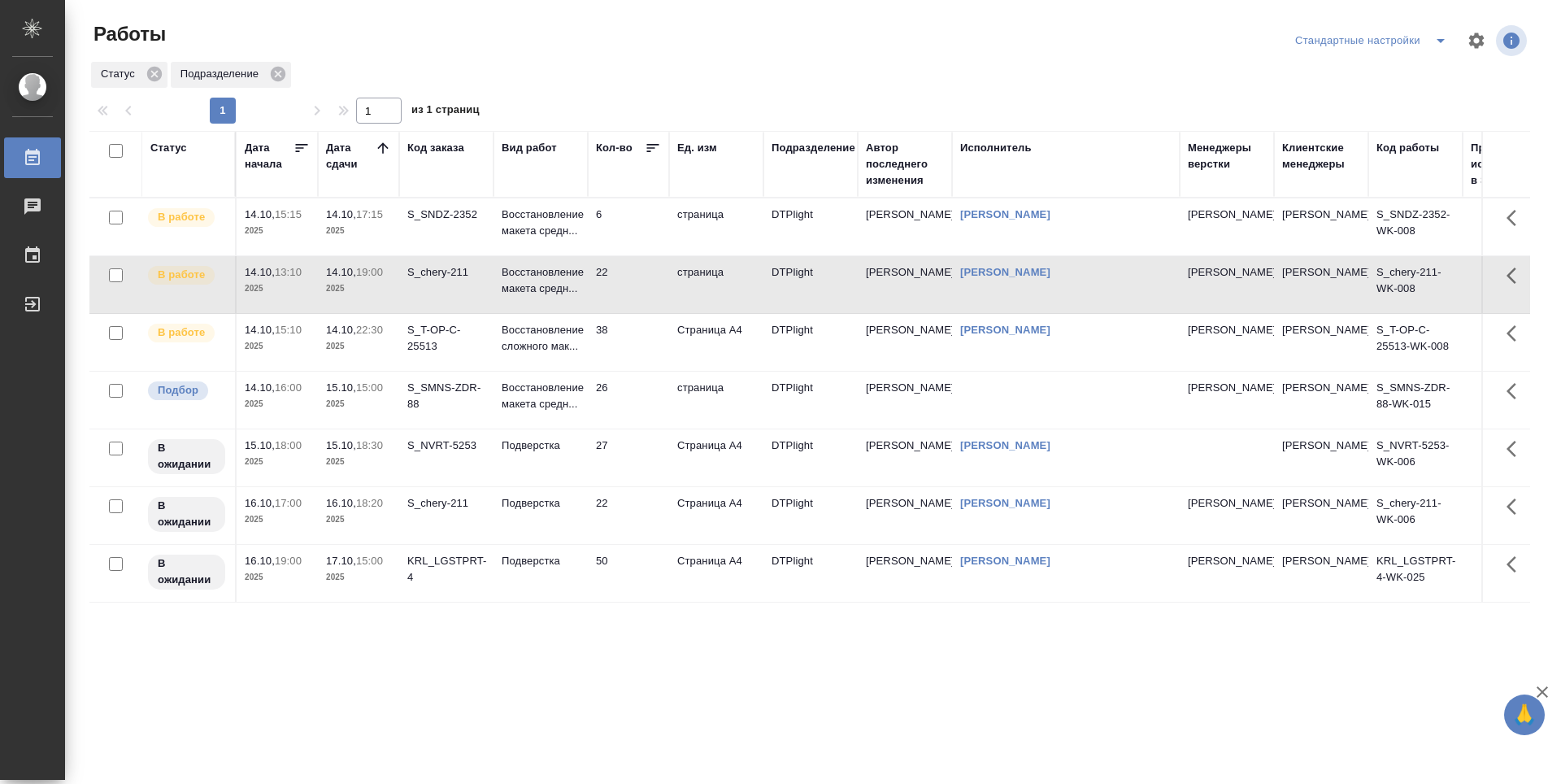
click at [640, 216] on td "6" at bounding box center [628, 227] width 81 height 57
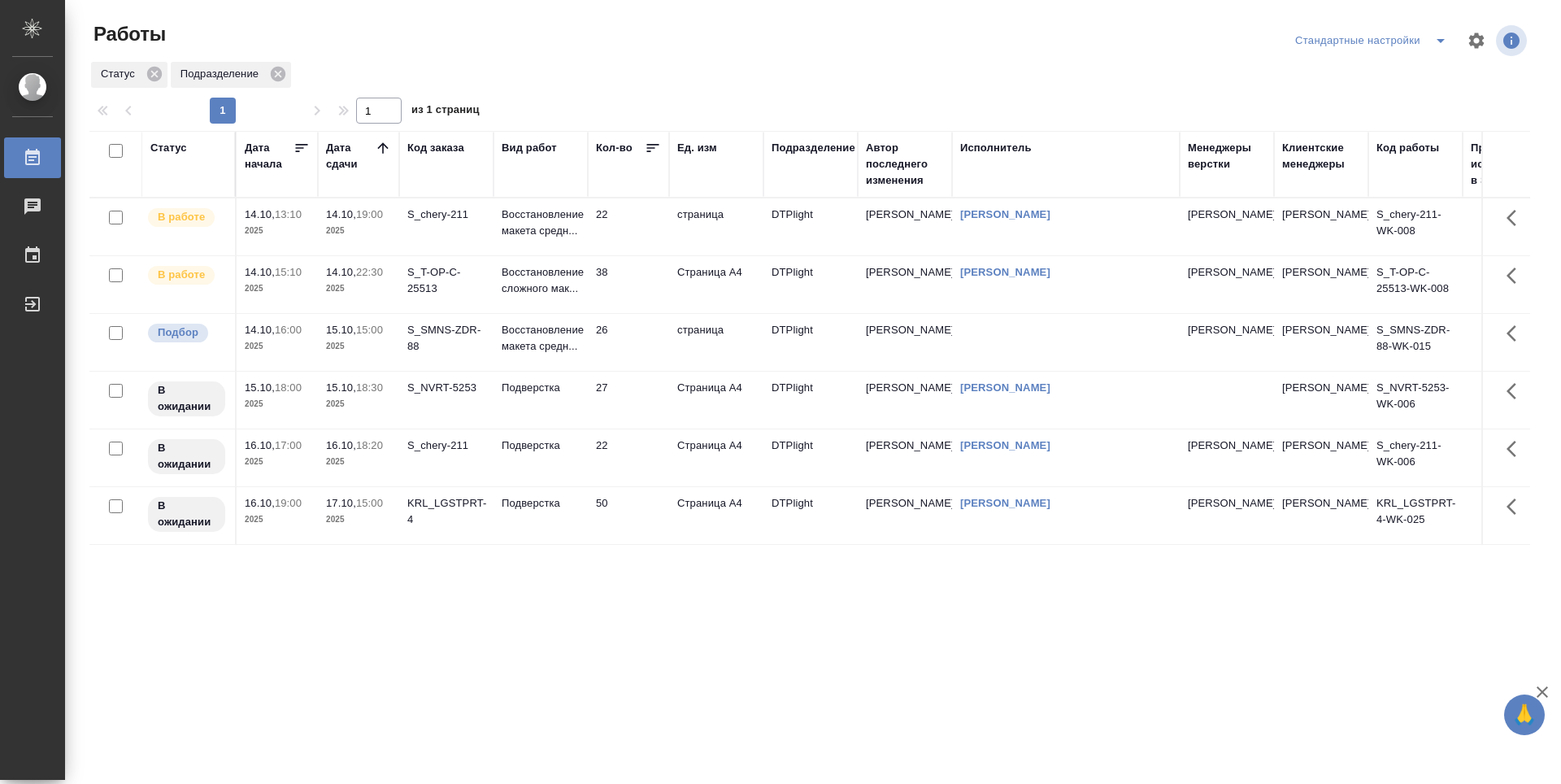
click at [629, 237] on td "22" at bounding box center [628, 227] width 81 height 57
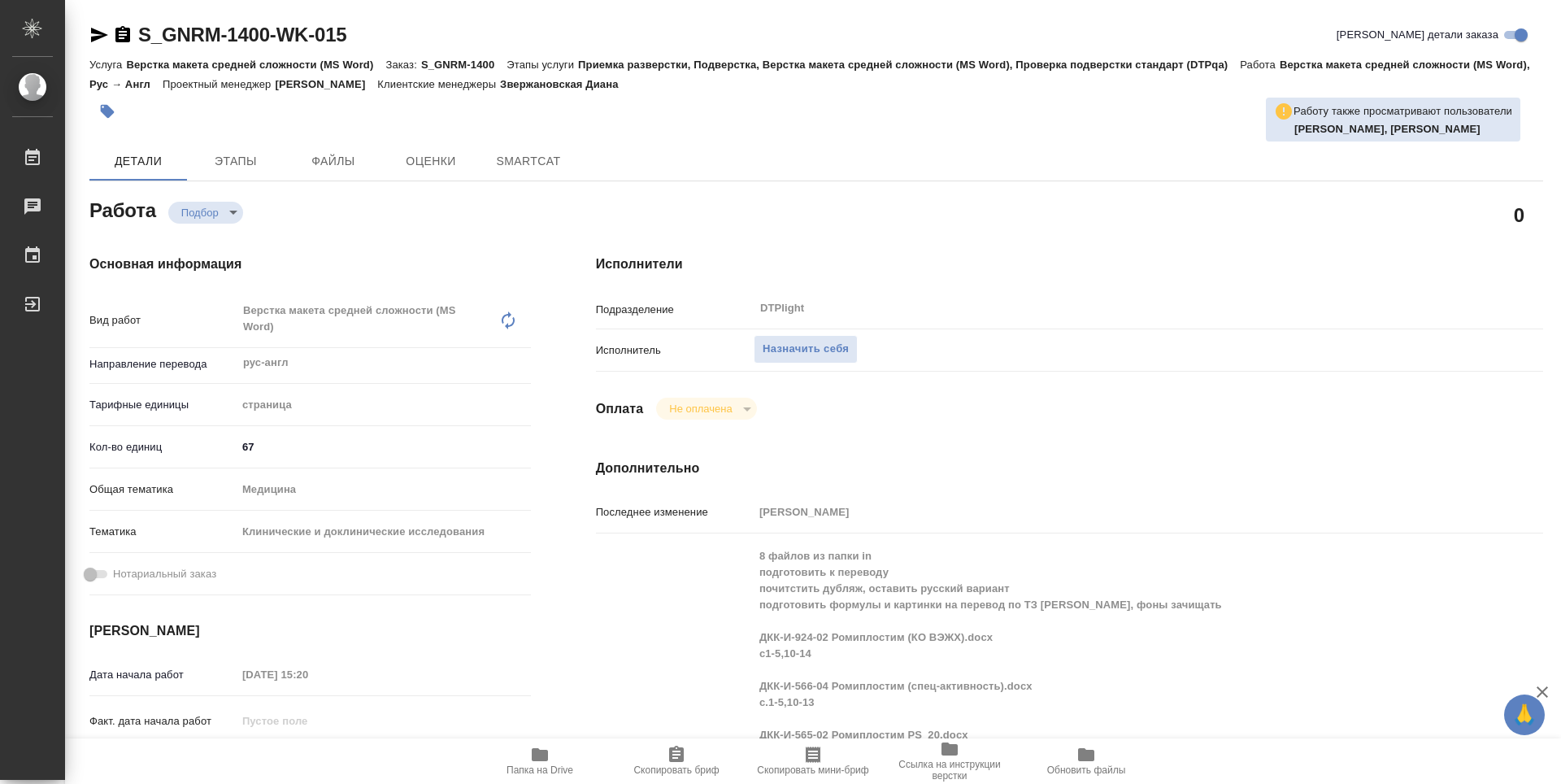
type textarea "x"
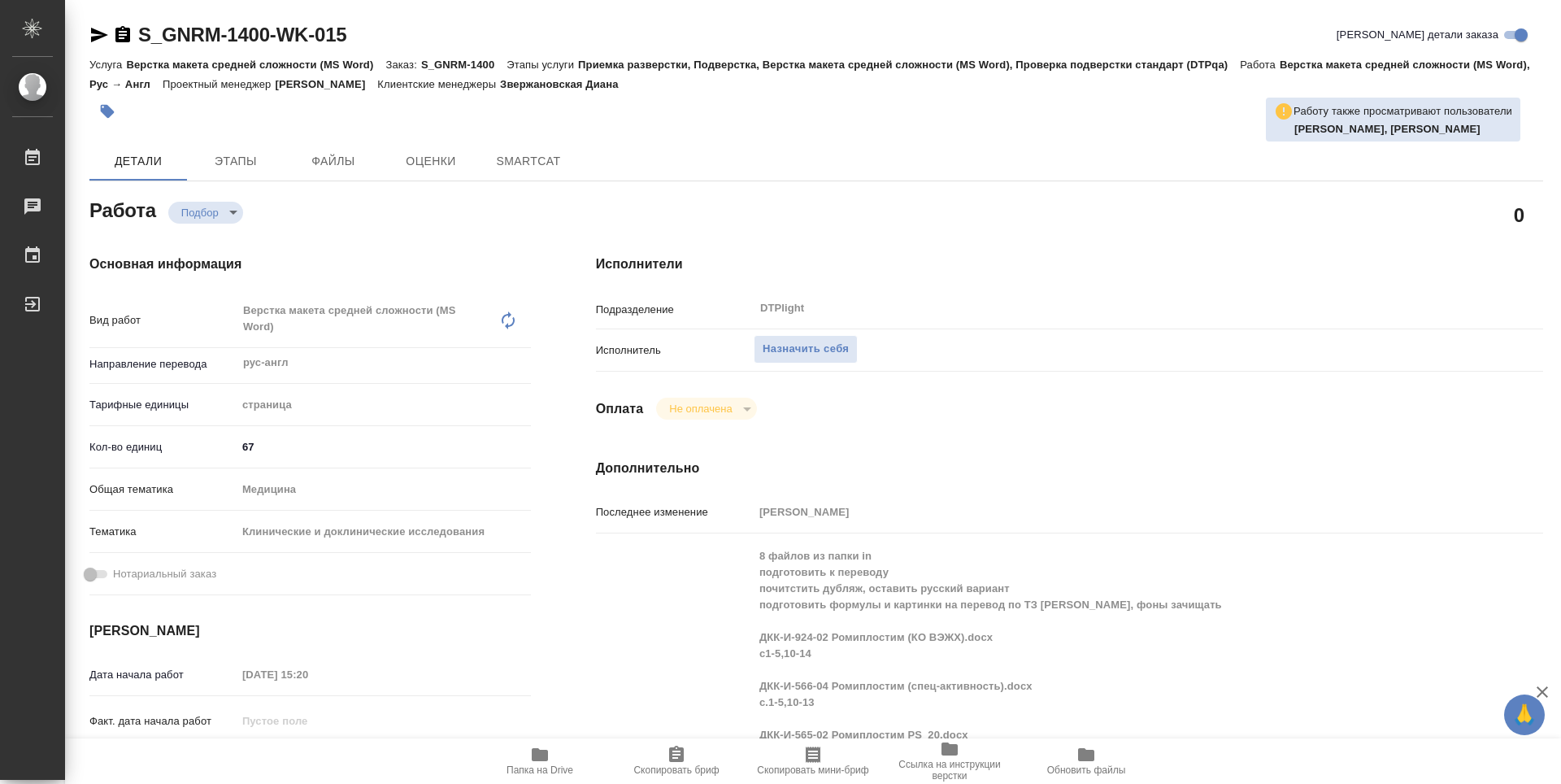
scroll to position [81, 0]
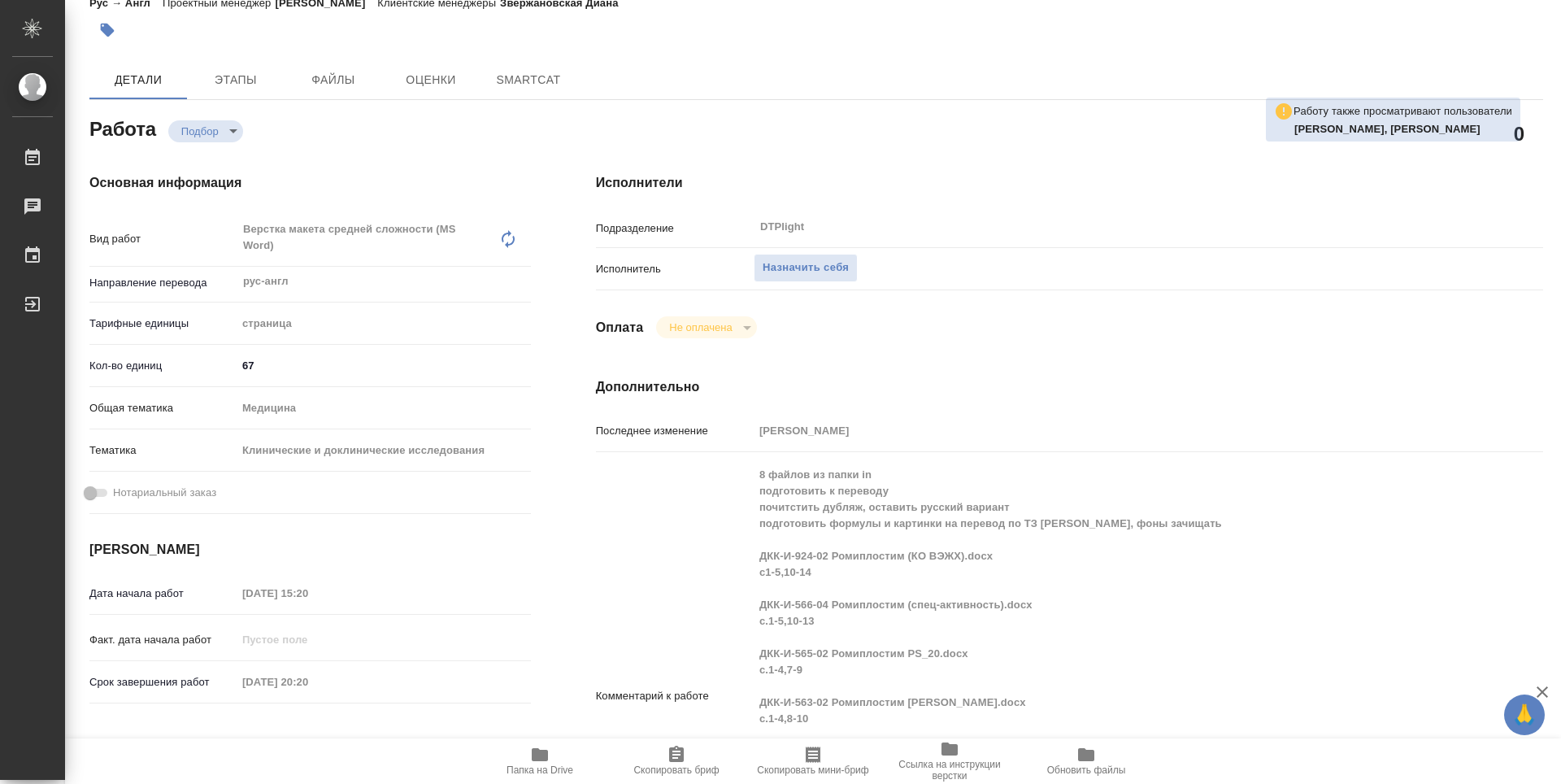
type textarea "x"
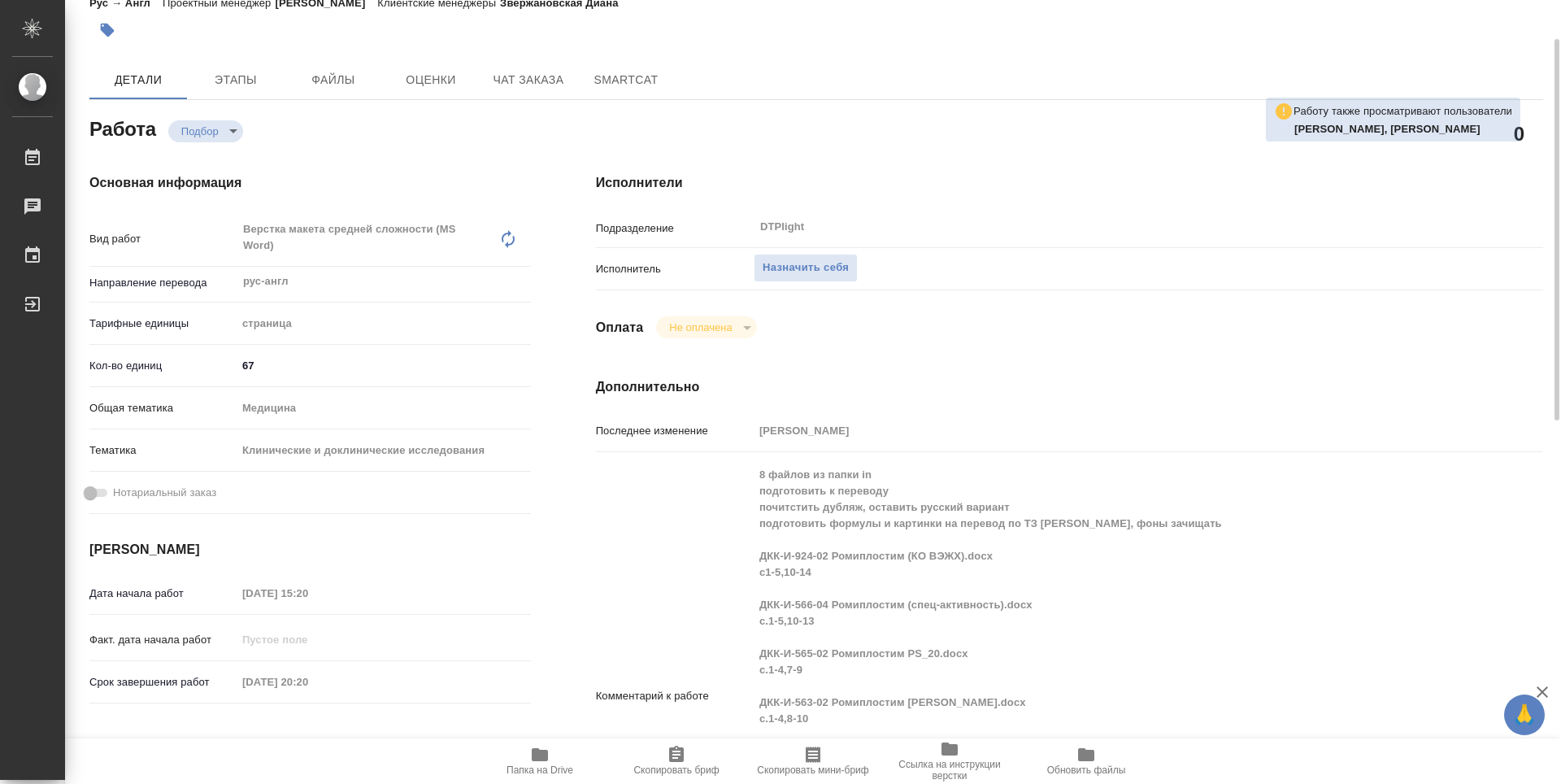
type textarea "x"
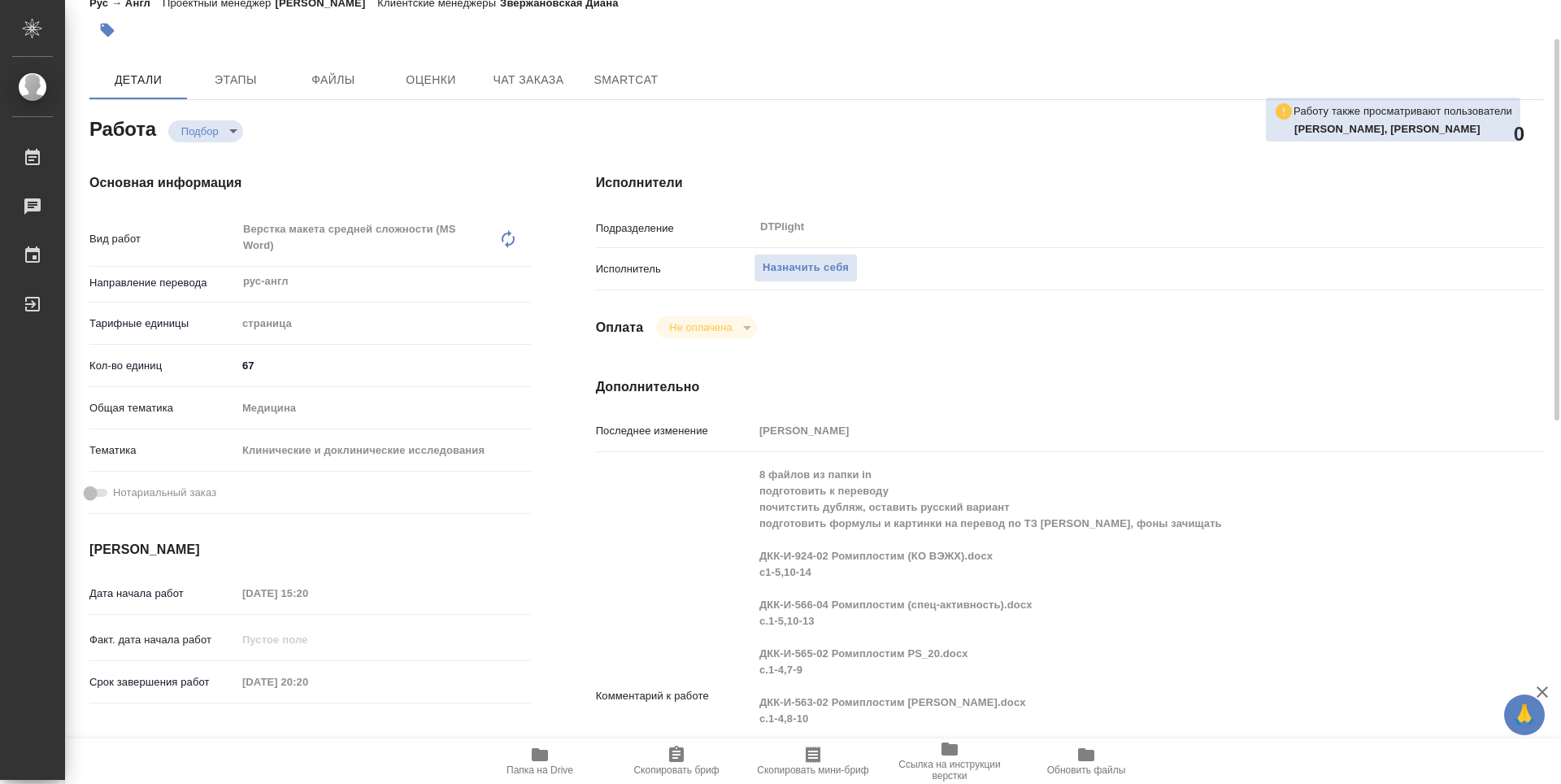
scroll to position [163, 0]
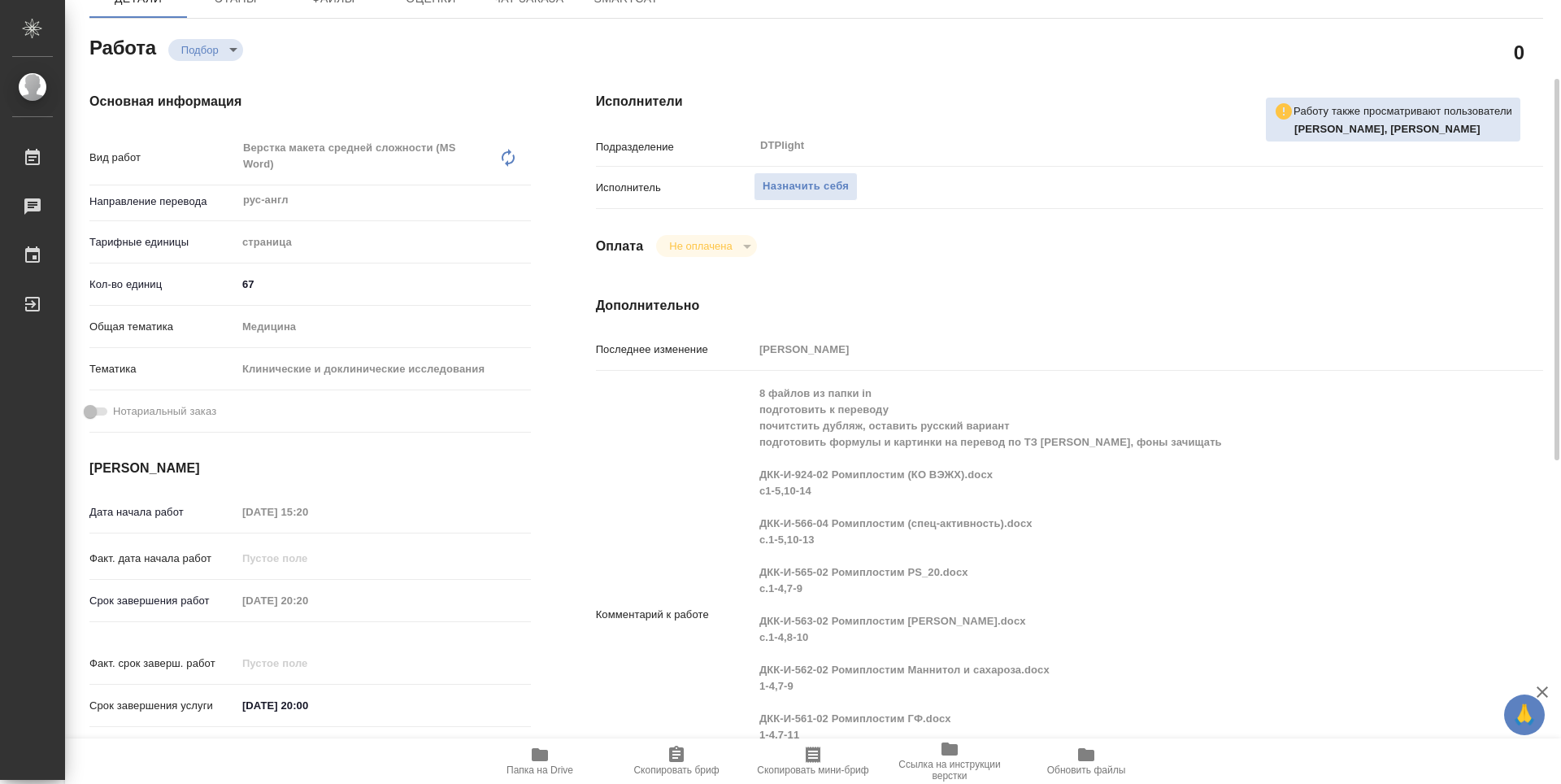
type textarea "x"
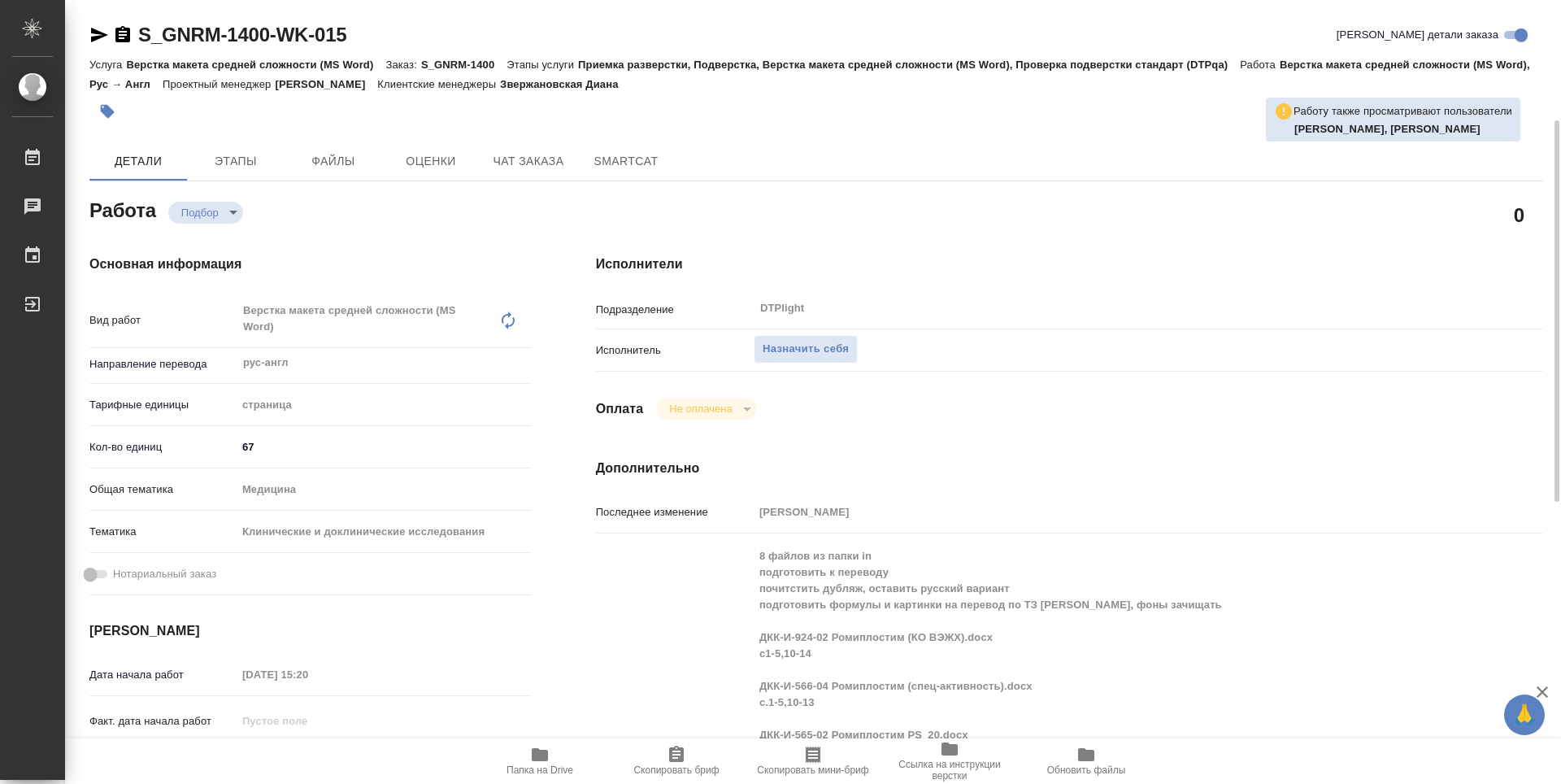
scroll to position [244, 0]
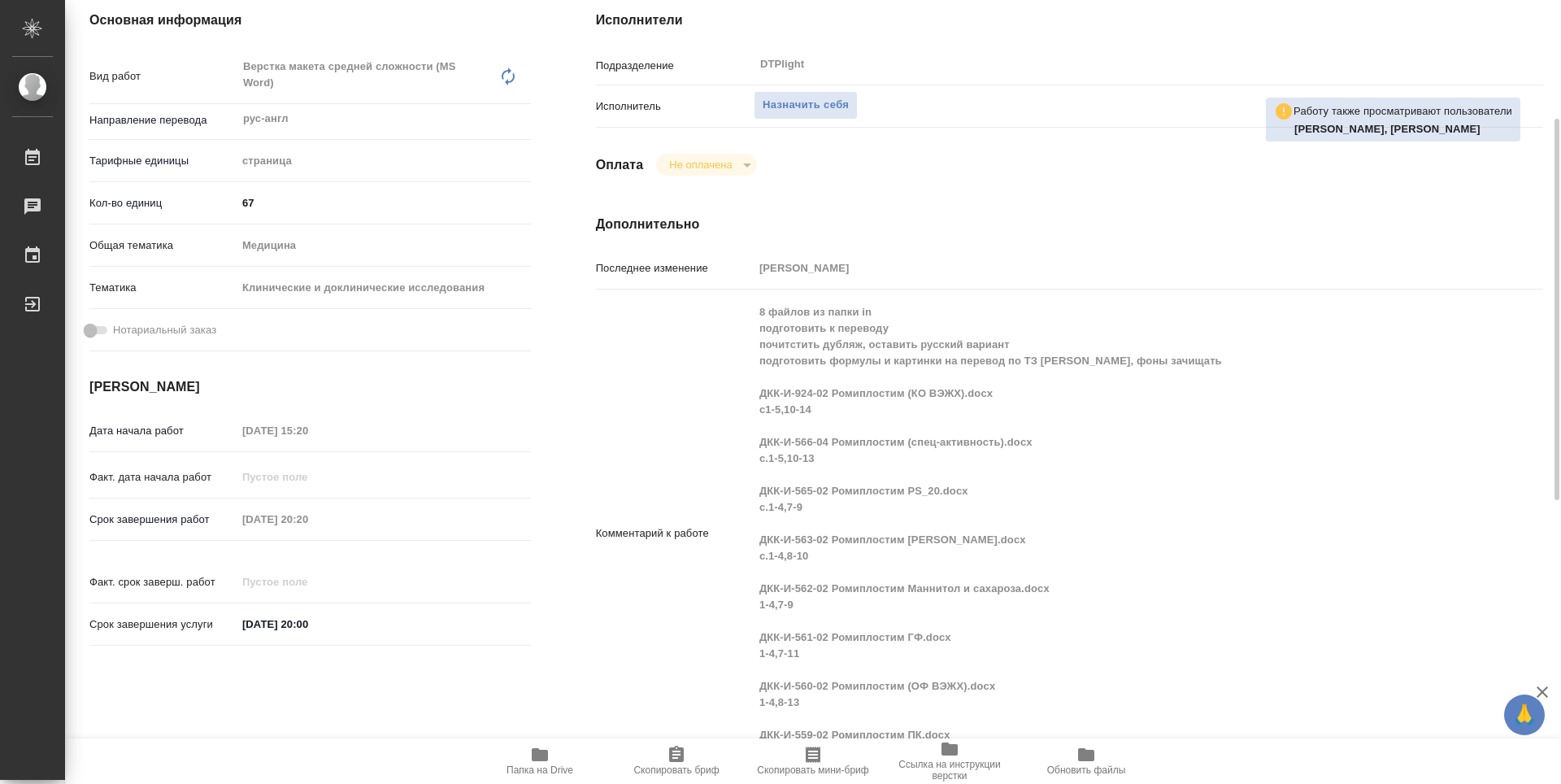
type textarea "x"
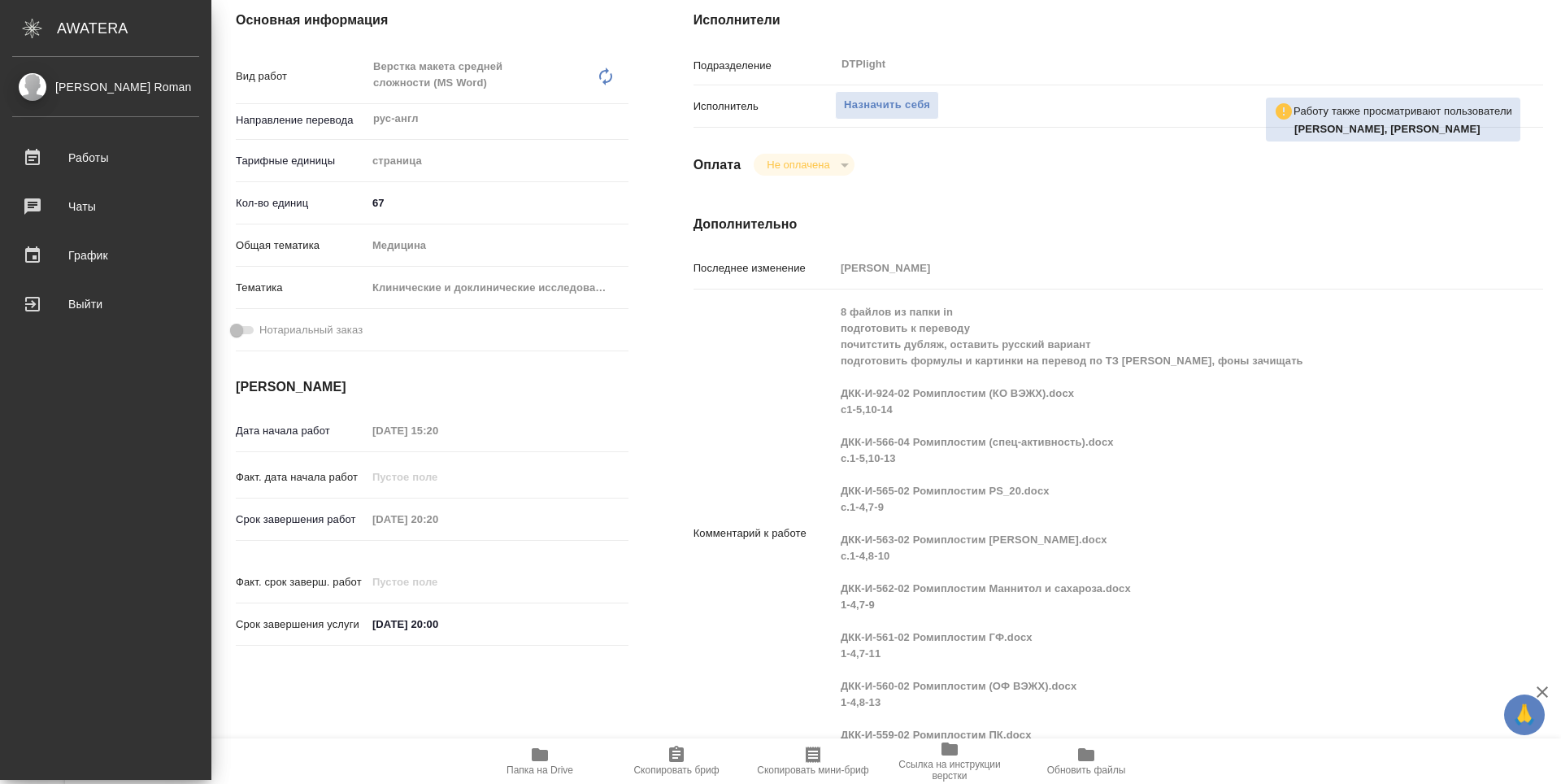
type textarea "x"
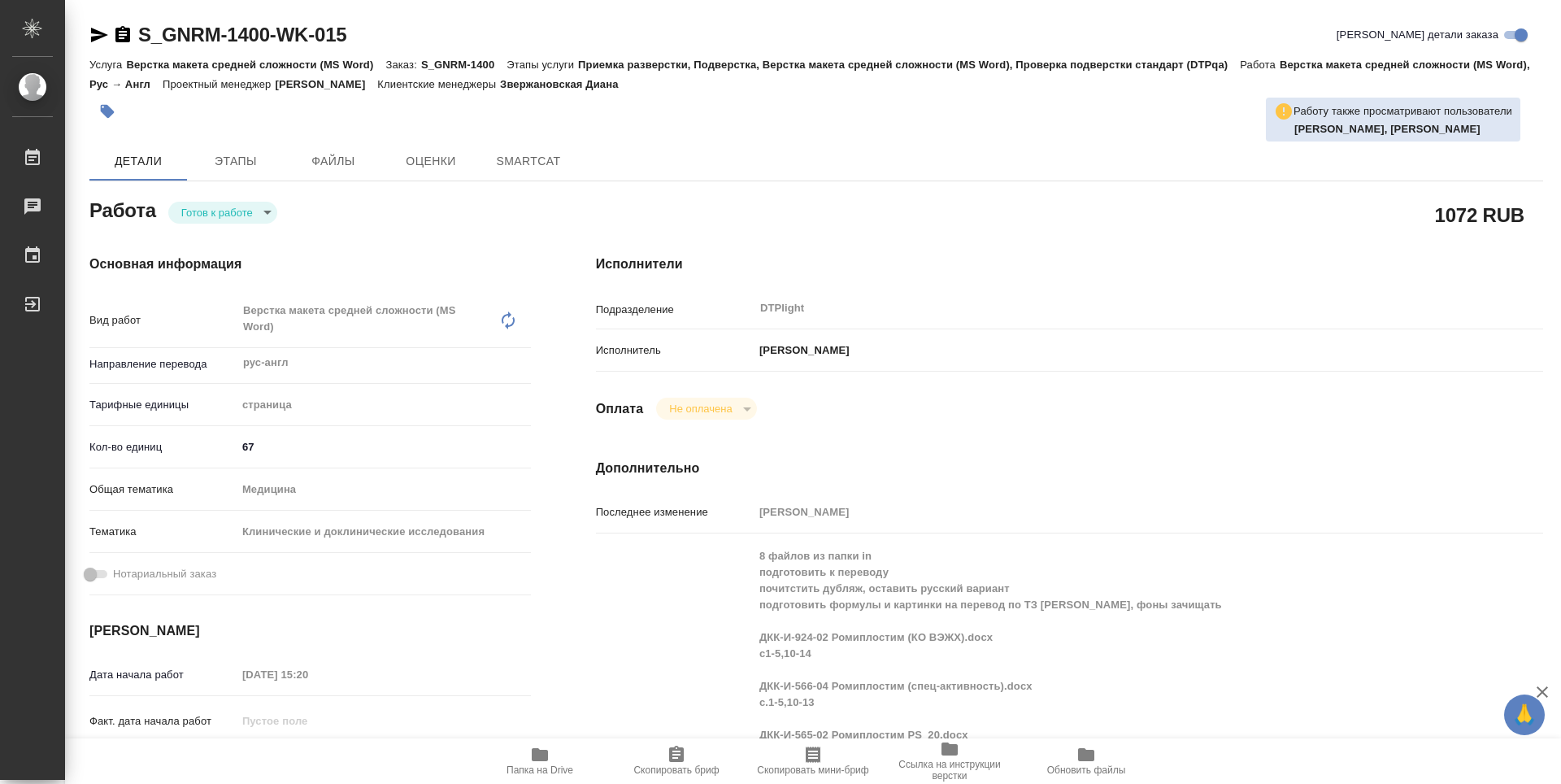
type textarea "x"
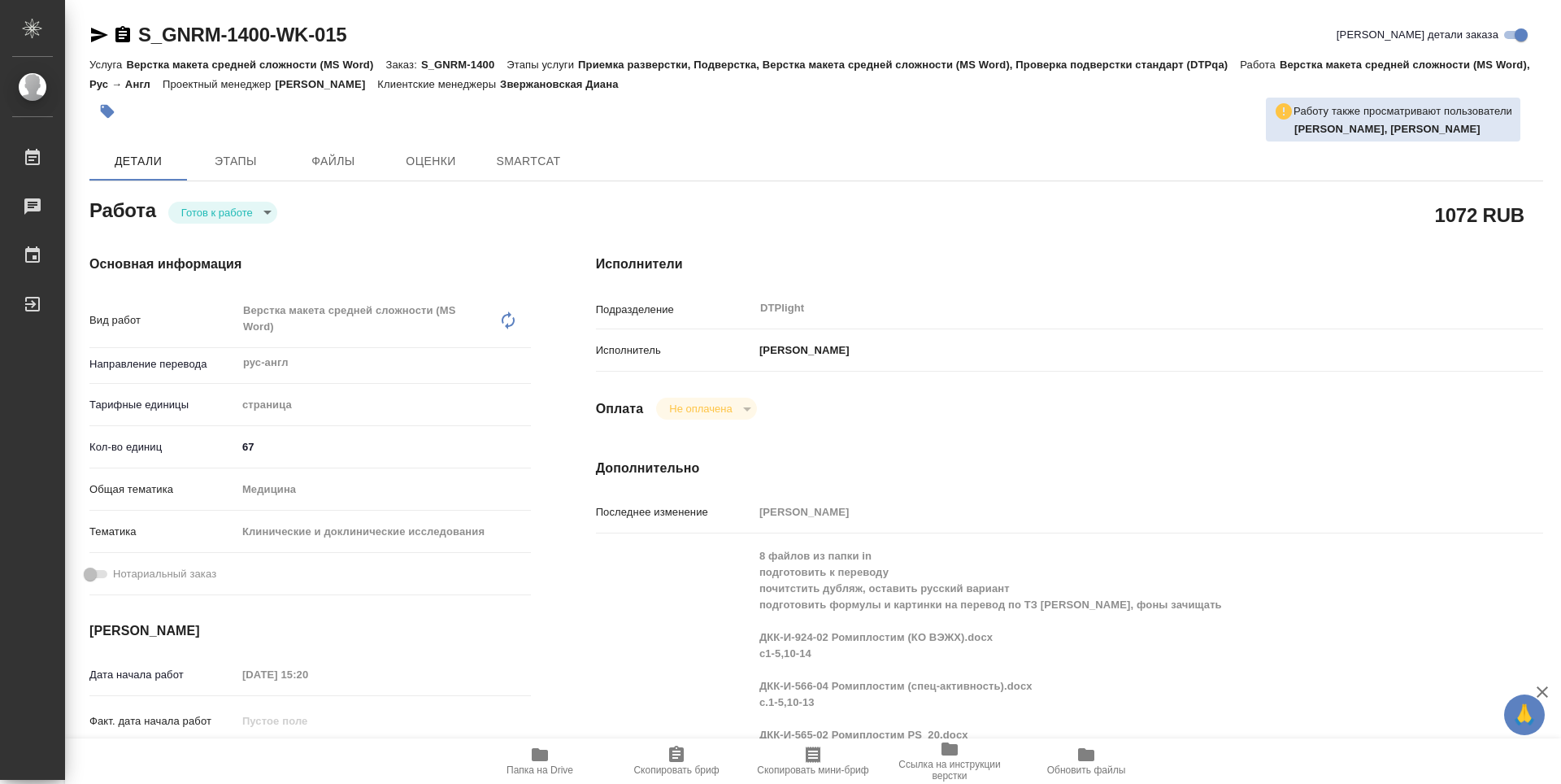
type textarea "x"
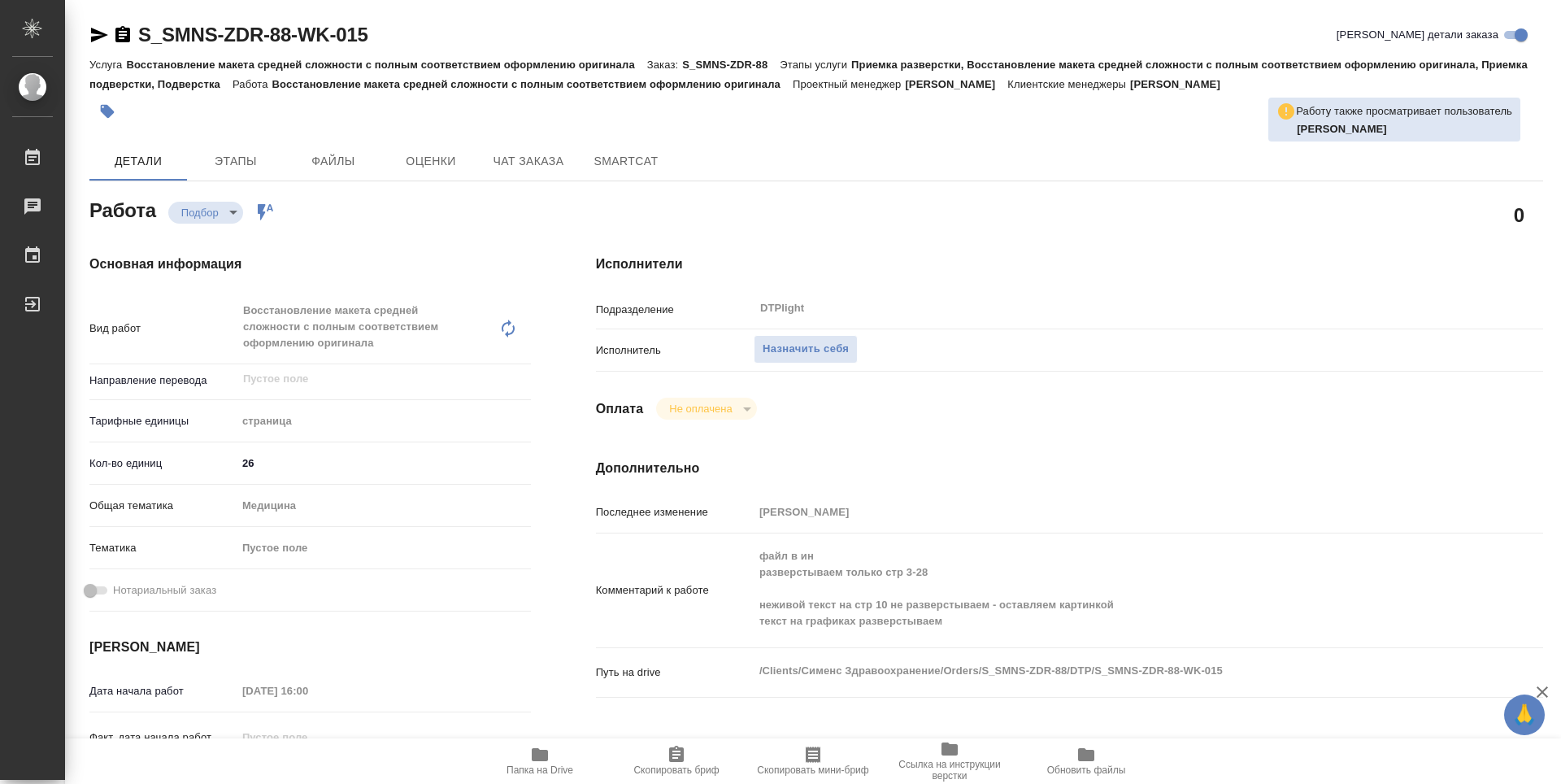
click at [554, 754] on span "Папка на Drive" at bounding box center [540, 760] width 117 height 31
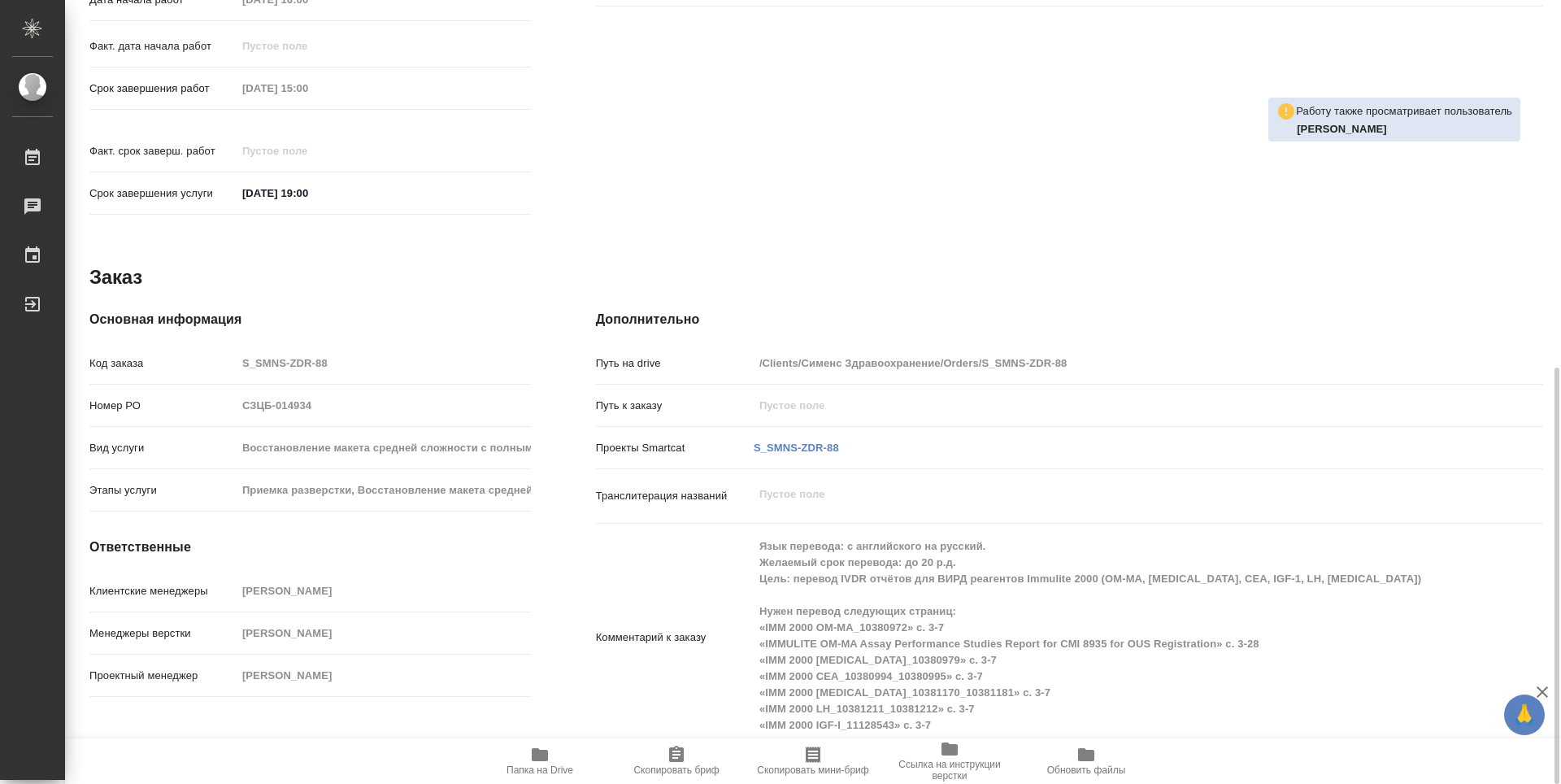
scroll to position [447, 0]
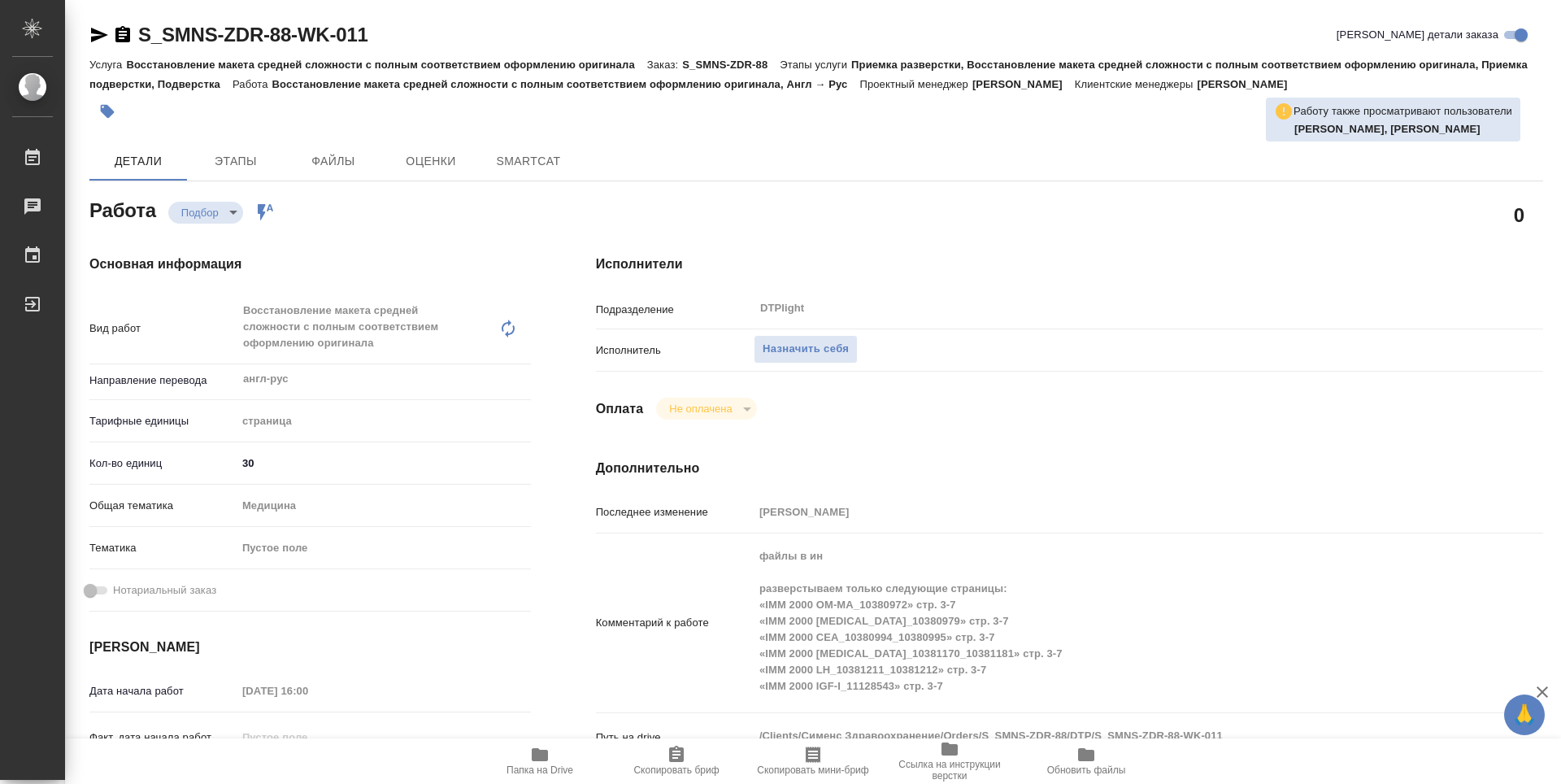
type textarea "x"
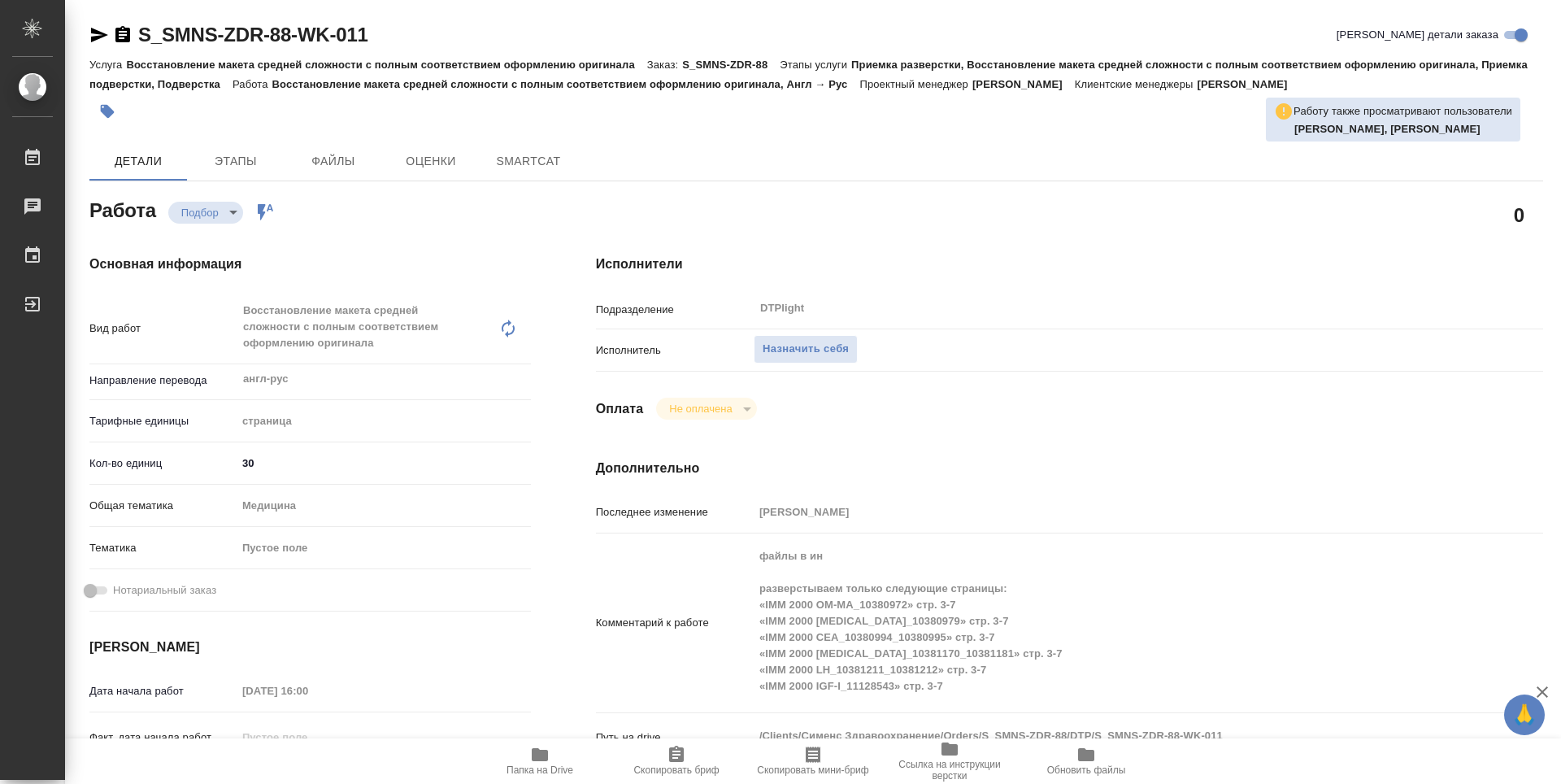
type textarea "x"
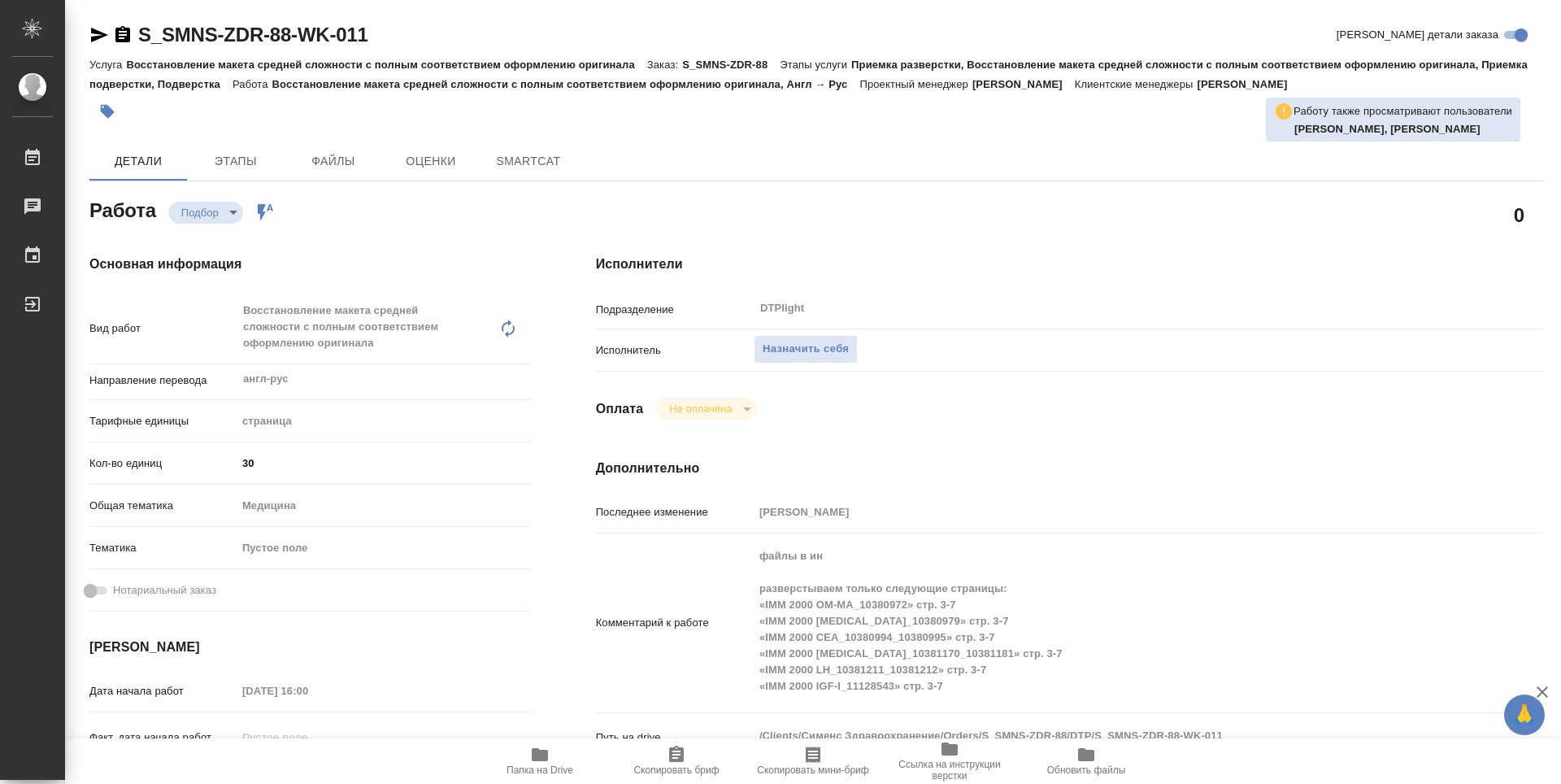
scroll to position [163, 0]
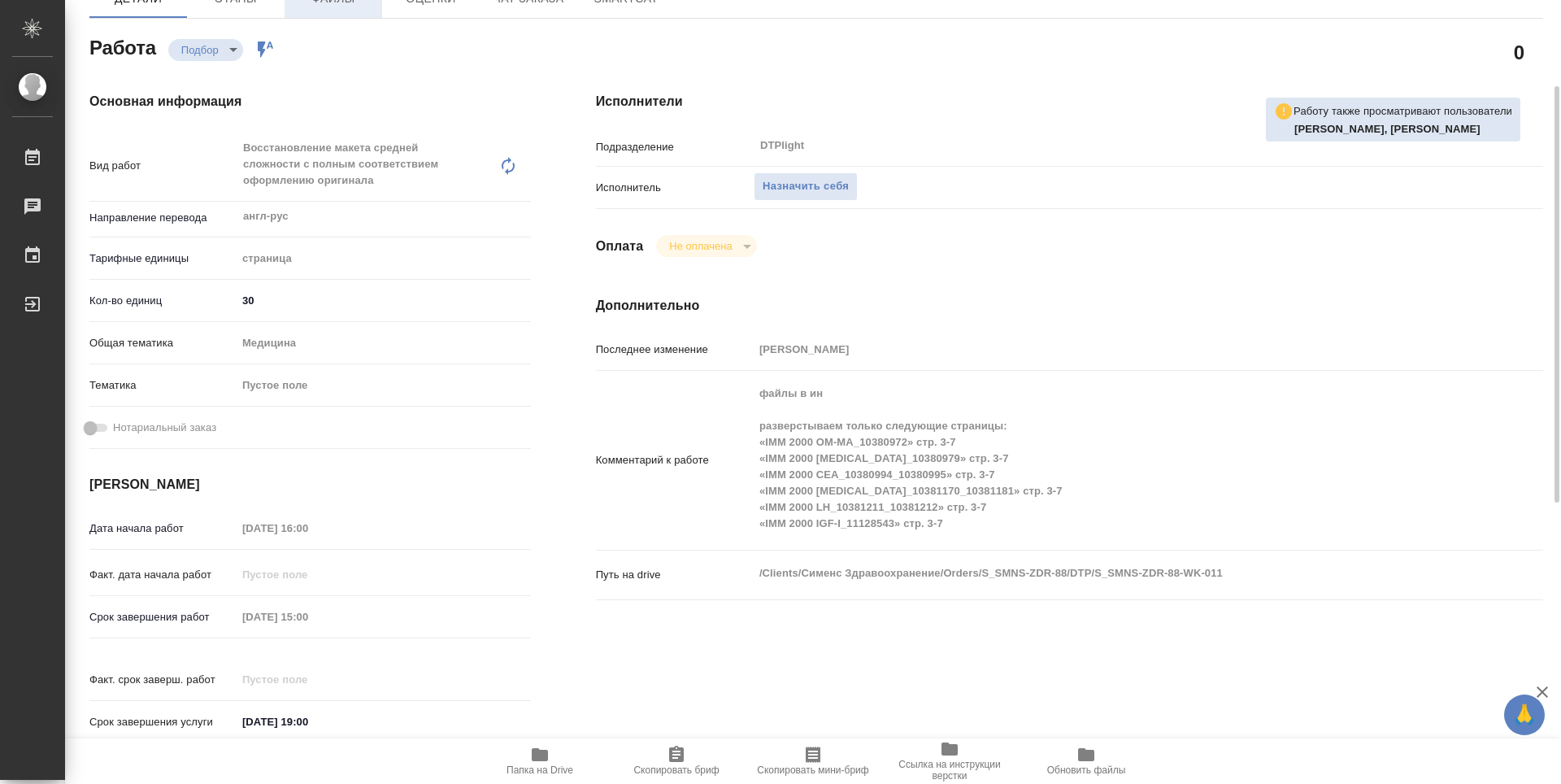
type textarea "x"
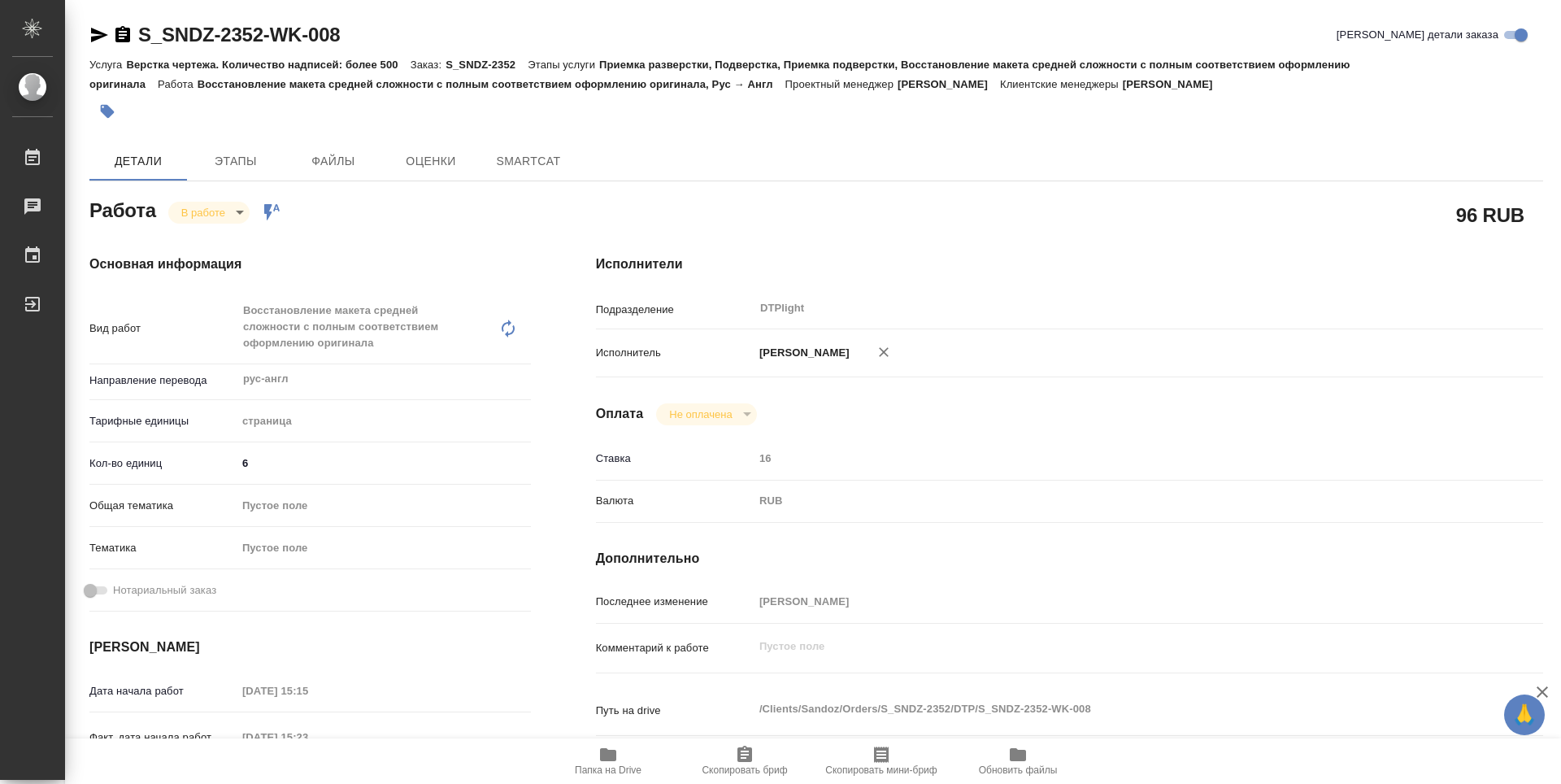
type textarea "x"
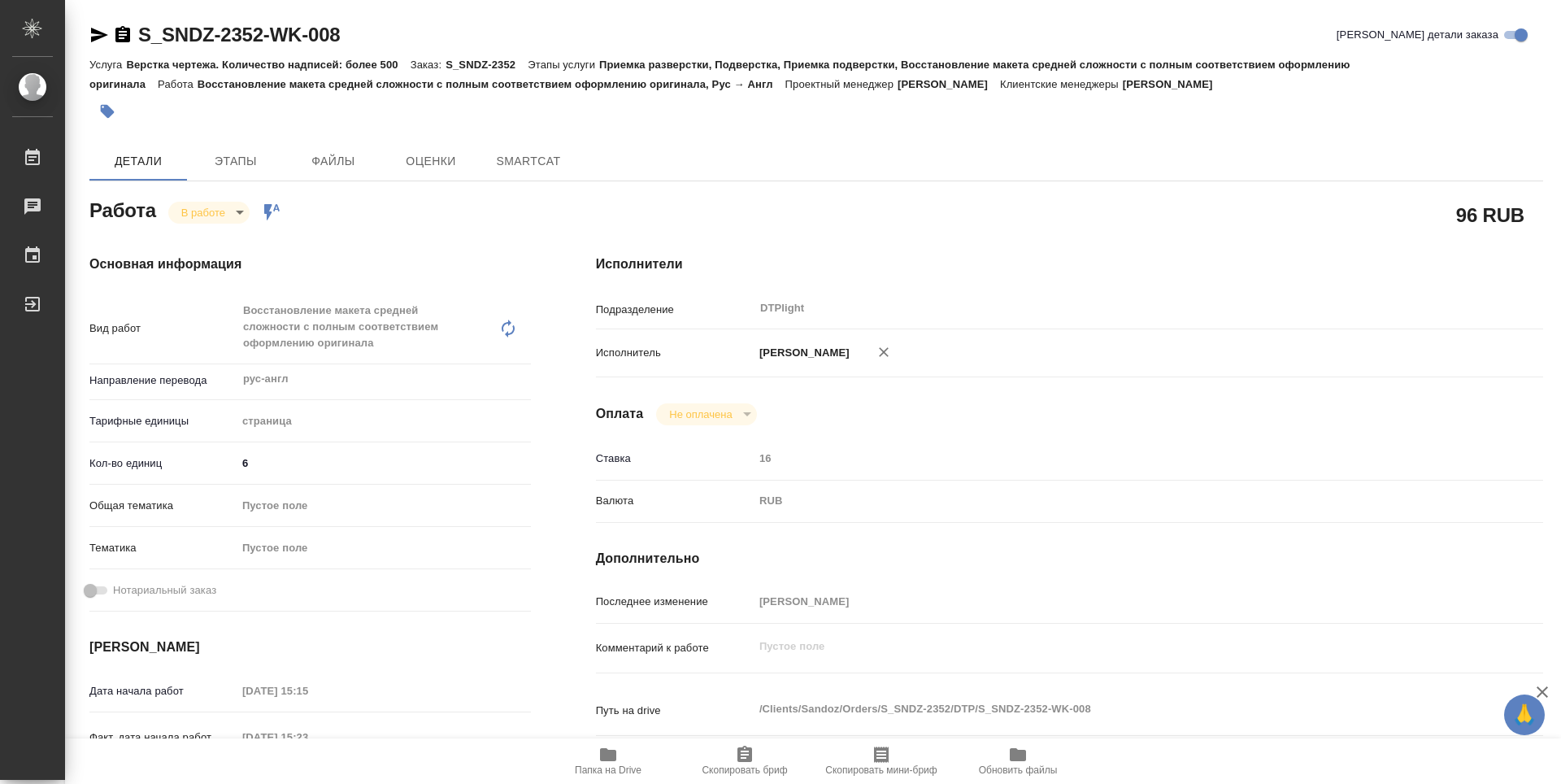
type textarea "x"
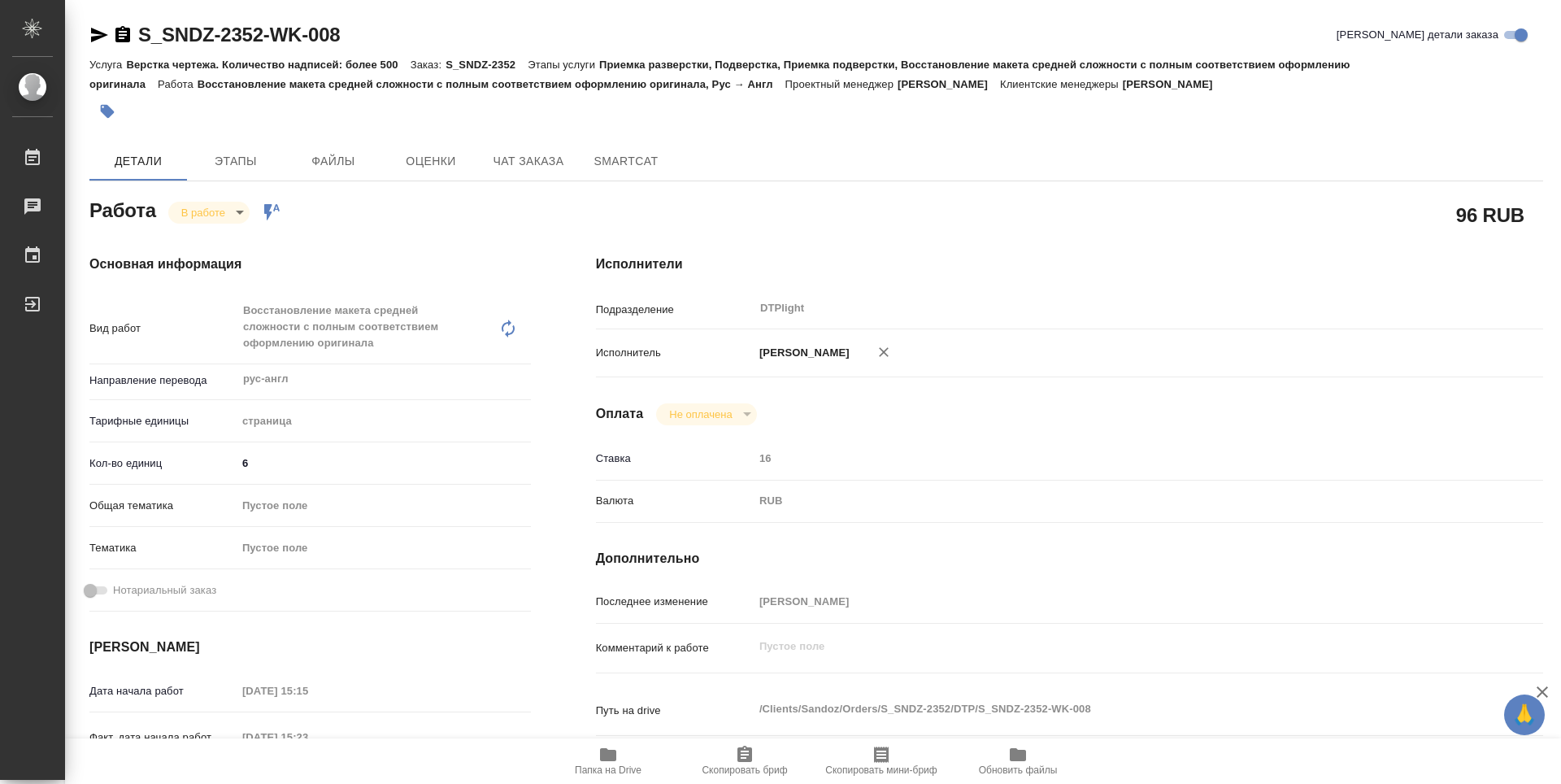
click at [634, 766] on span "Папка на Drive" at bounding box center [608, 769] width 66 height 11
type textarea "x"
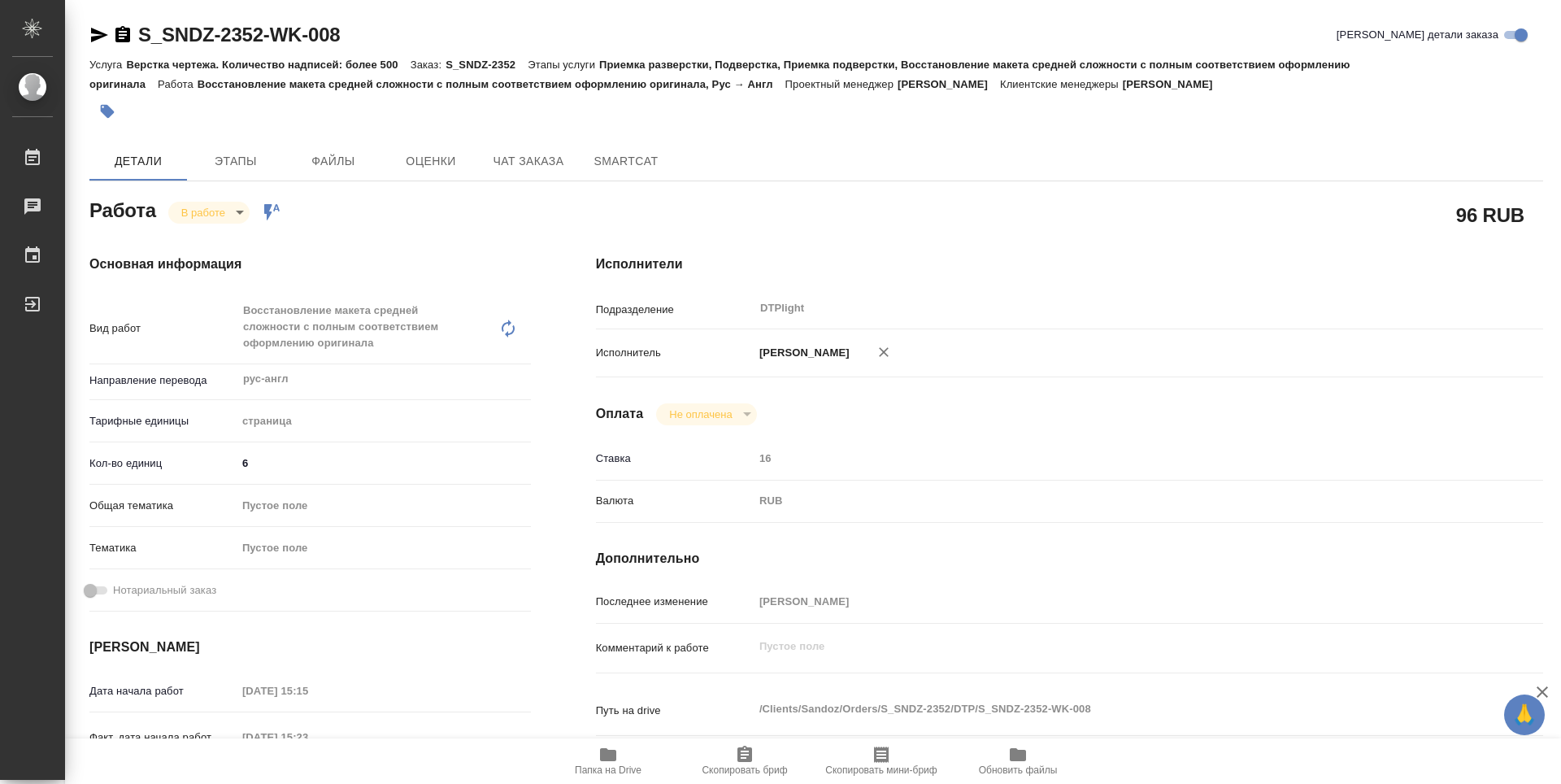
type textarea "x"
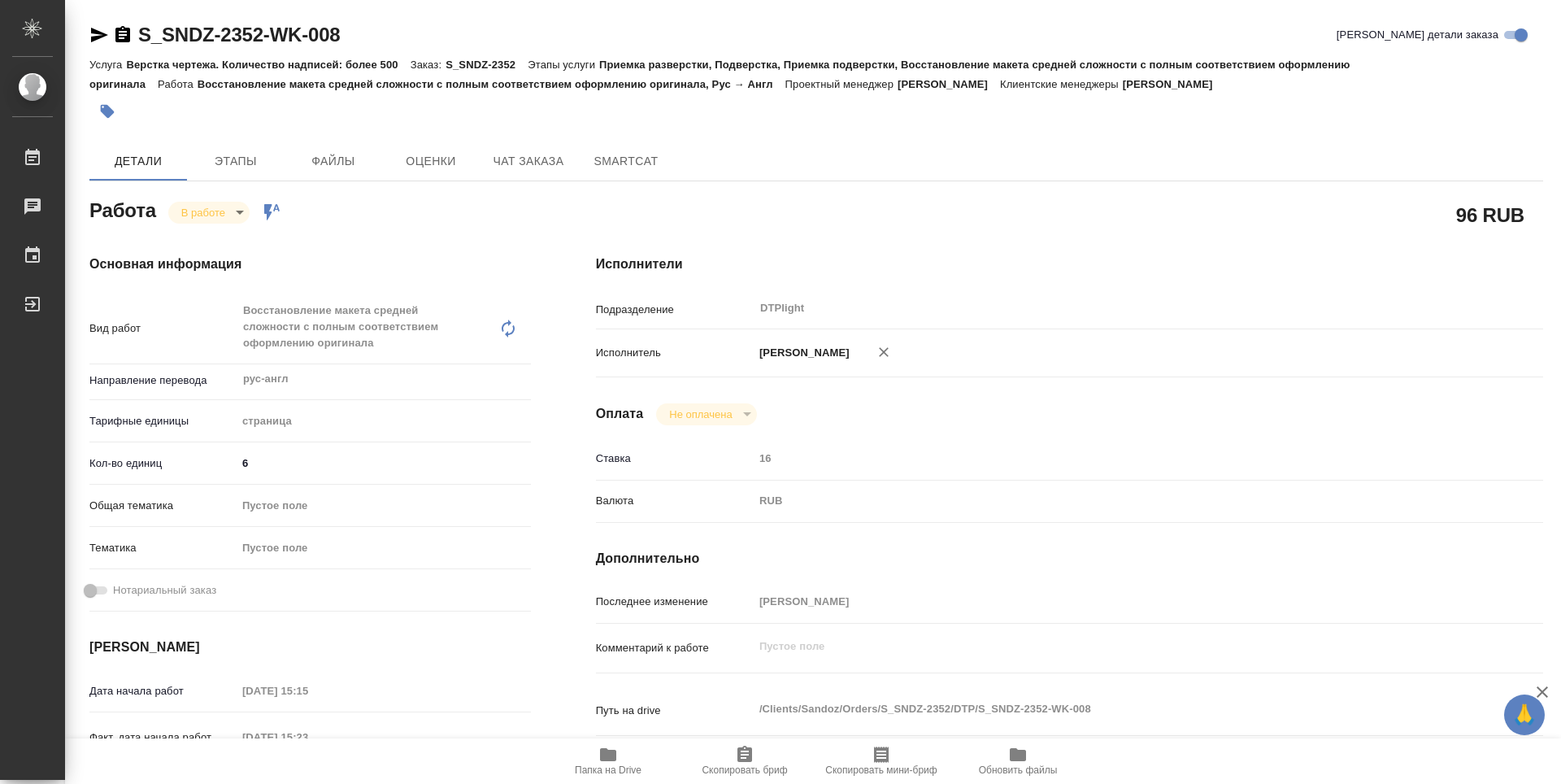
type textarea "x"
click at [237, 214] on body "🙏 .cls-1 fill:#fff; AWATERA Guselnikov Roman Работы 0 Чаты График Выйти S_SNDZ-…" at bounding box center [780, 392] width 1561 height 784
click at [215, 240] on button "Выполнен" at bounding box center [211, 240] width 60 height 18
type textarea "x"
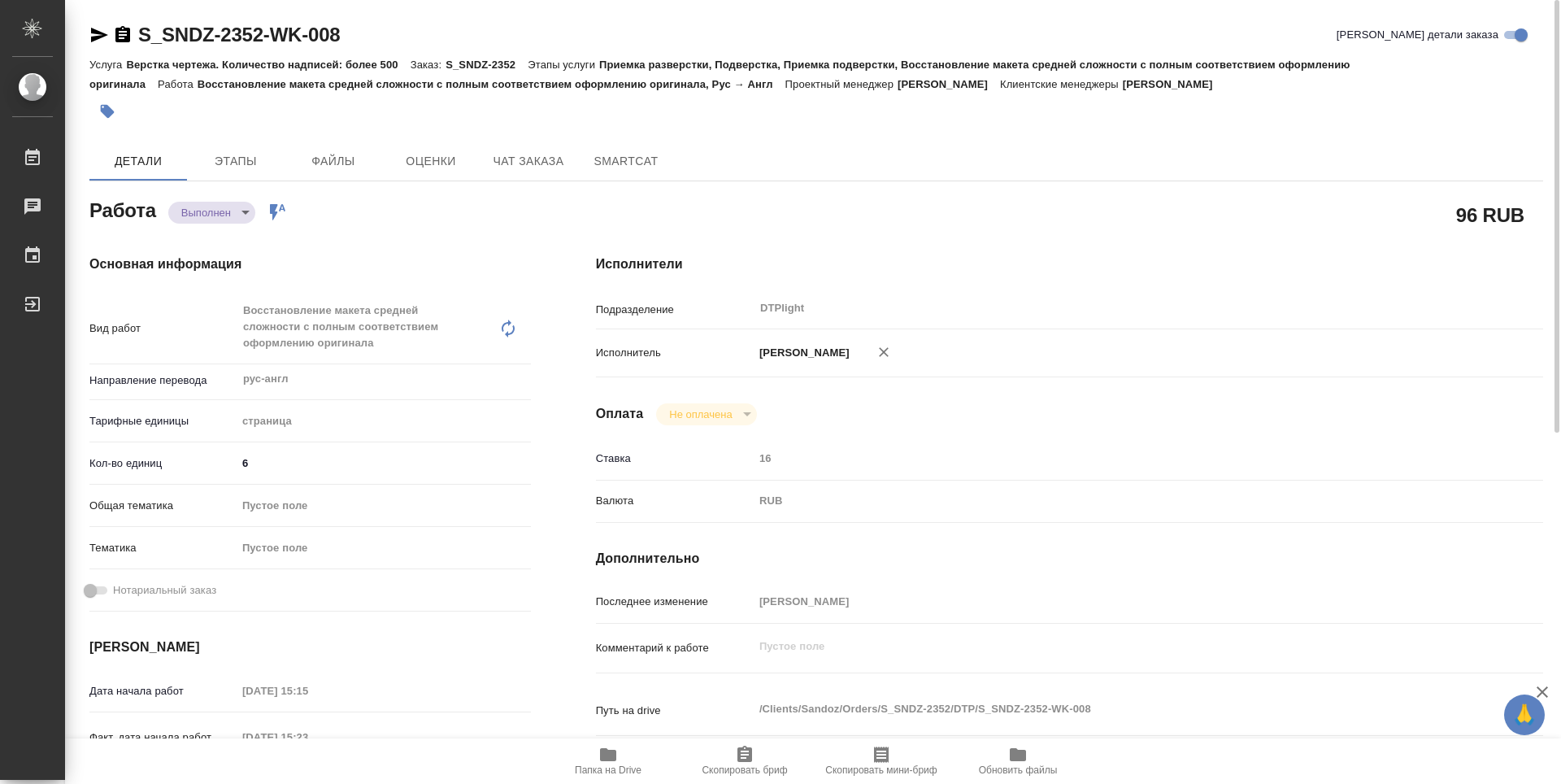
type textarea "x"
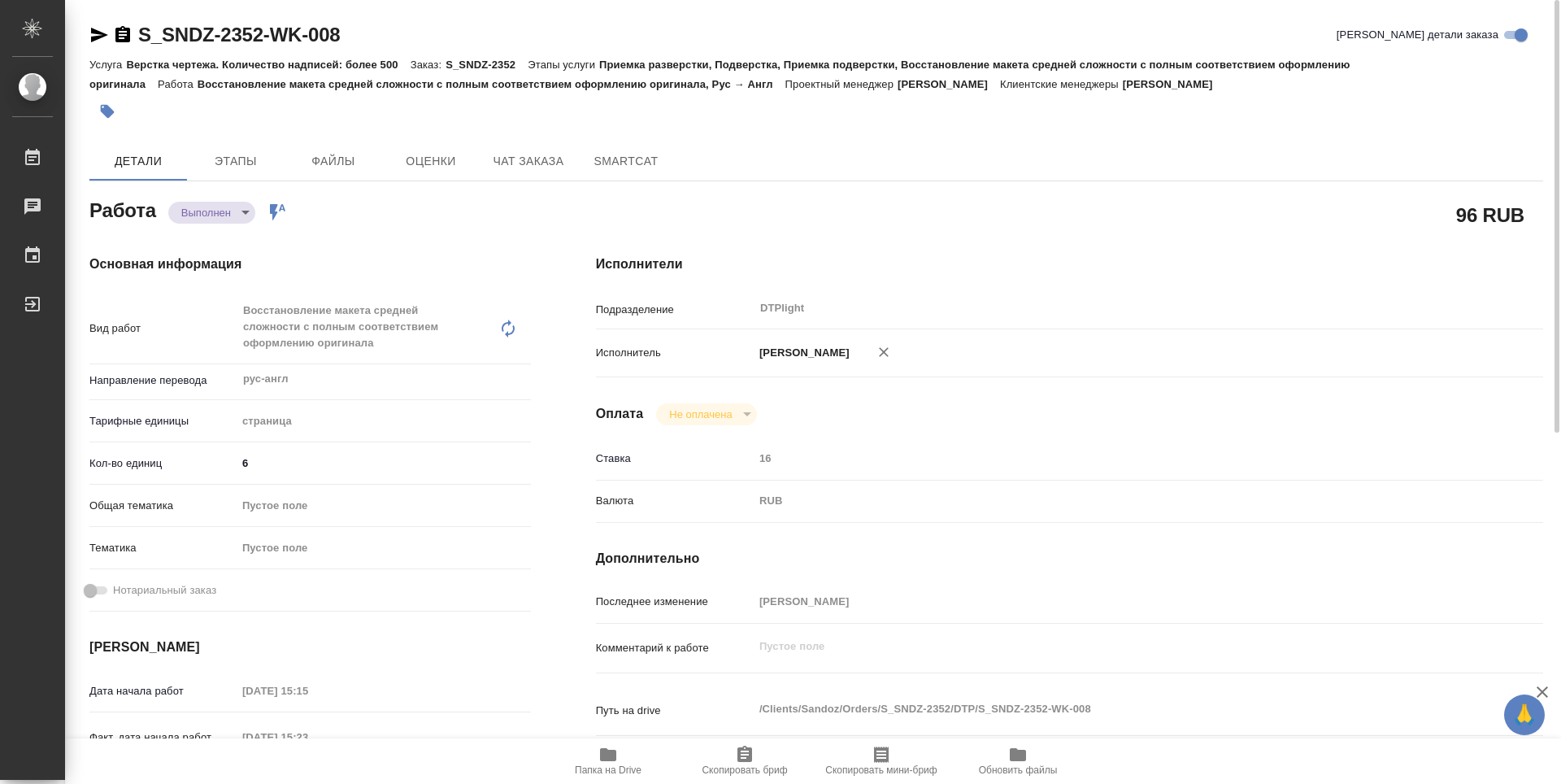
type textarea "x"
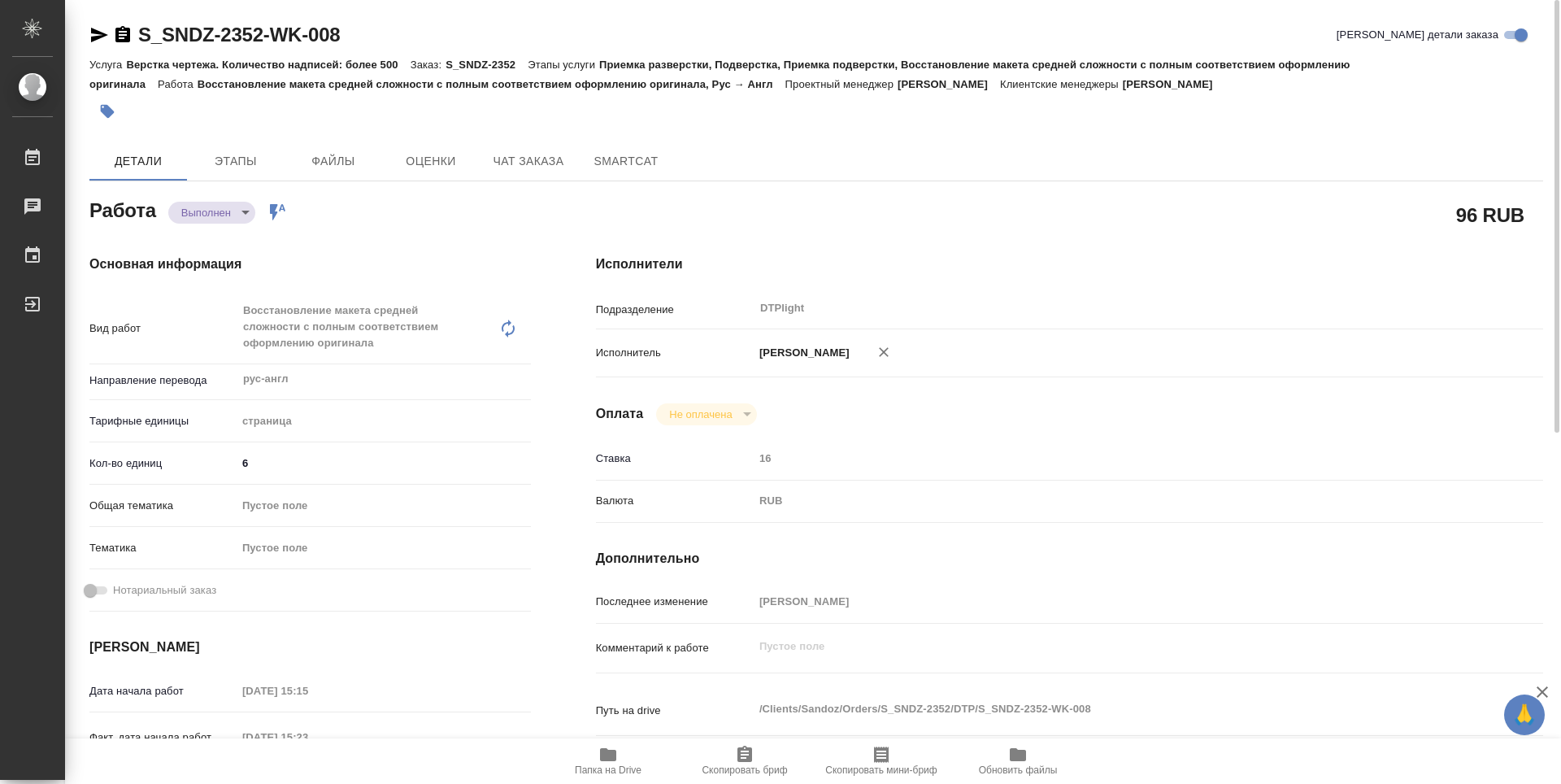
type textarea "x"
click at [122, 36] on icon "button" at bounding box center [122, 34] width 15 height 17
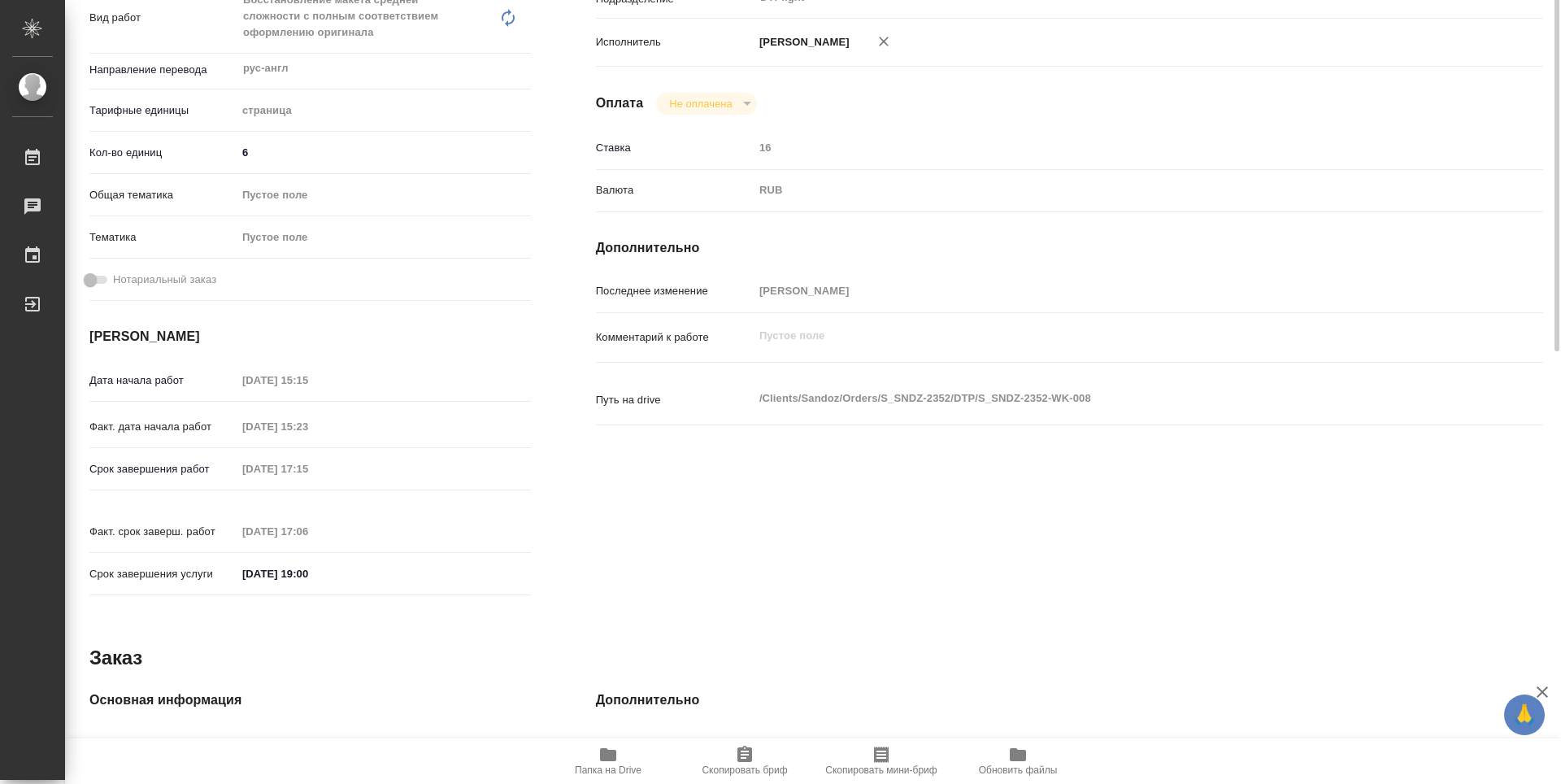
scroll to position [148, 0]
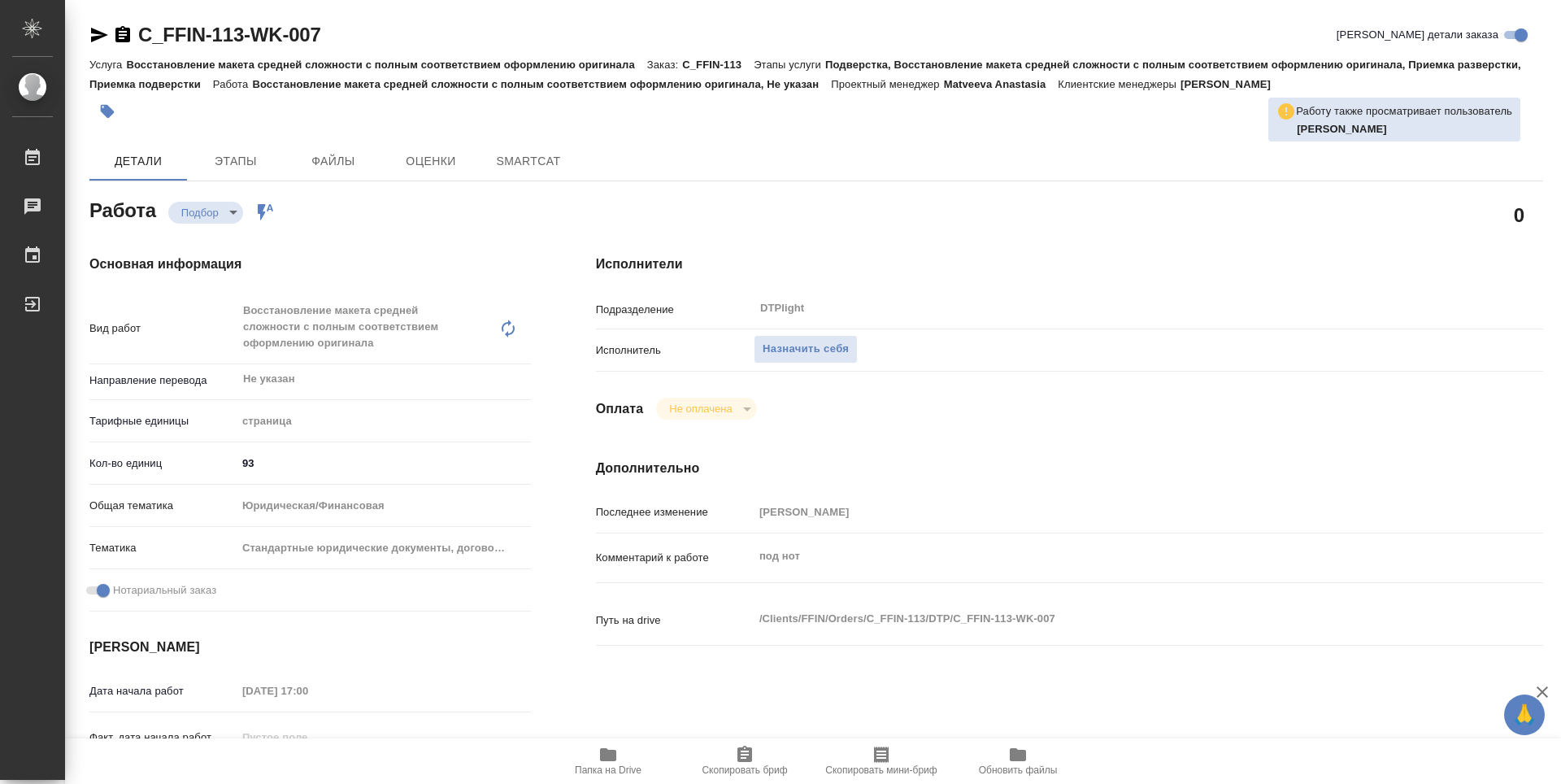
type textarea "x"
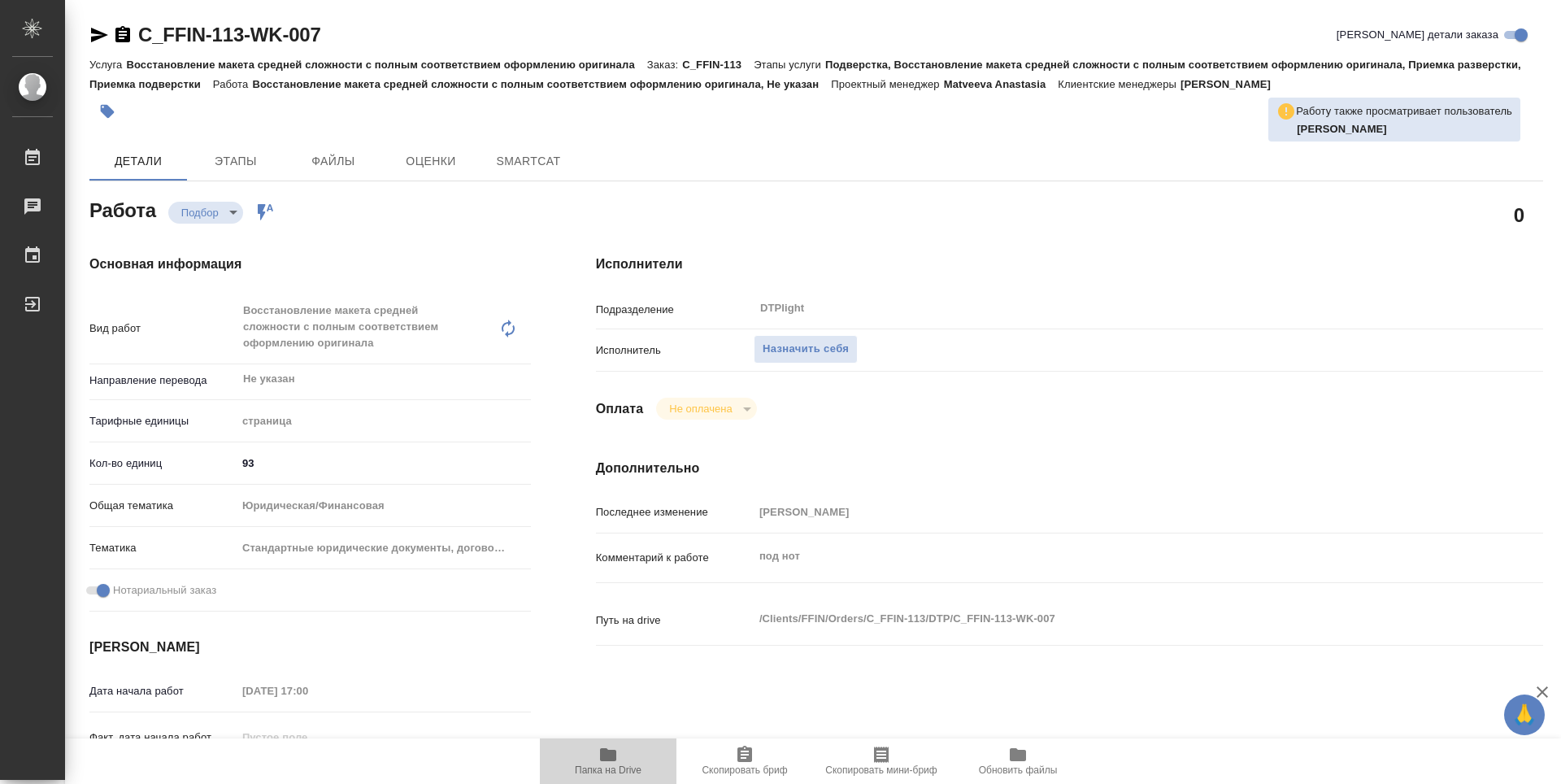
click at [608, 749] on icon "button" at bounding box center [608, 754] width 19 height 19
type textarea "x"
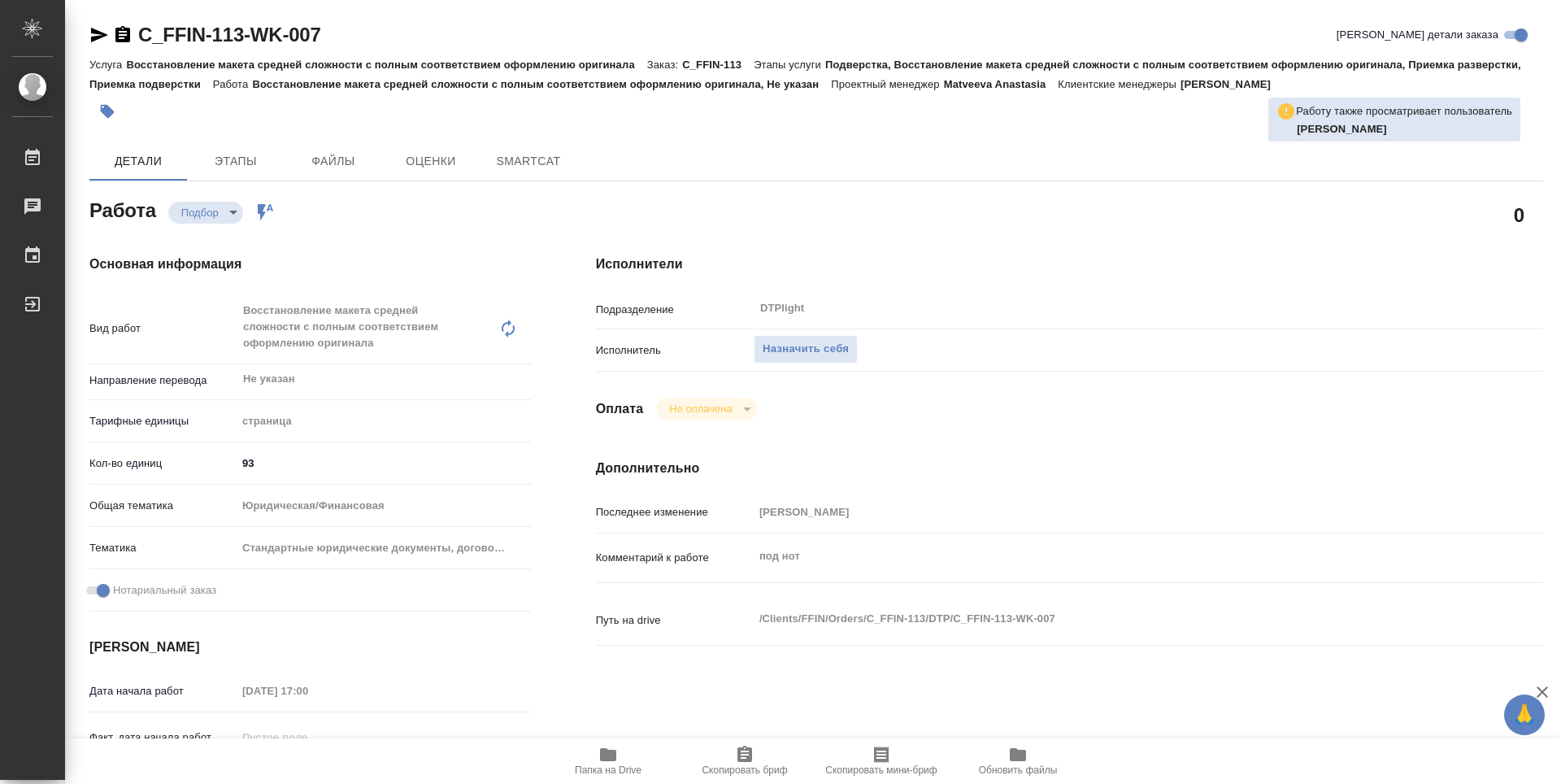
type textarea "x"
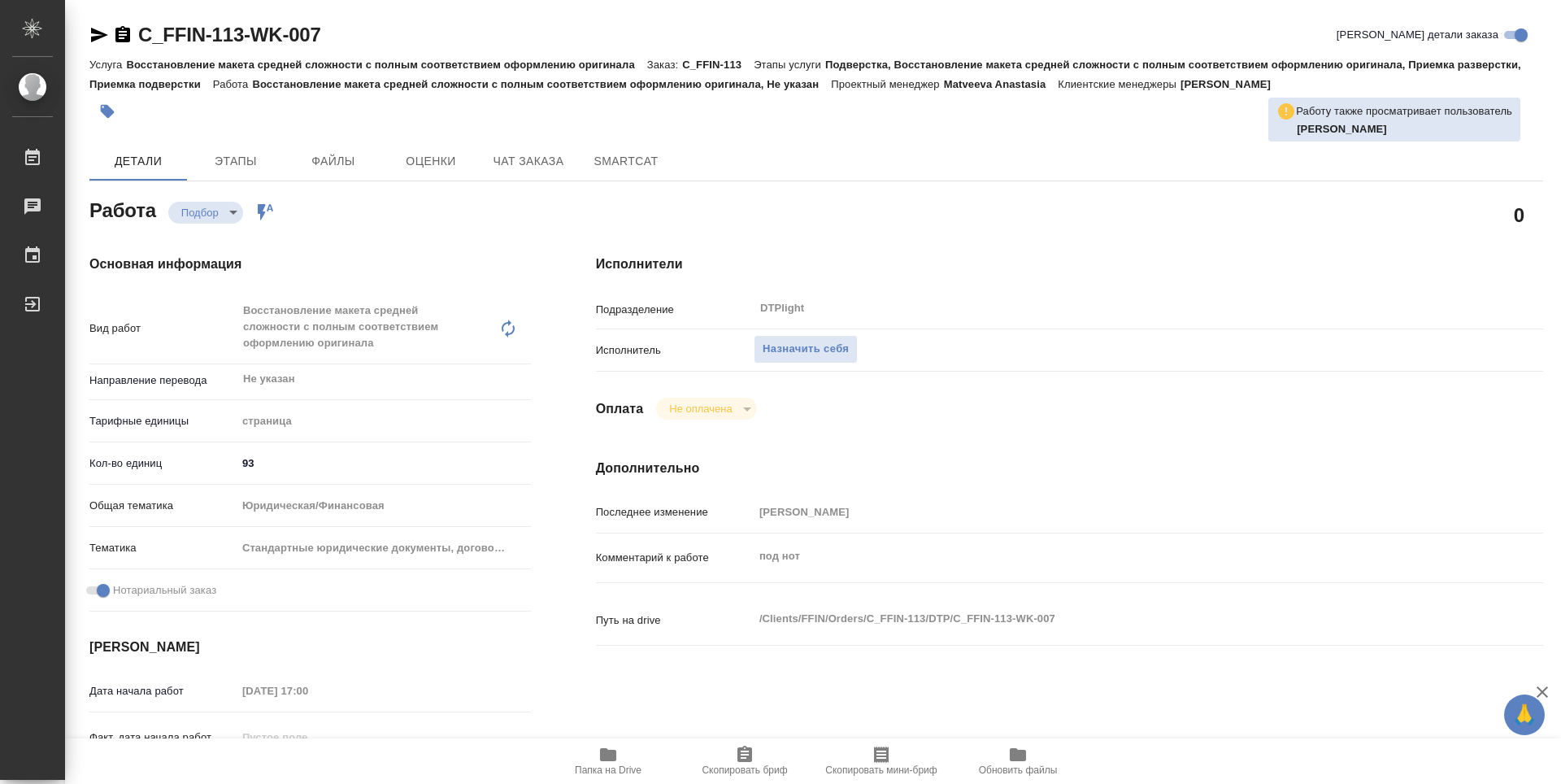
type textarea "x"
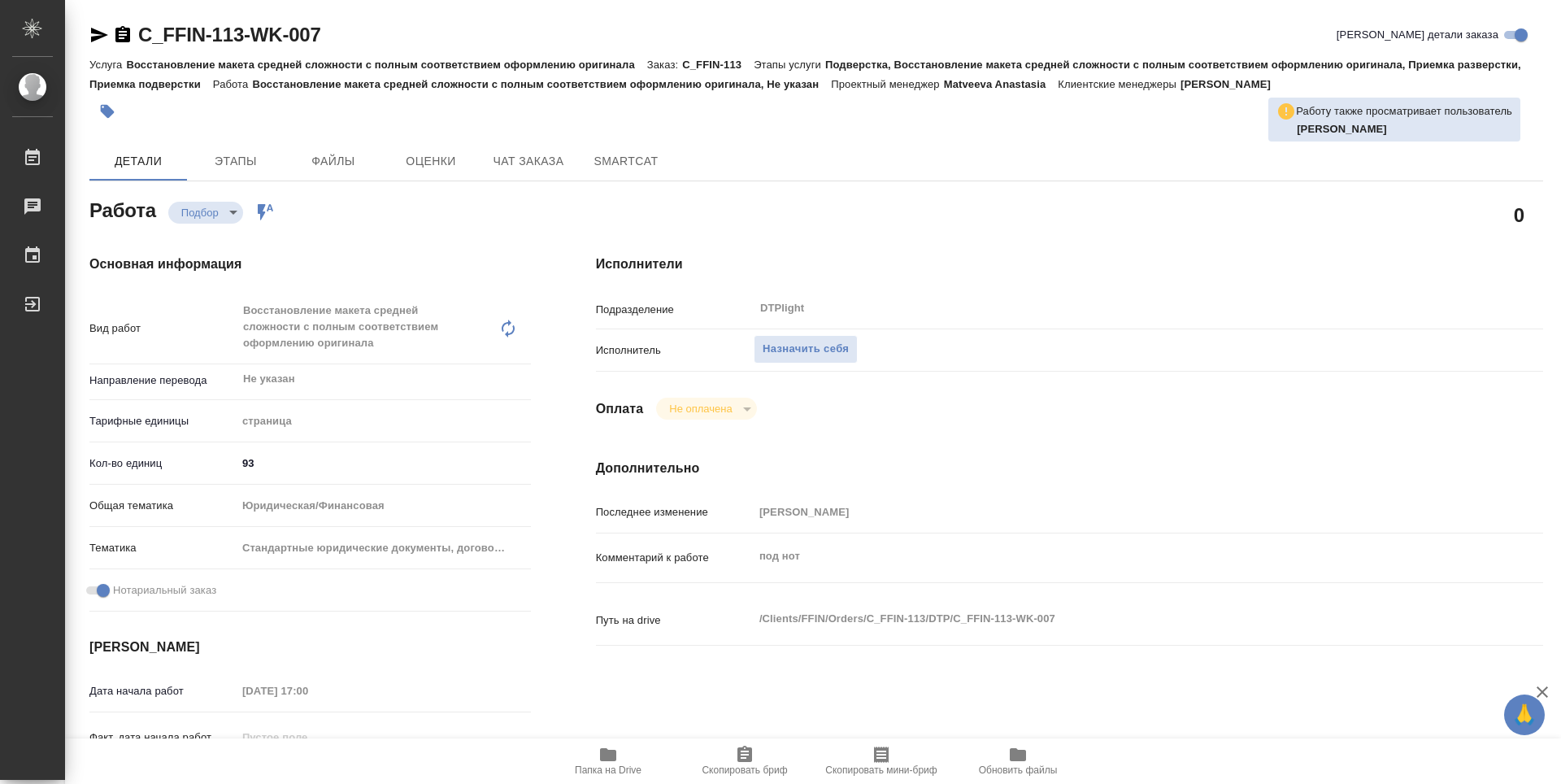
type textarea "x"
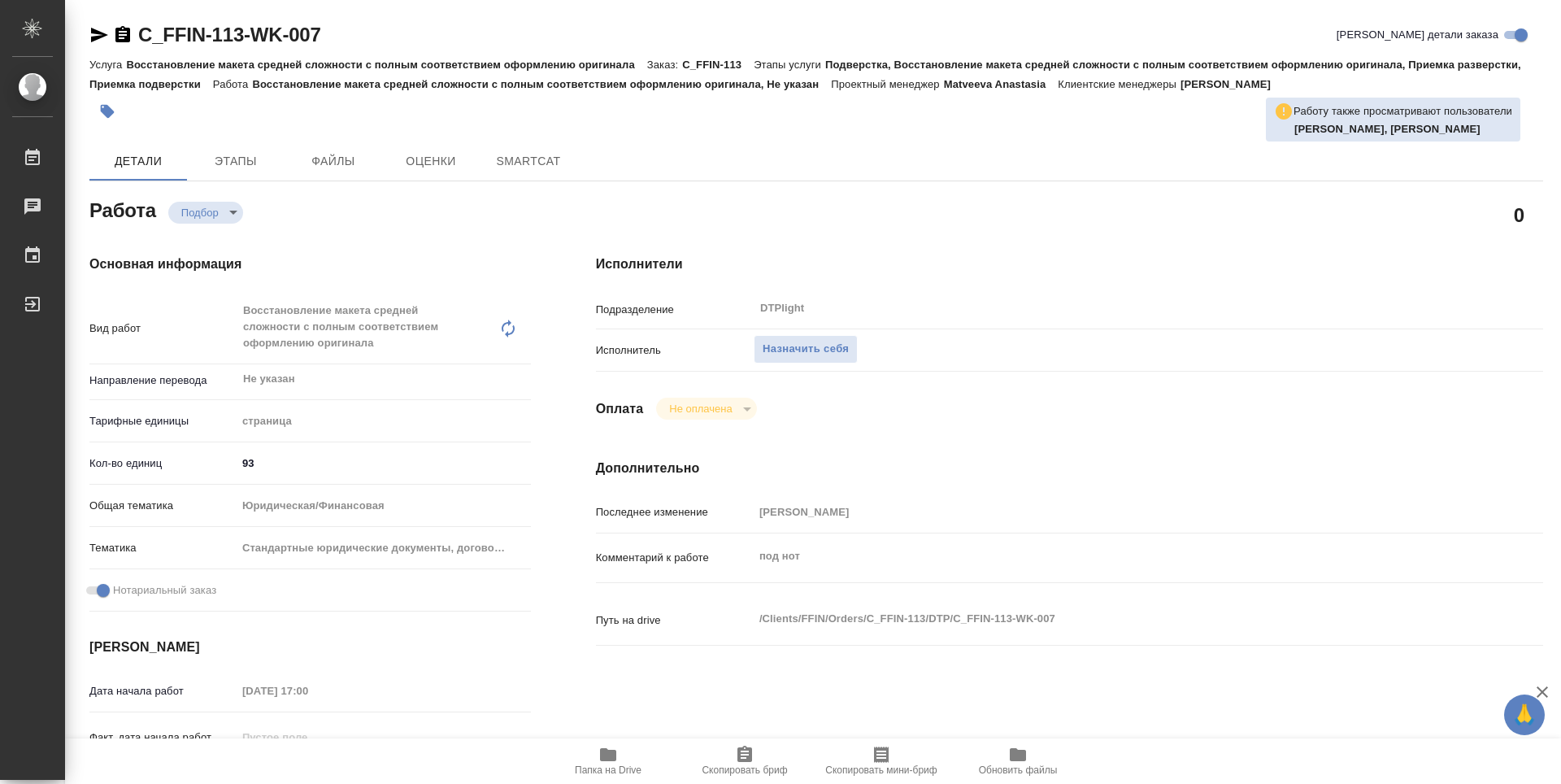
type textarea "x"
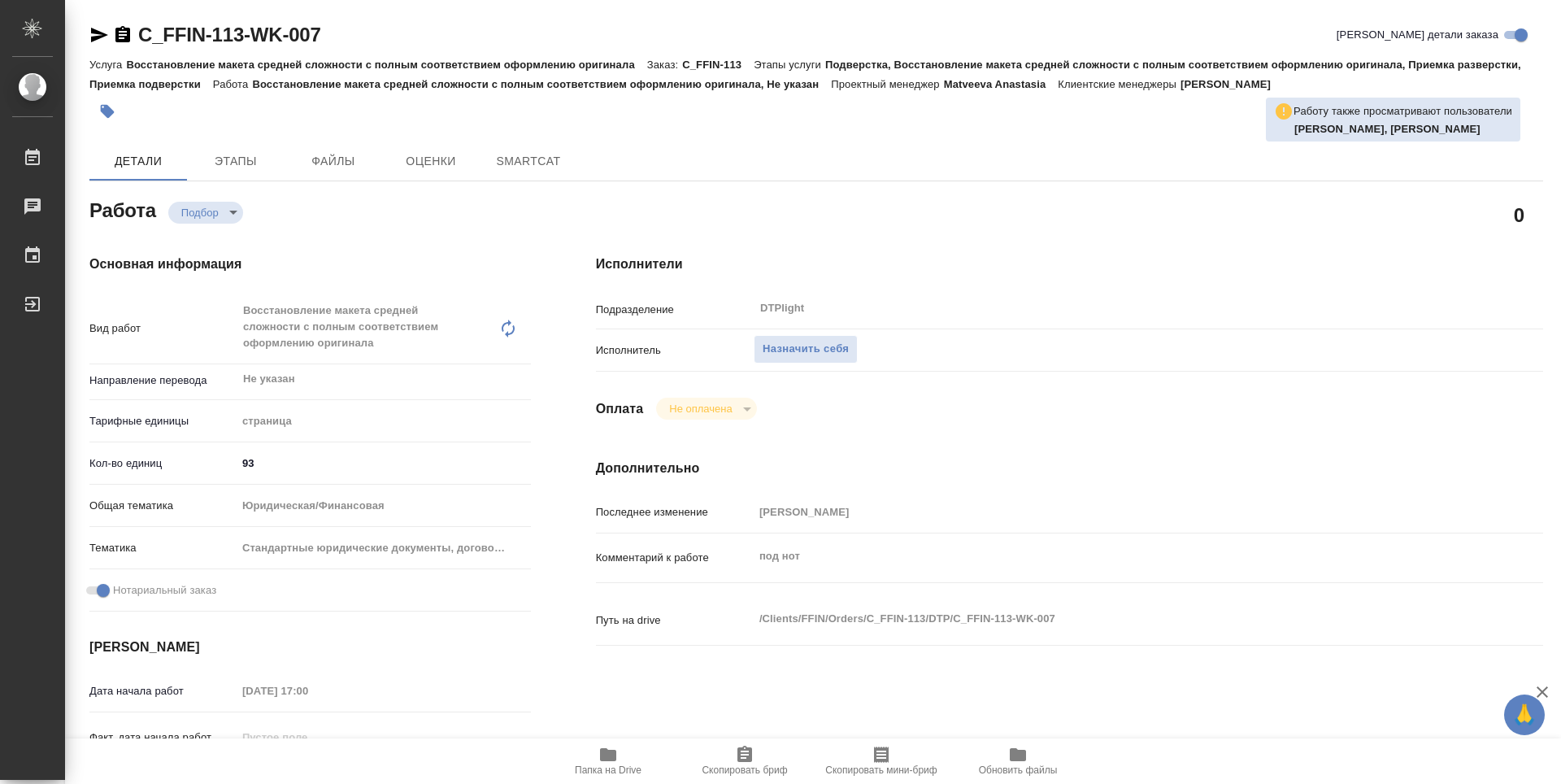
type textarea "x"
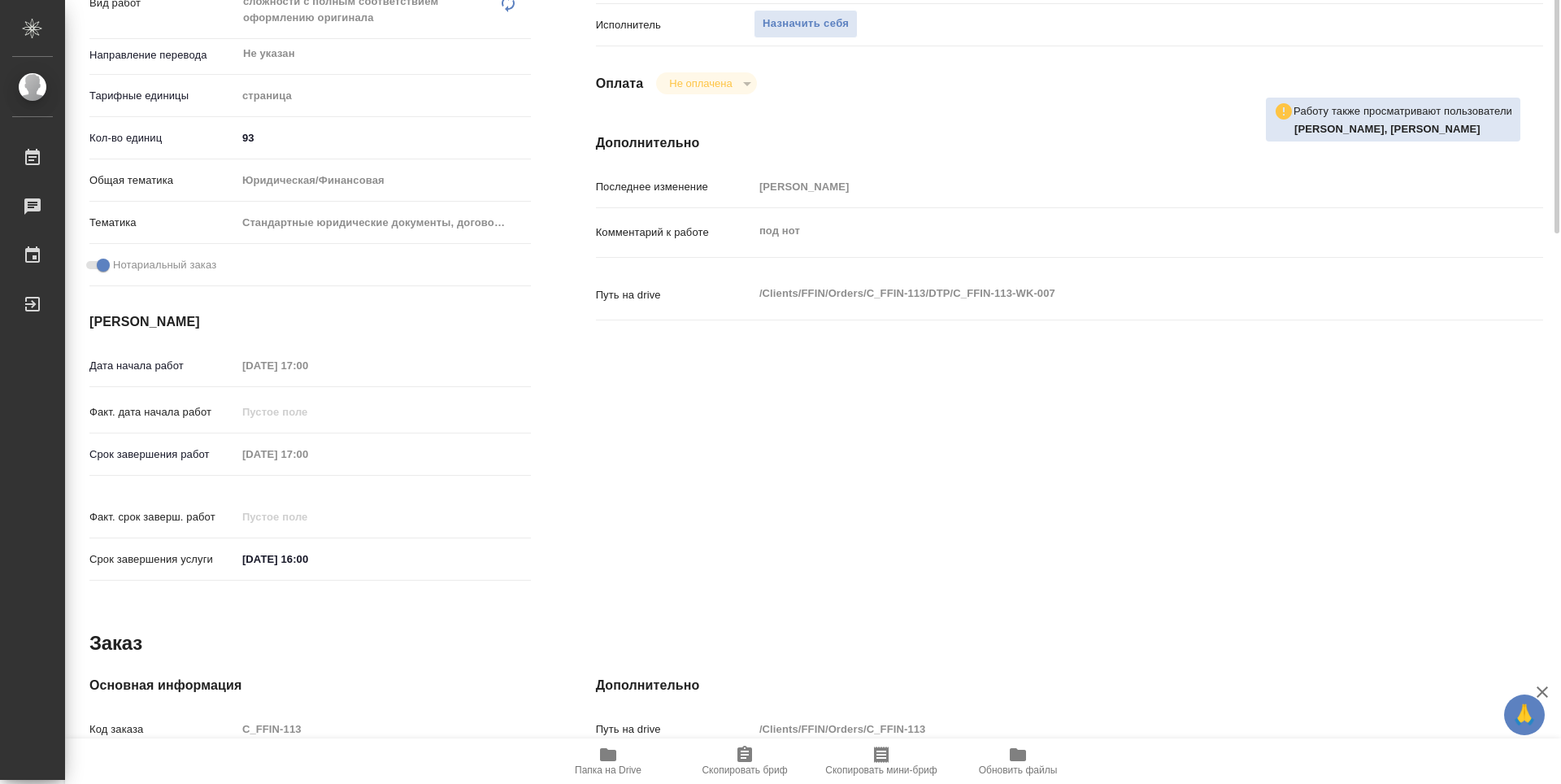
type textarea "x"
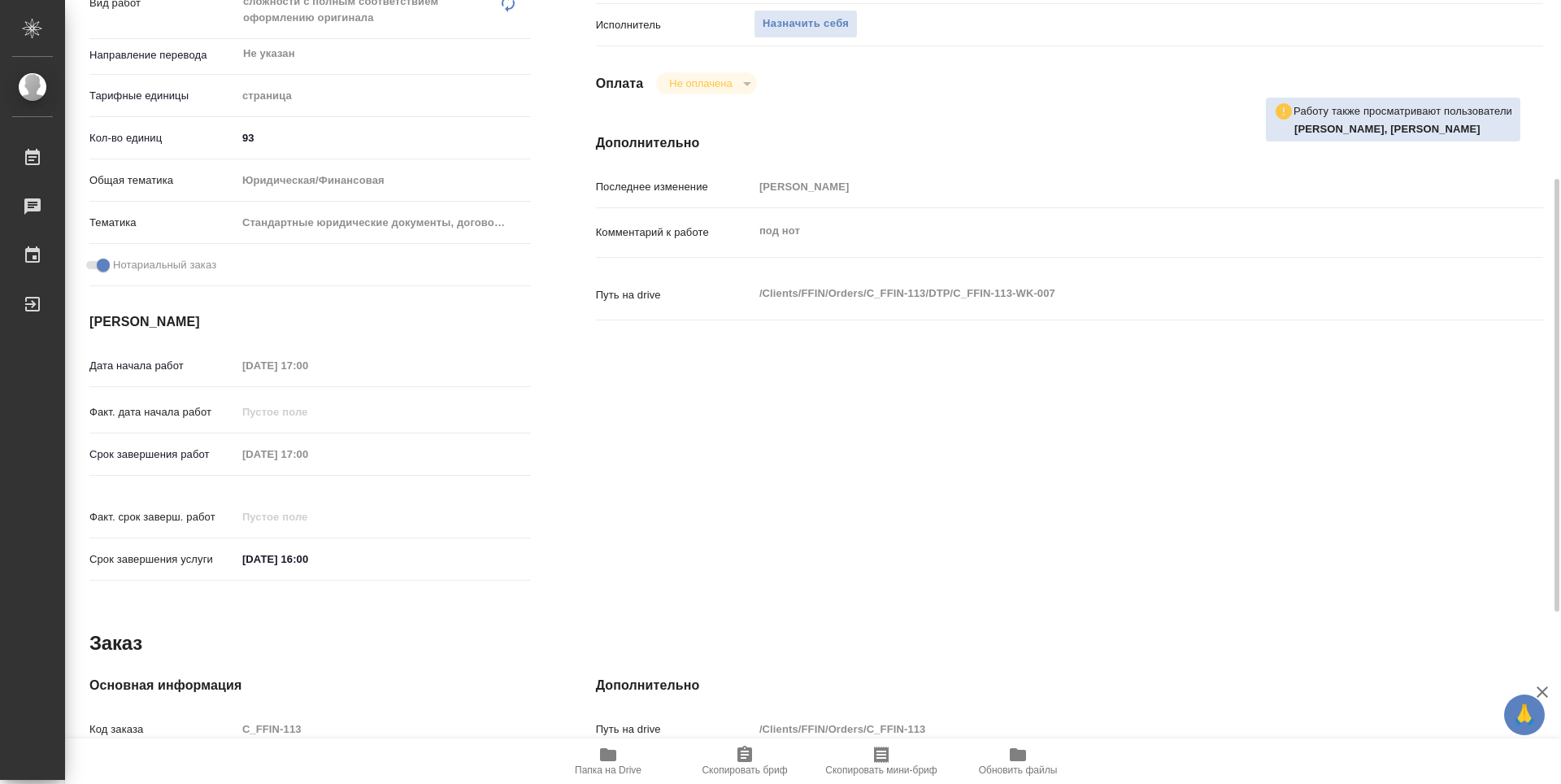
type textarea "x"
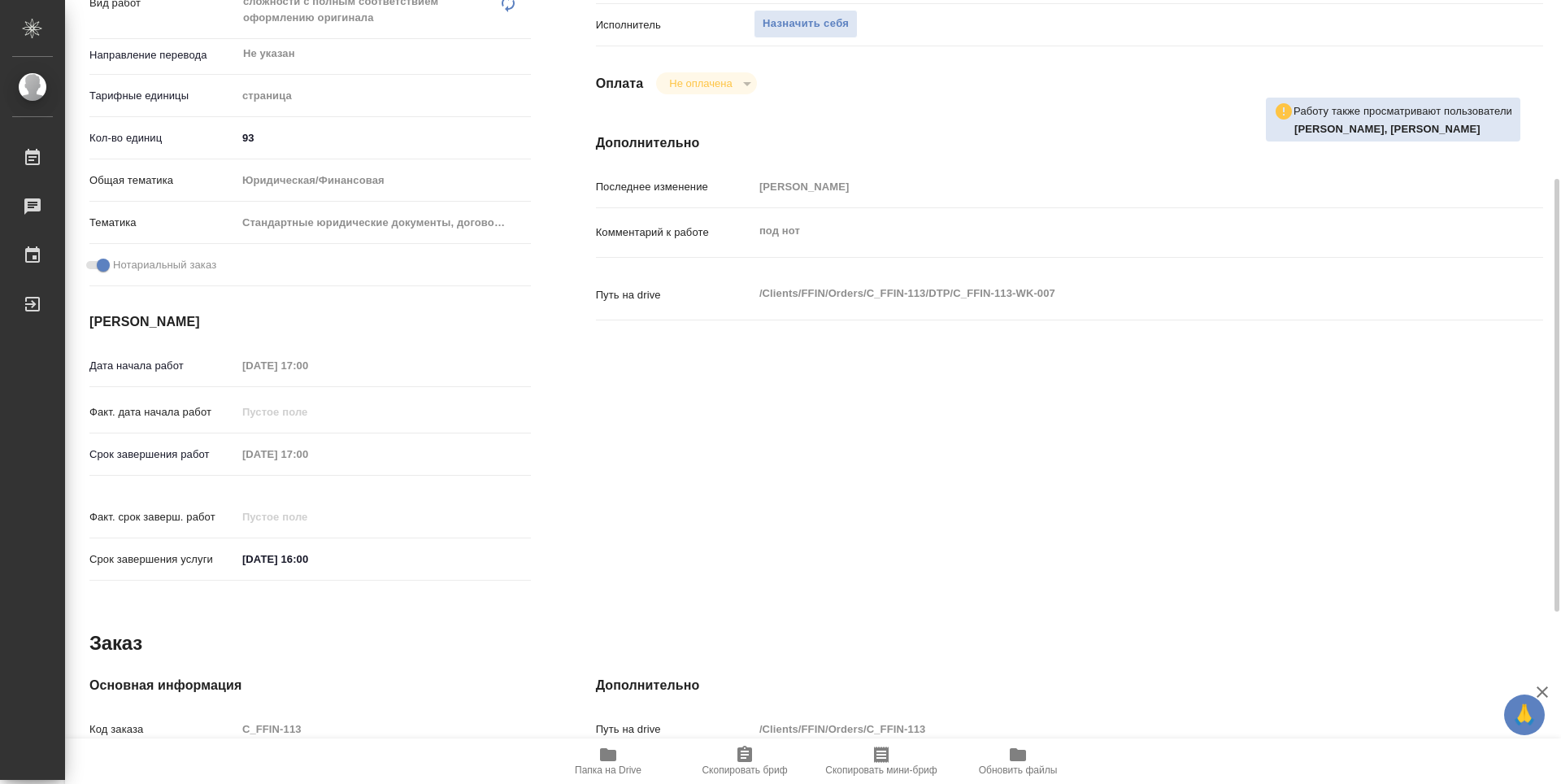
type textarea "x"
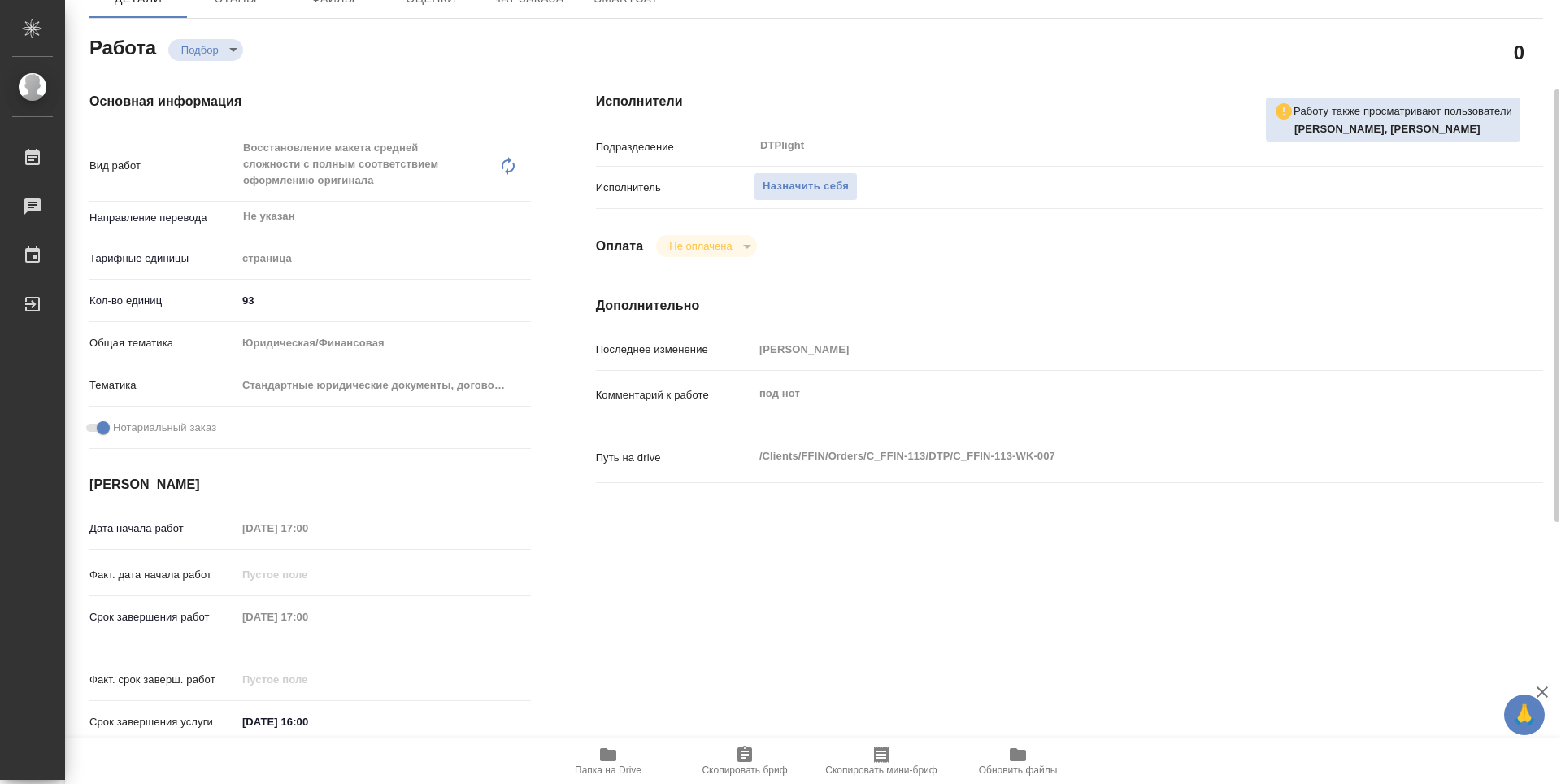
scroll to position [0, 0]
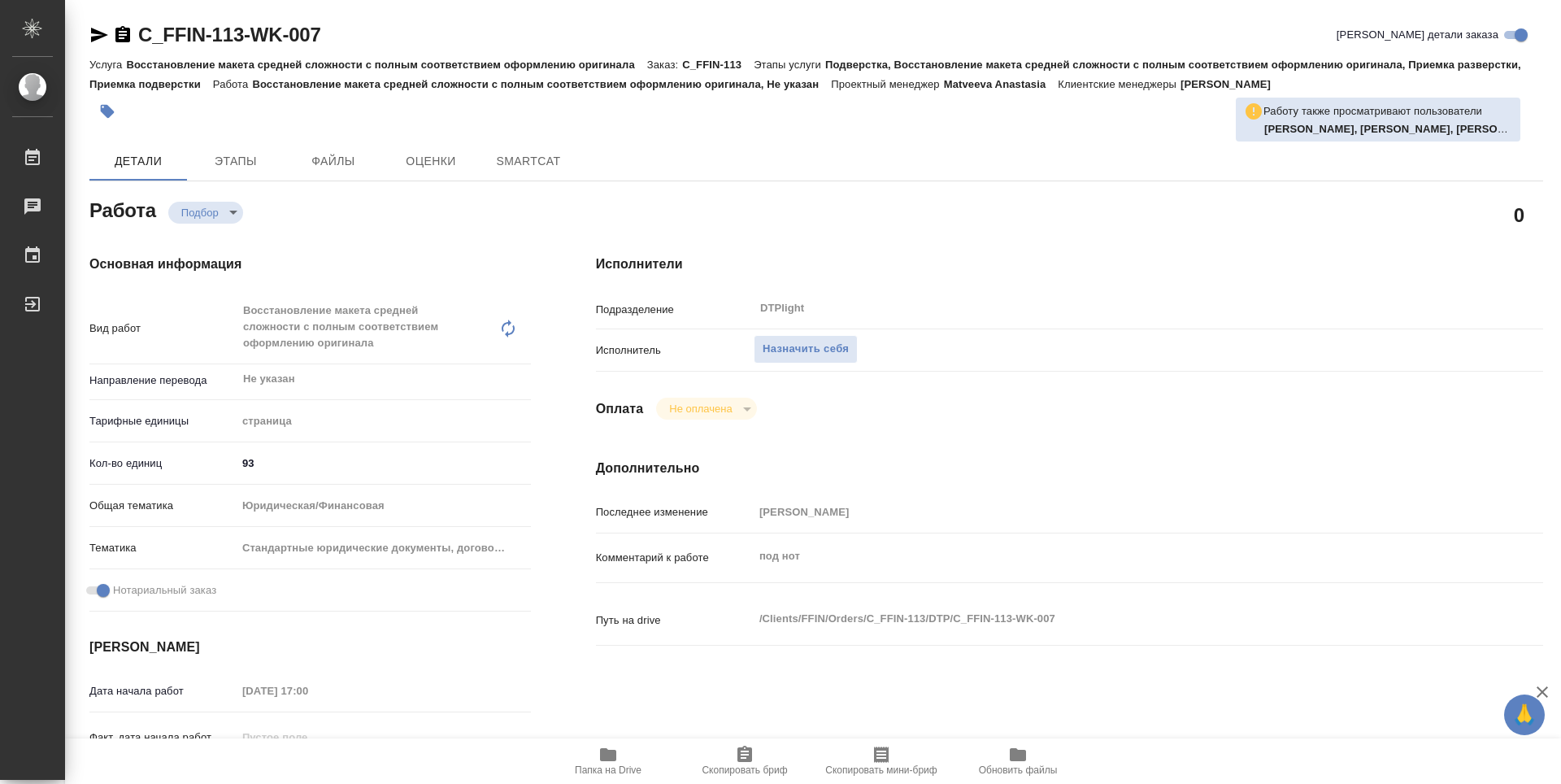
type textarea "x"
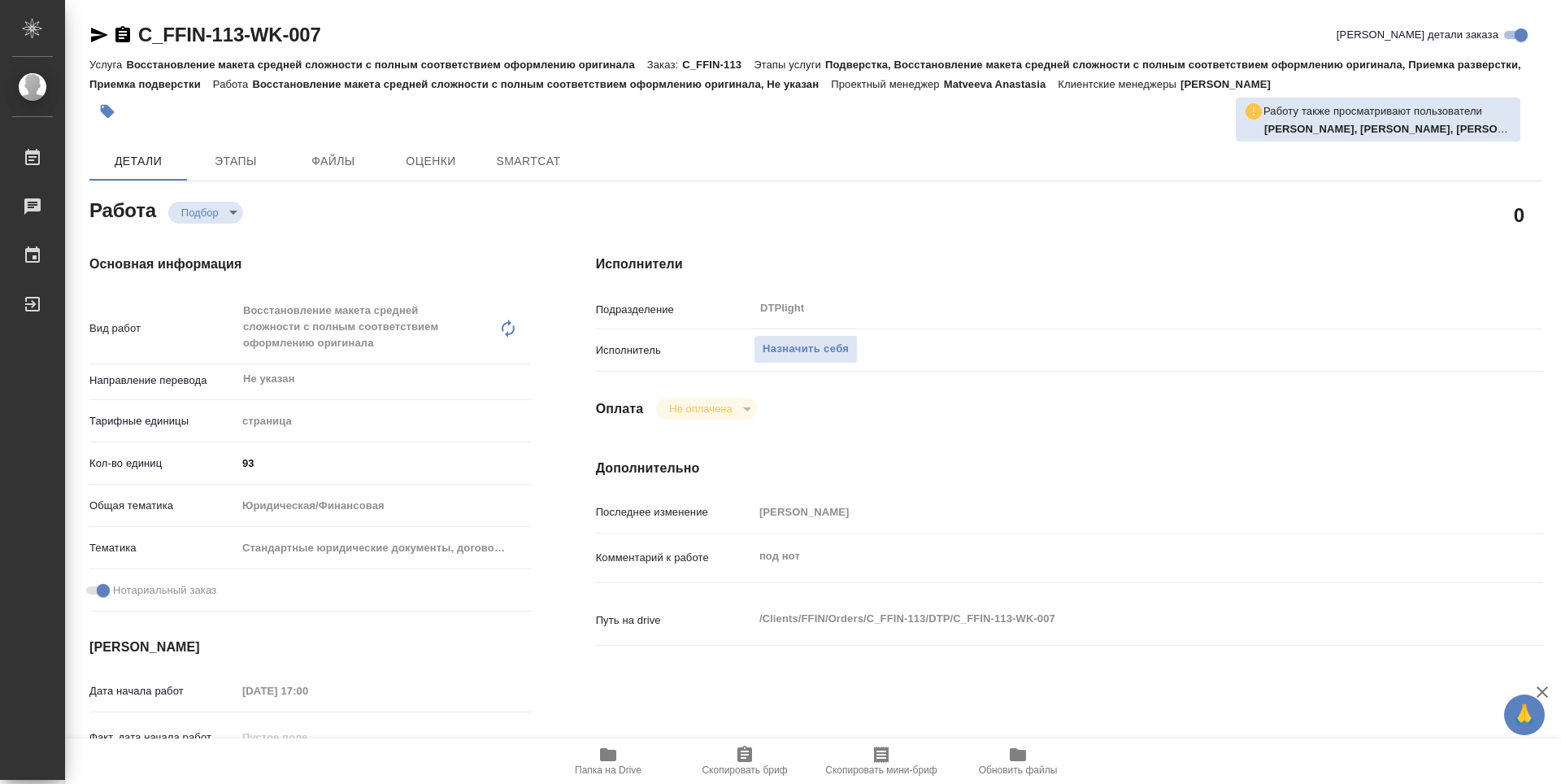
type textarea "x"
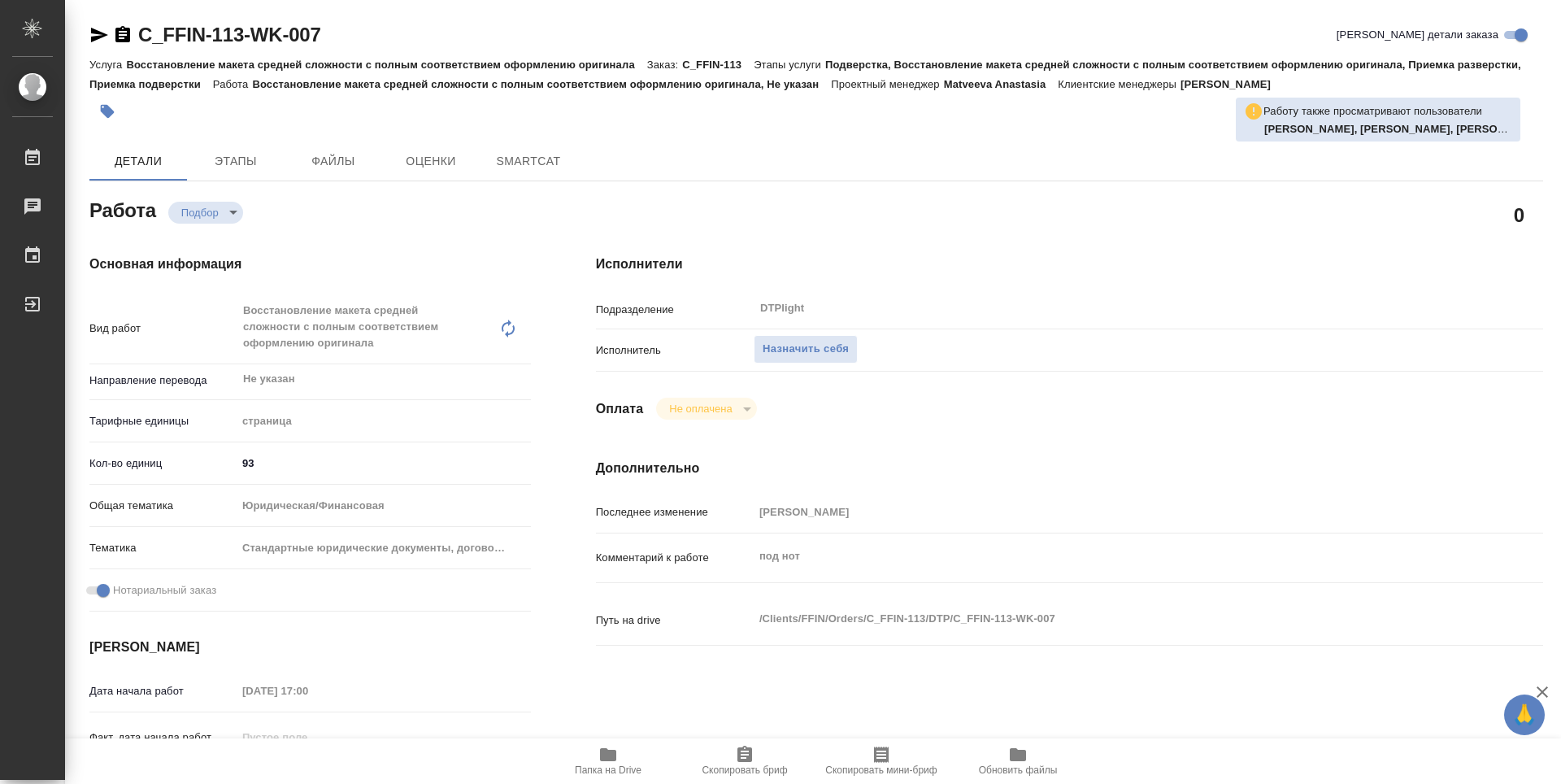
type textarea "x"
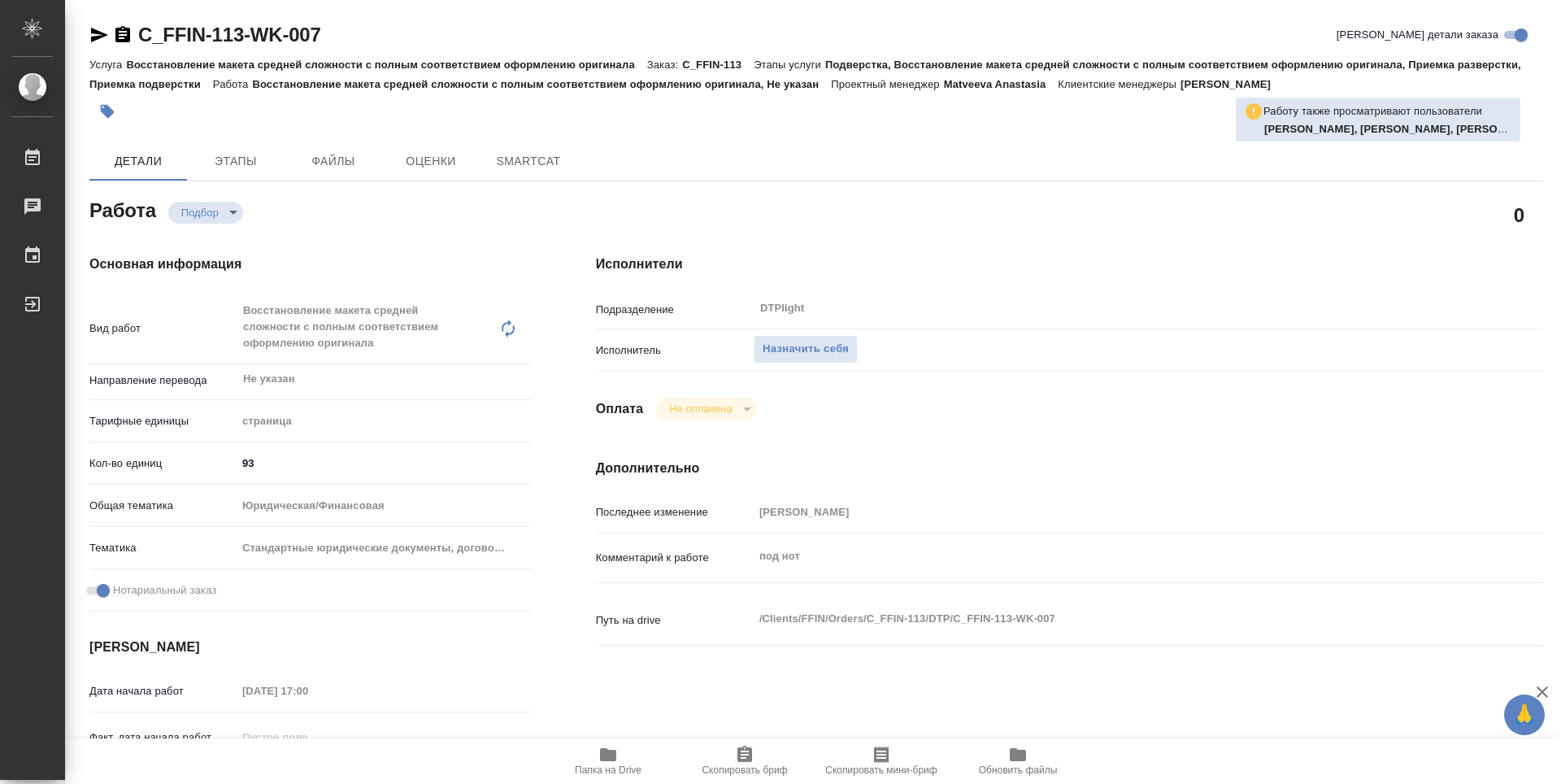
type textarea "x"
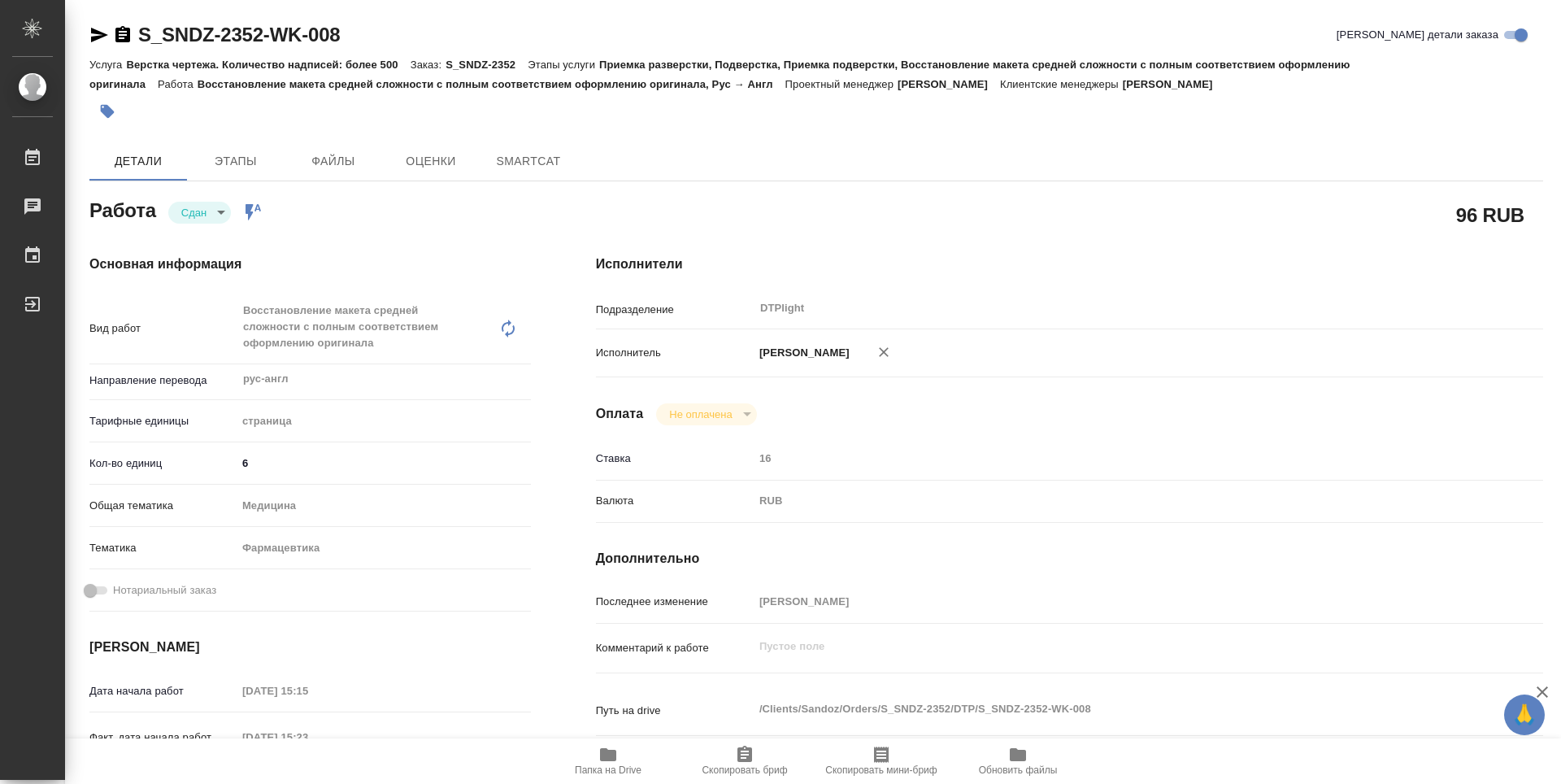
type textarea "x"
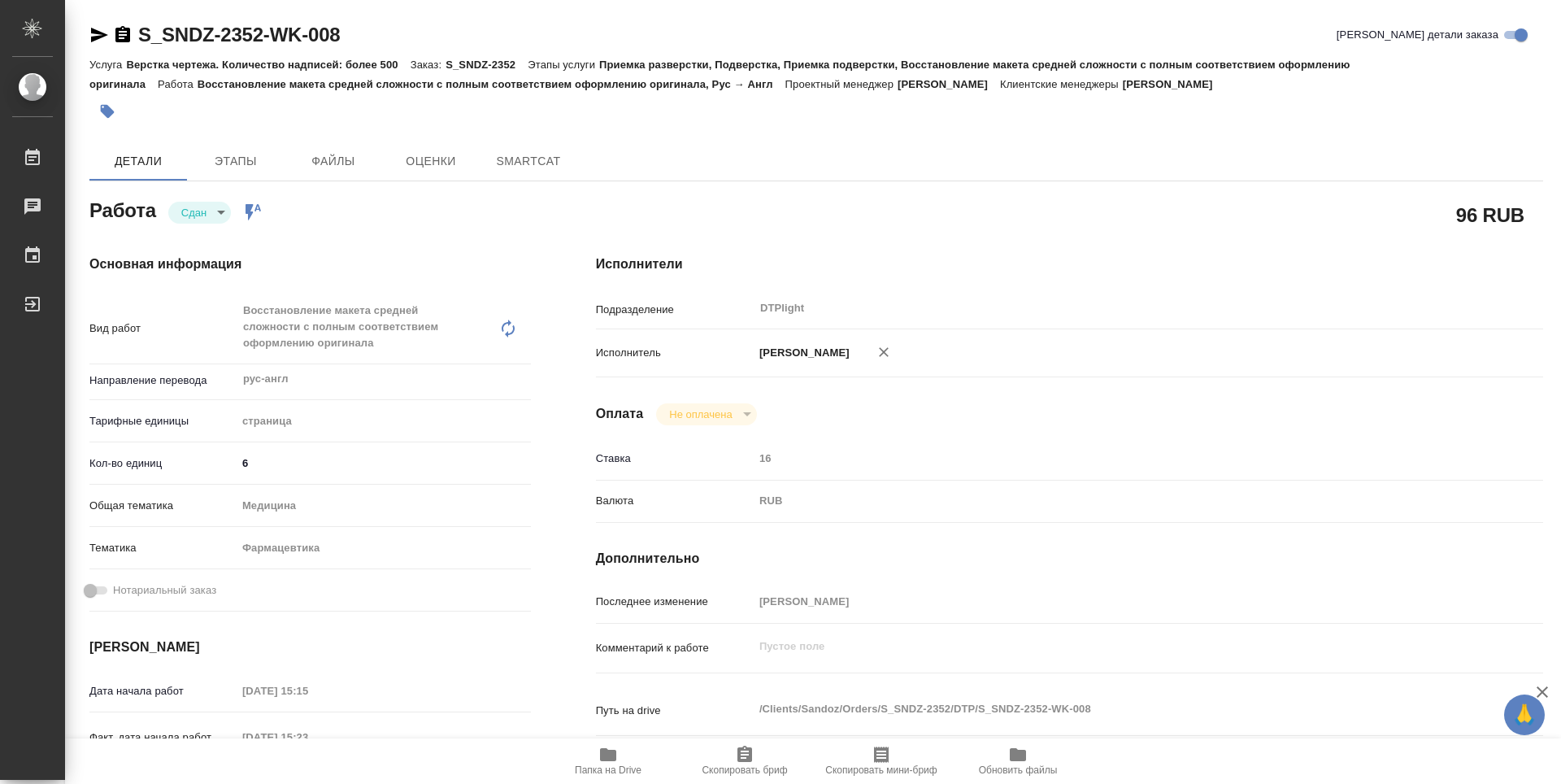
type textarea "x"
